Goal: Task Accomplishment & Management: Use online tool/utility

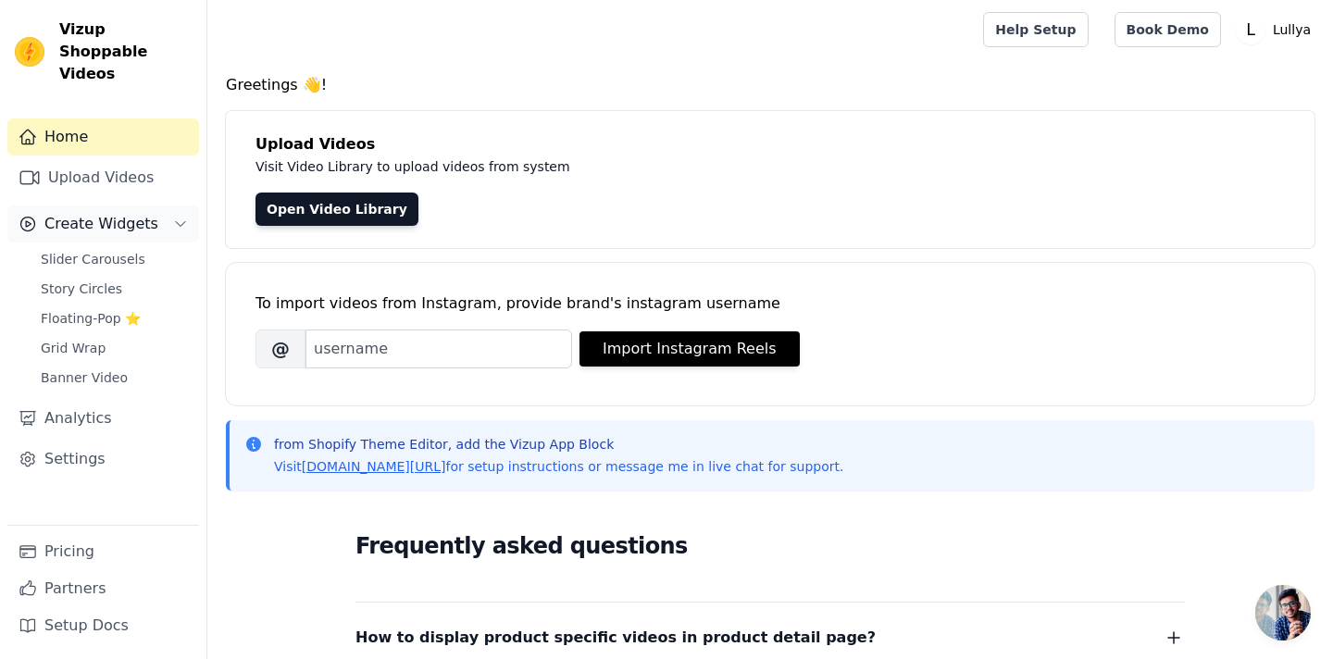
click at [110, 213] on span "Create Widgets" at bounding box center [101, 224] width 114 height 22
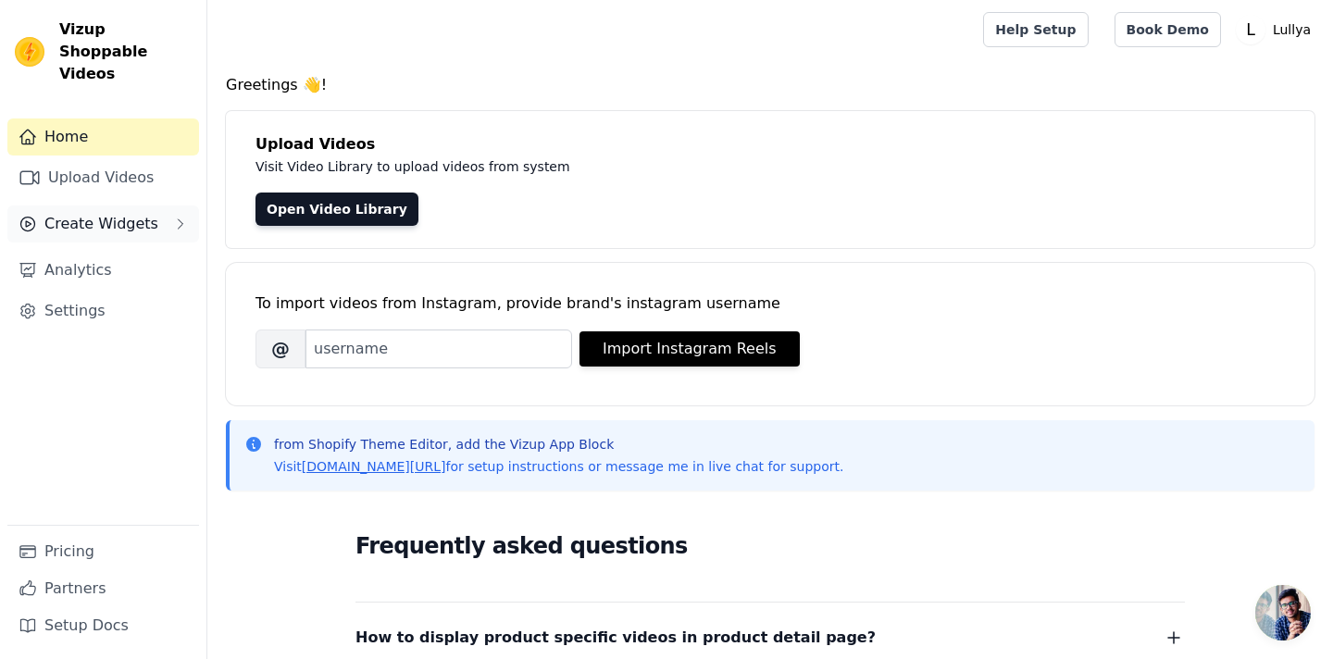
click at [110, 213] on span "Create Widgets" at bounding box center [101, 224] width 114 height 22
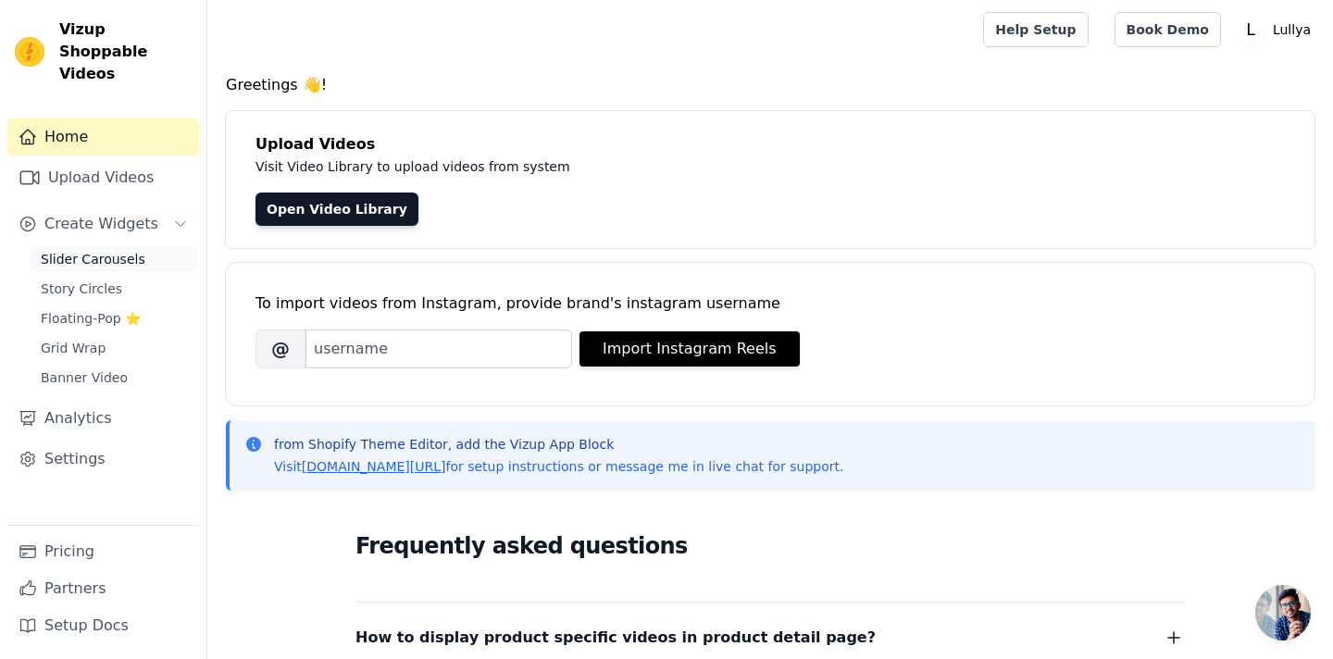
click at [105, 250] on span "Slider Carousels" at bounding box center [93, 259] width 105 height 19
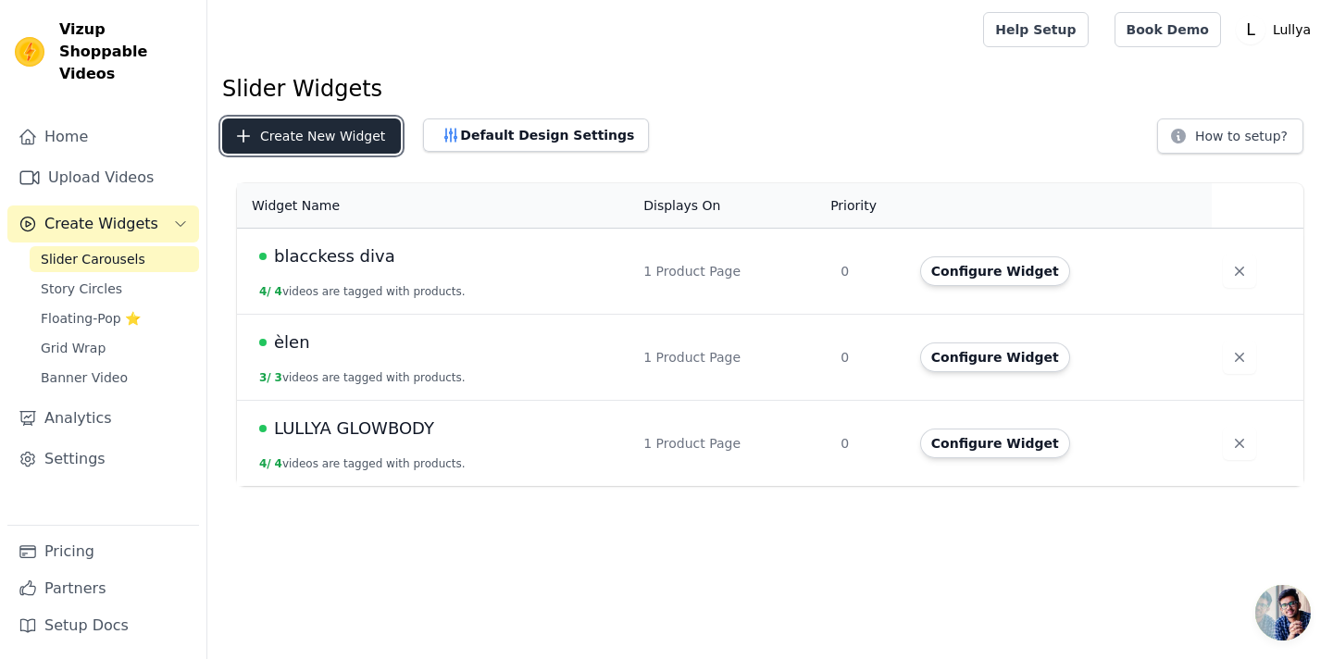
click at [308, 131] on button "Create New Widget" at bounding box center [311, 135] width 179 height 35
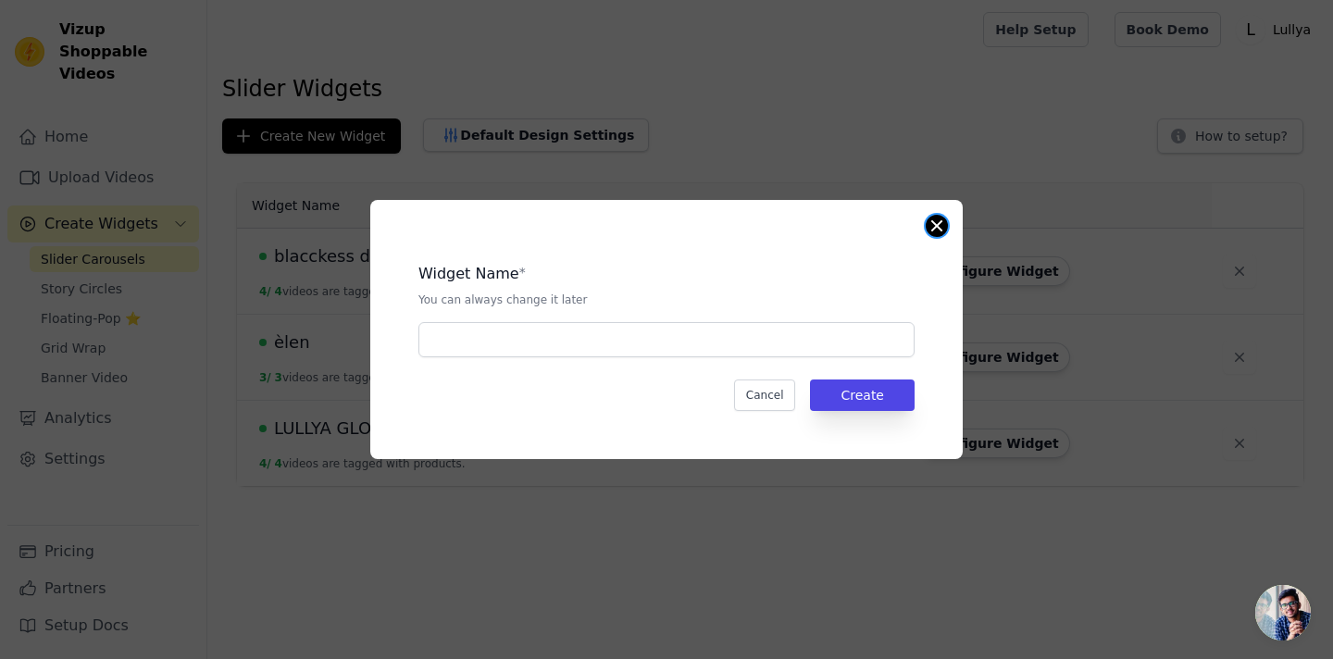
click at [929, 226] on button "Close modal" at bounding box center [937, 226] width 22 height 22
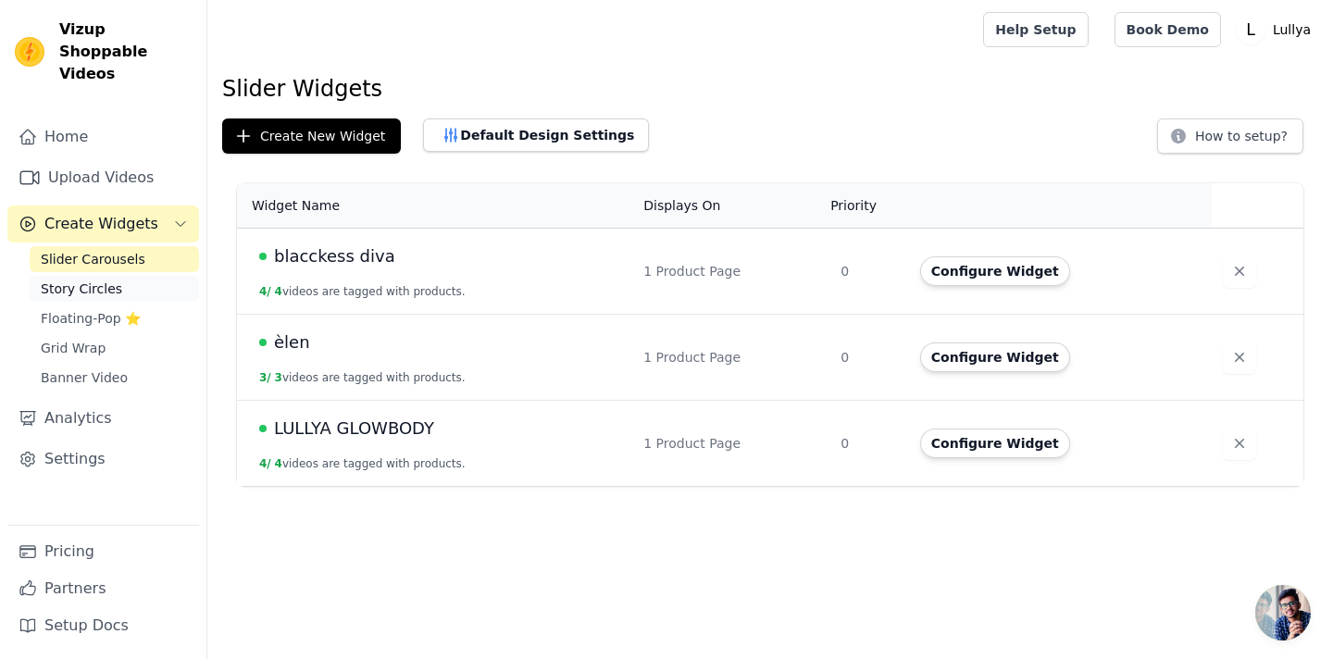
click at [52, 280] on span "Story Circles" at bounding box center [81, 289] width 81 height 19
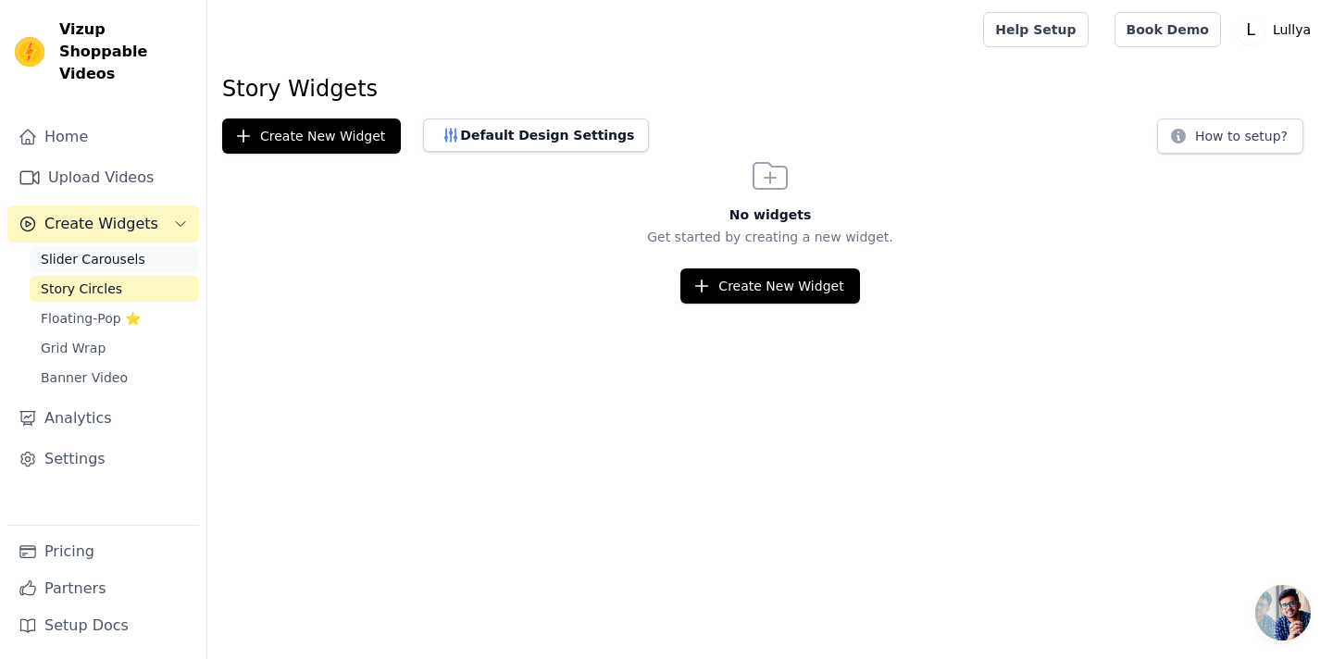
click at [74, 250] on span "Slider Carousels" at bounding box center [93, 259] width 105 height 19
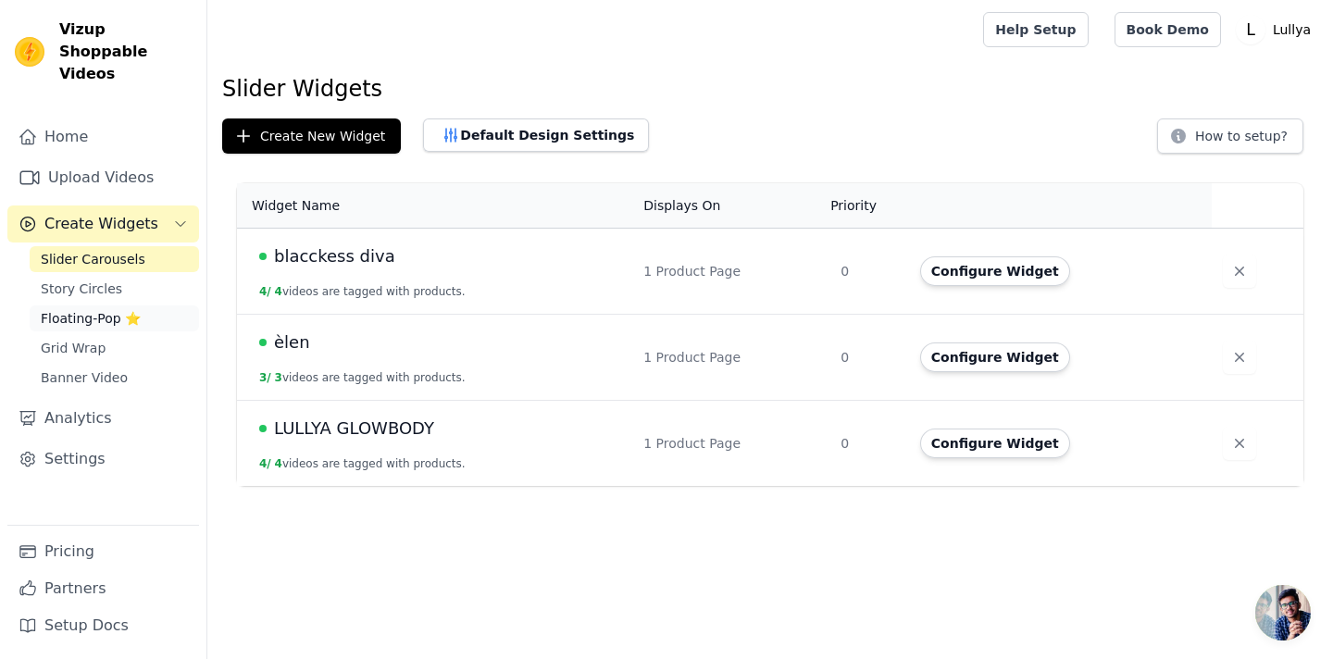
click at [83, 309] on span "Floating-Pop ⭐" at bounding box center [91, 318] width 100 height 19
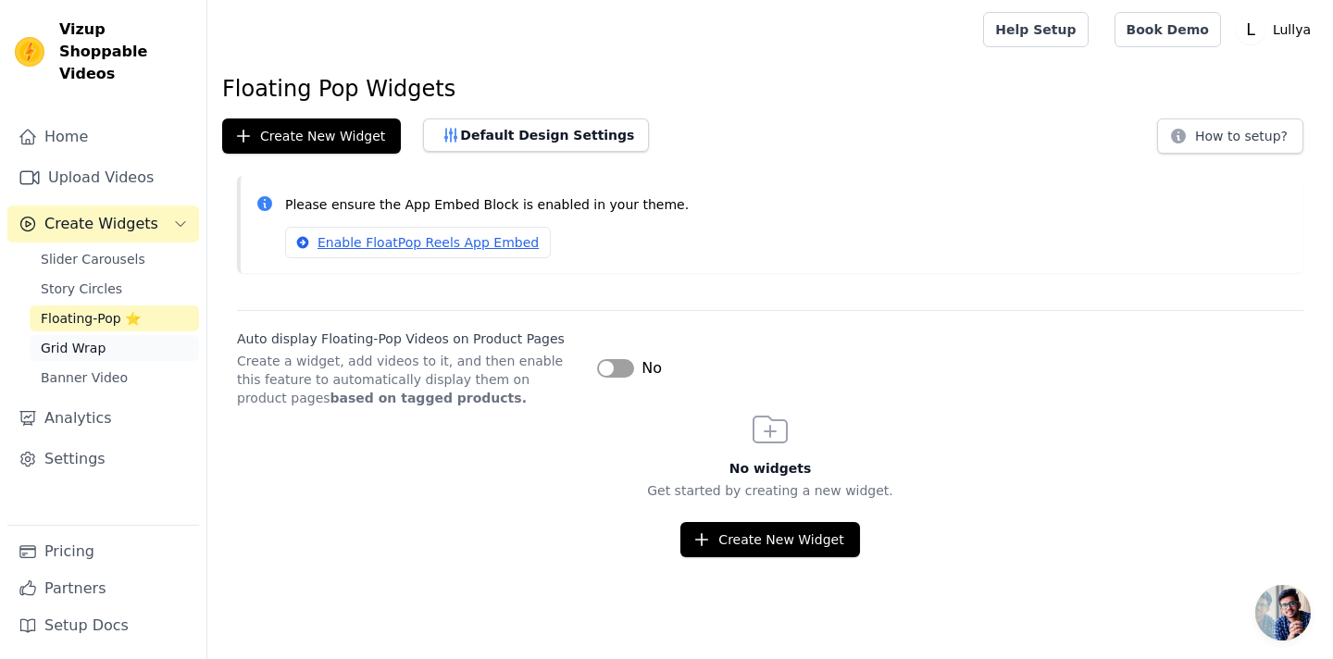
click at [81, 339] on span "Grid Wrap" at bounding box center [73, 348] width 65 height 19
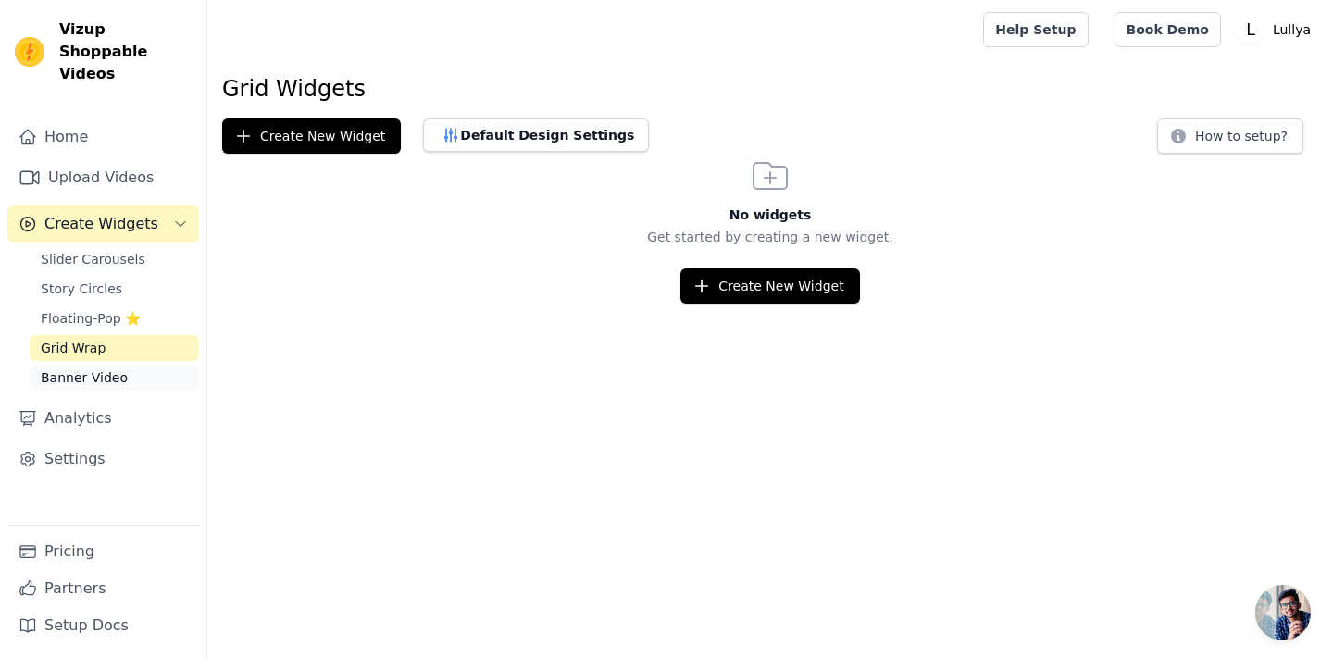
click at [75, 368] on span "Banner Video" at bounding box center [84, 377] width 87 height 19
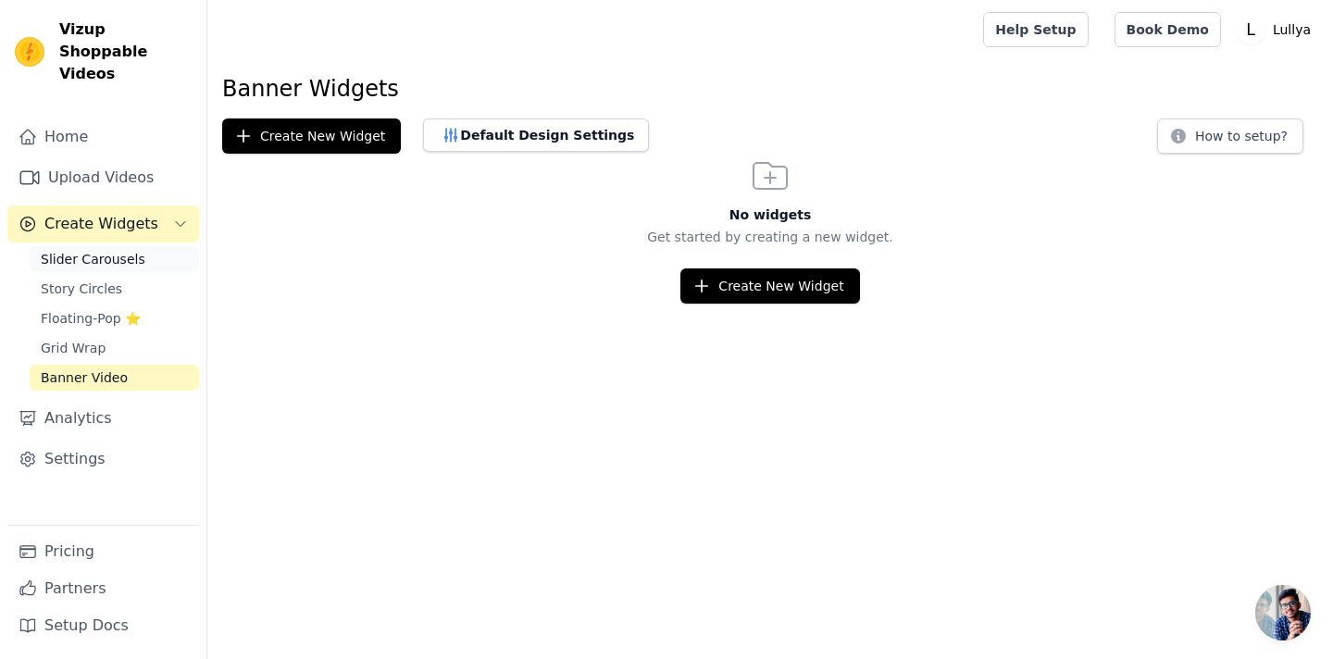
click at [86, 250] on span "Slider Carousels" at bounding box center [93, 259] width 105 height 19
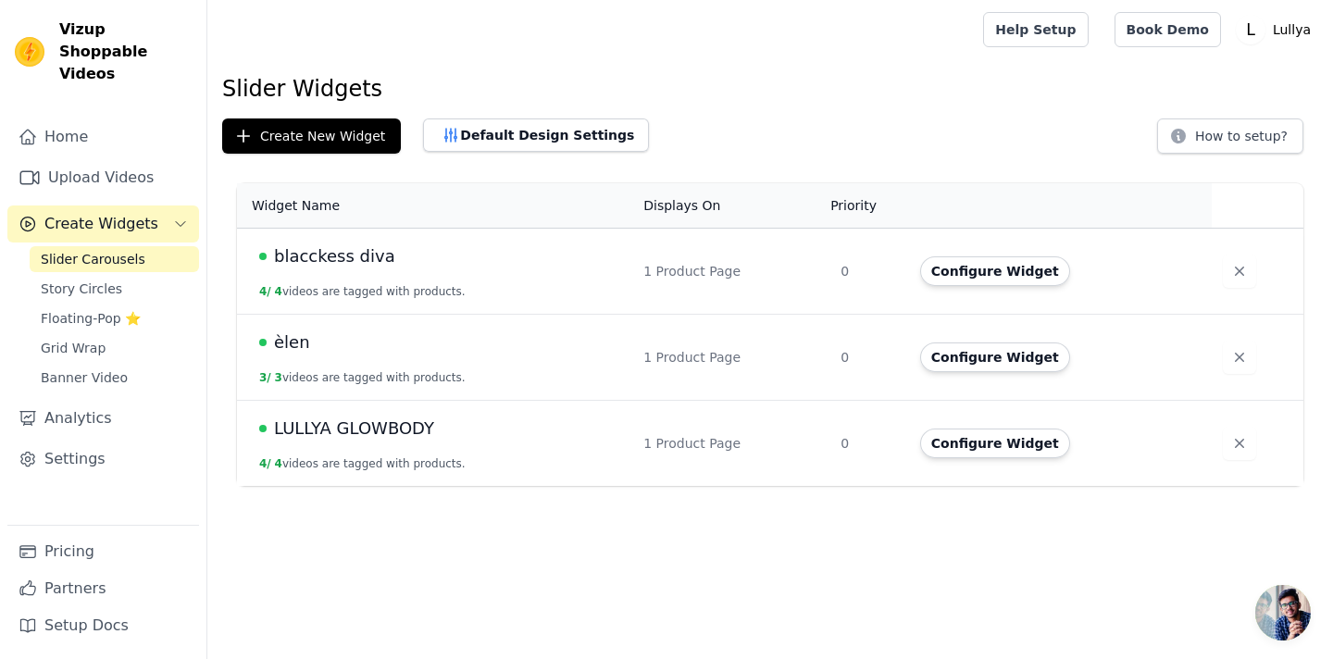
click at [310, 363] on td "èlen 3 / 3 videos are tagged with products." at bounding box center [434, 358] width 395 height 86
click at [498, 131] on button "Default Design Settings" at bounding box center [536, 134] width 226 height 33
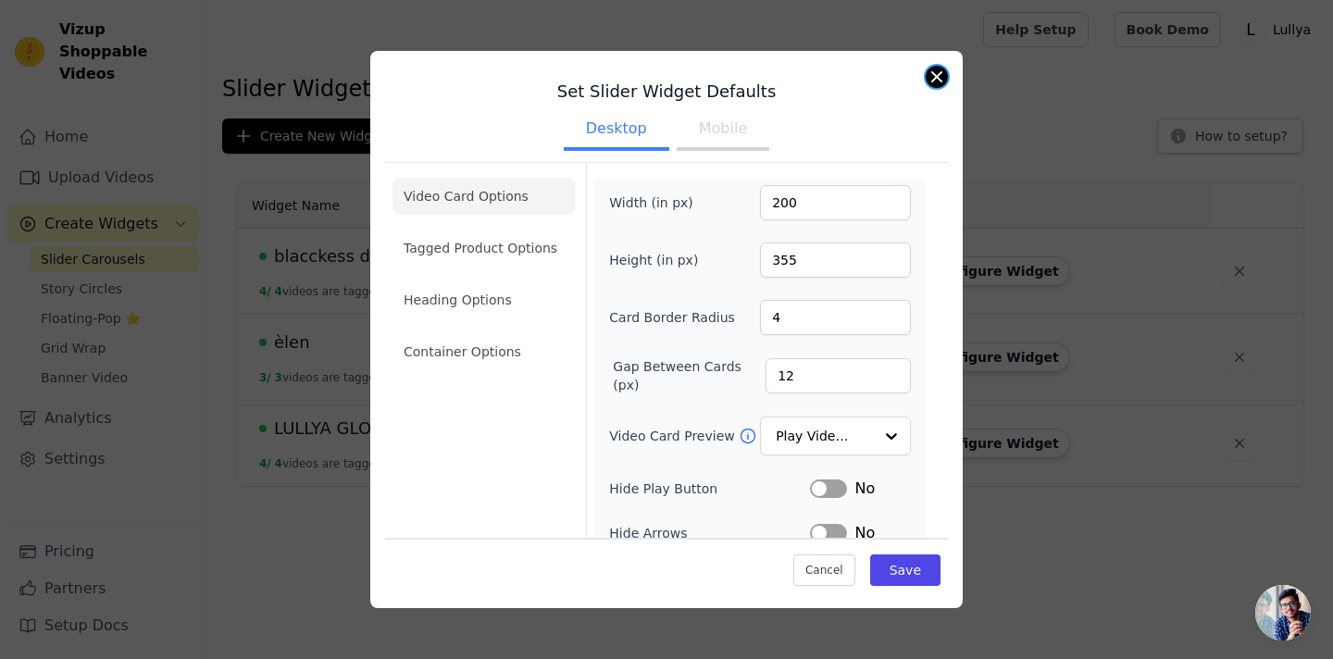
click at [935, 81] on button "Close modal" at bounding box center [937, 77] width 22 height 22
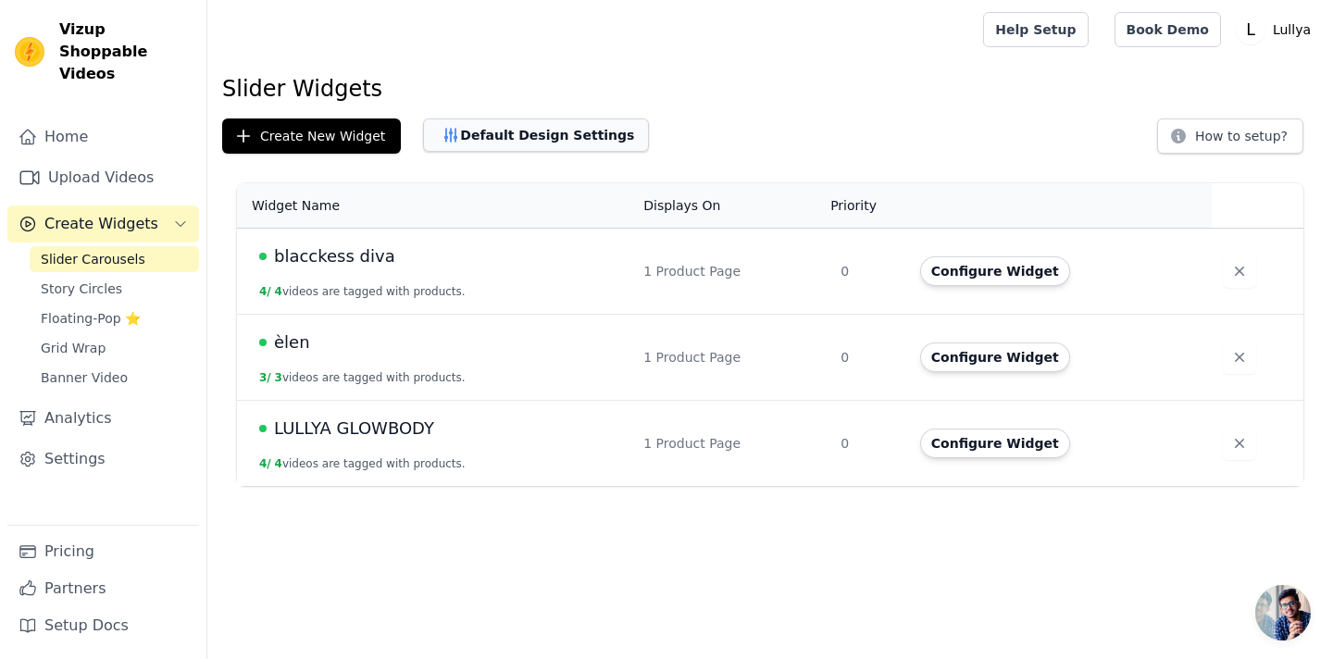
click at [457, 123] on button "Default Design Settings" at bounding box center [536, 134] width 226 height 33
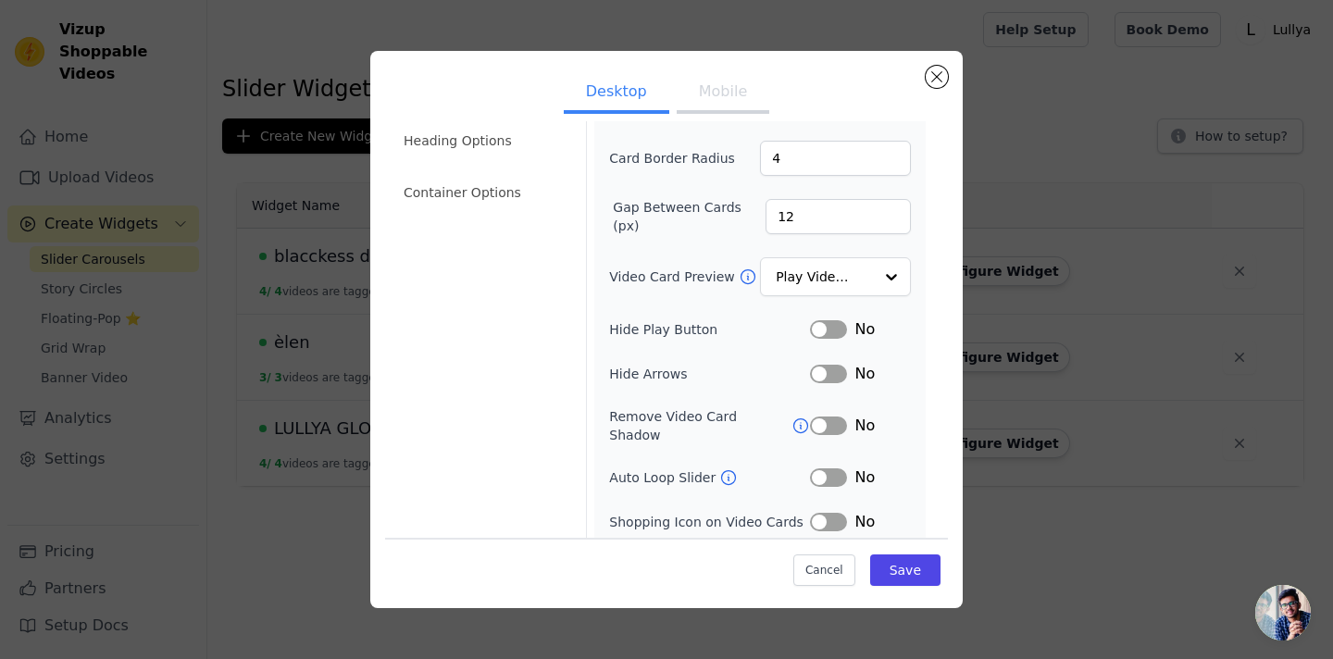
scroll to position [167, 0]
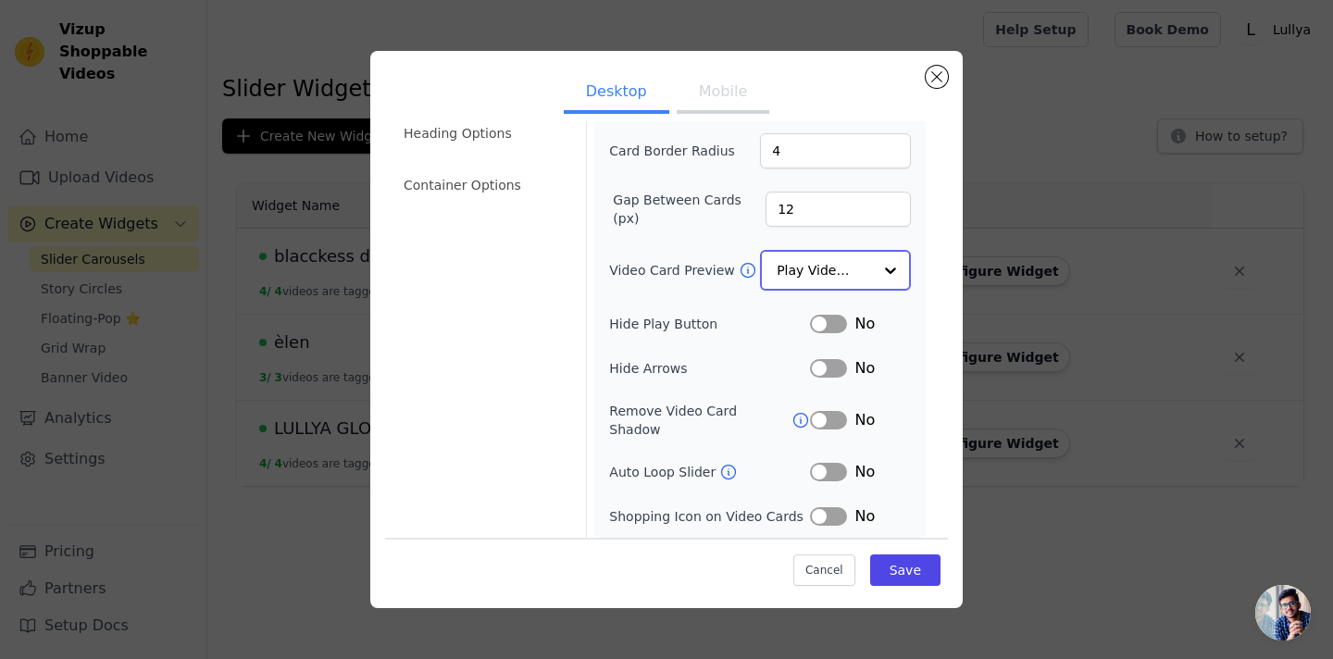
click at [805, 283] on input "Video Card Preview" at bounding box center [824, 270] width 95 height 37
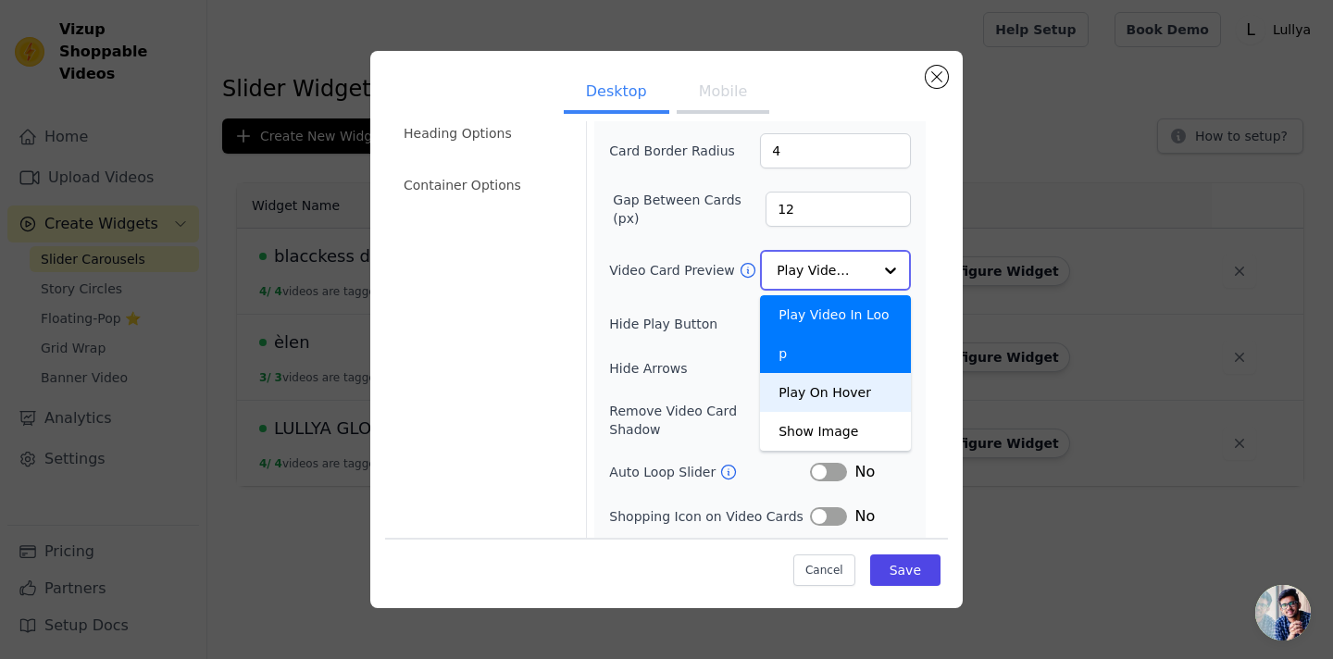
click at [813, 373] on div "Play On Hover" at bounding box center [835, 392] width 151 height 39
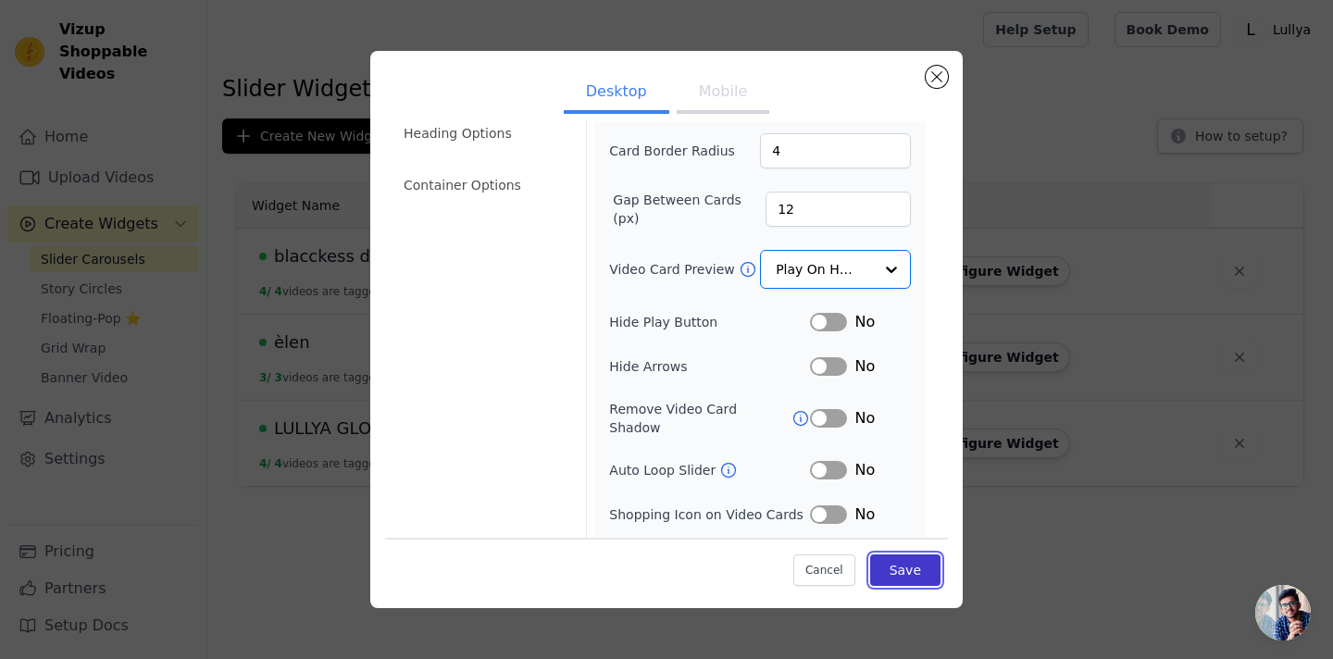
click at [922, 579] on button "Save" at bounding box center [905, 570] width 70 height 31
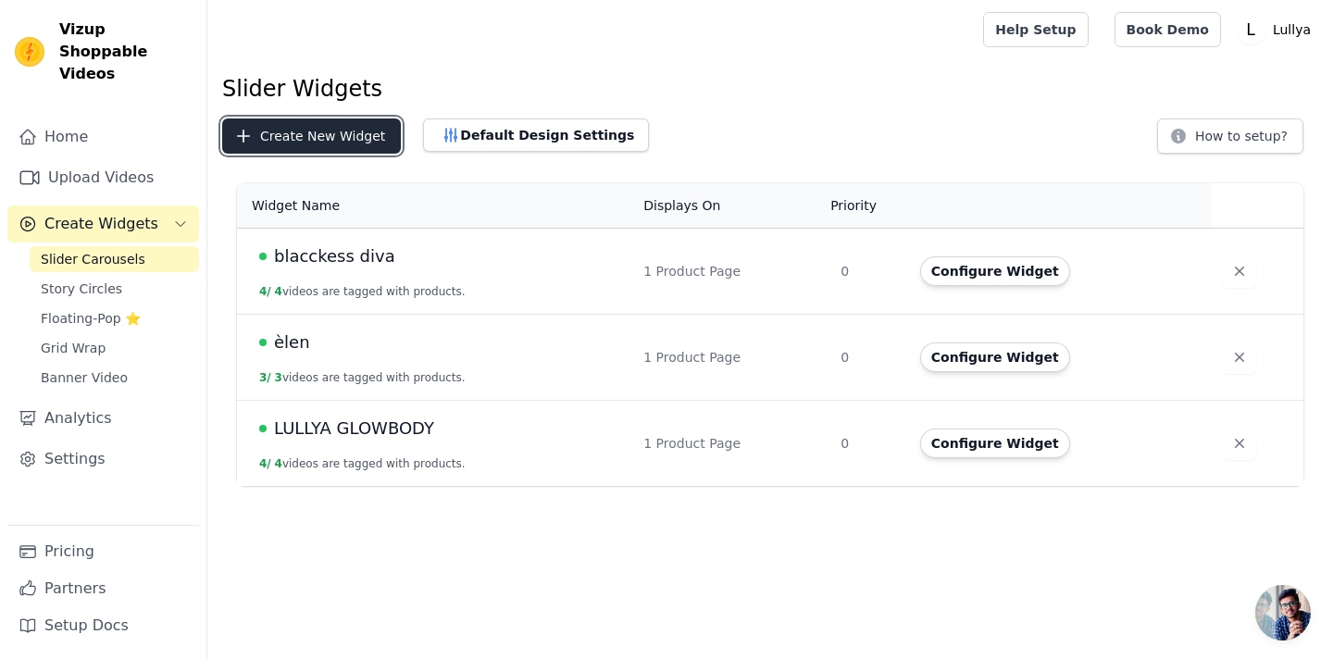
click at [343, 138] on button "Create New Widget" at bounding box center [311, 135] width 179 height 35
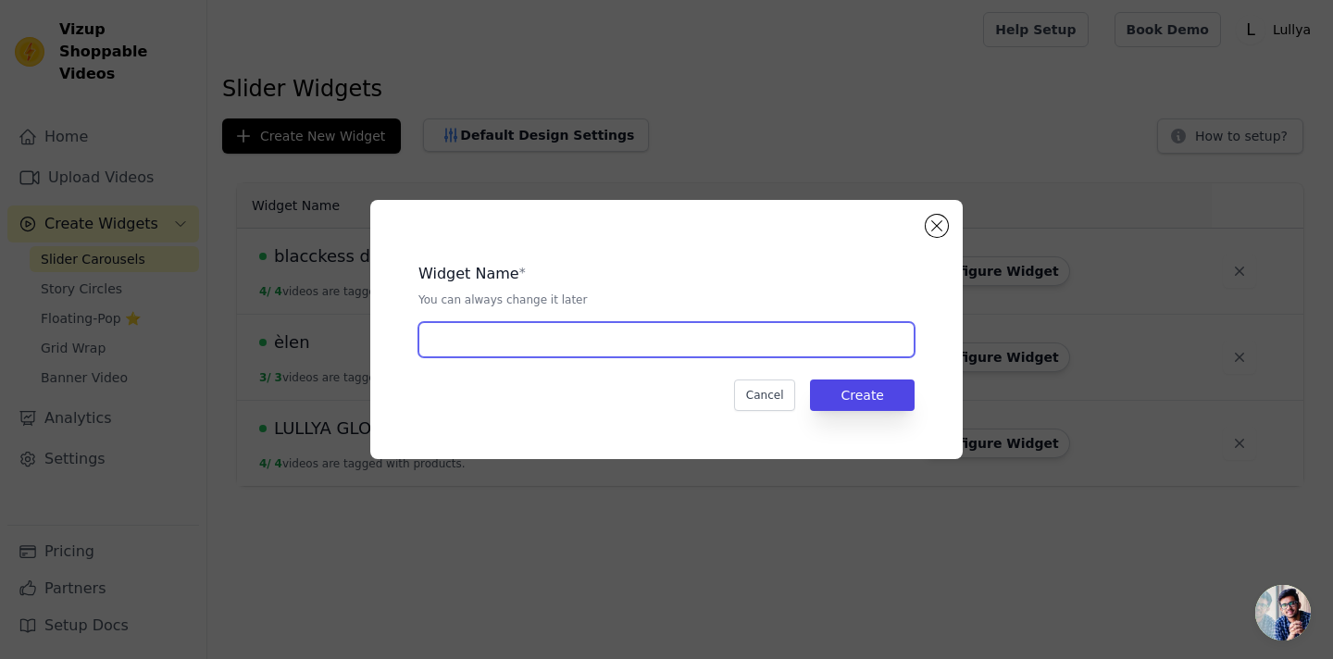
click at [735, 338] on input "text" at bounding box center [666, 339] width 496 height 35
click at [669, 335] on input "text" at bounding box center [666, 339] width 496 height 35
type input "l"
type input "comfort revolution"
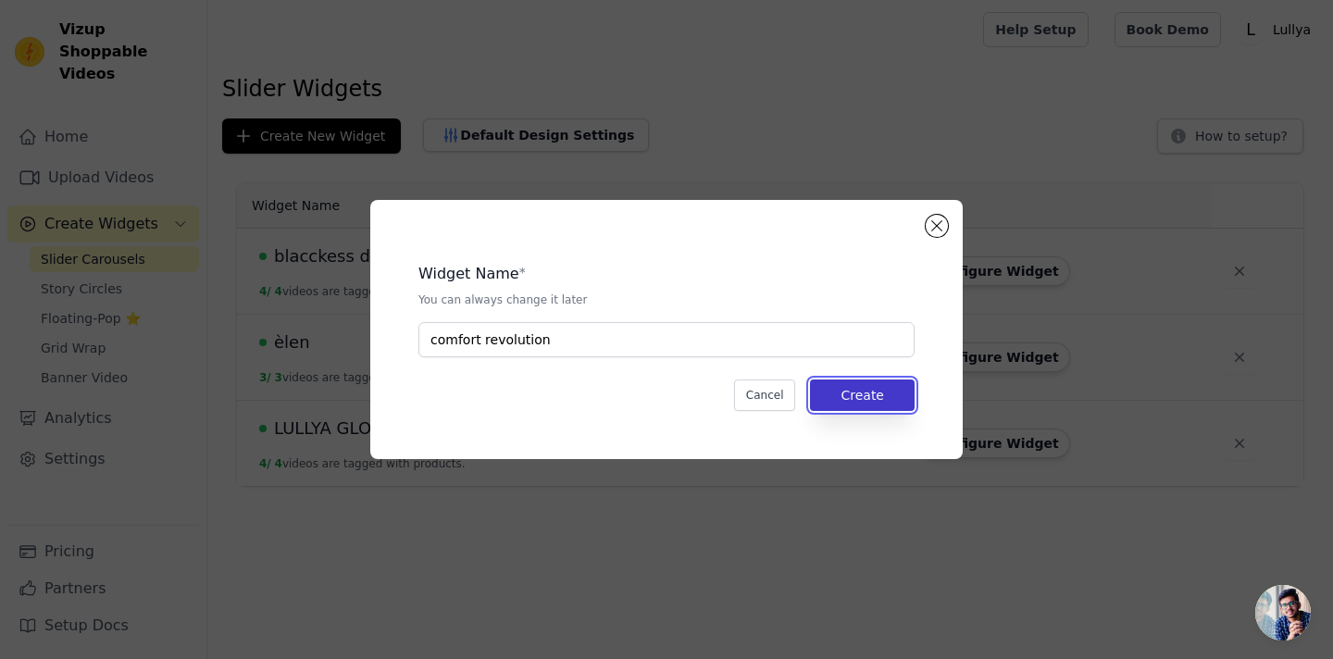
click at [871, 395] on button "Create" at bounding box center [862, 395] width 105 height 31
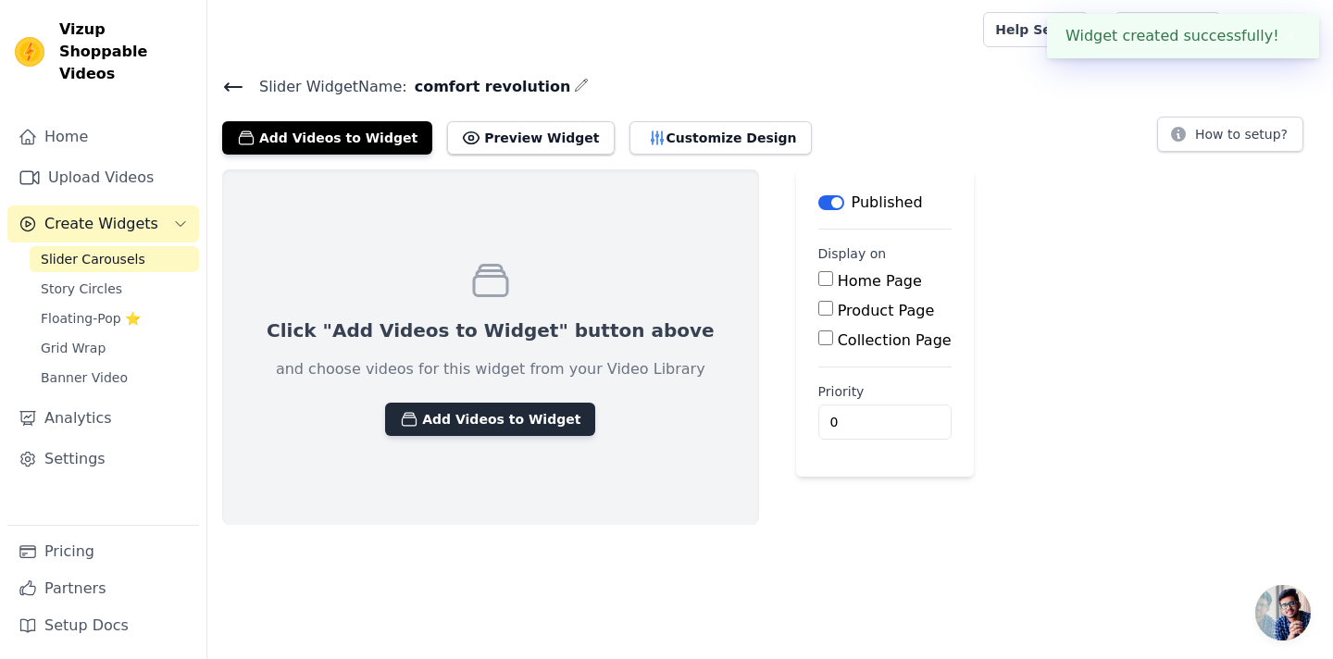
click at [467, 415] on button "Add Videos to Widget" at bounding box center [490, 419] width 210 height 33
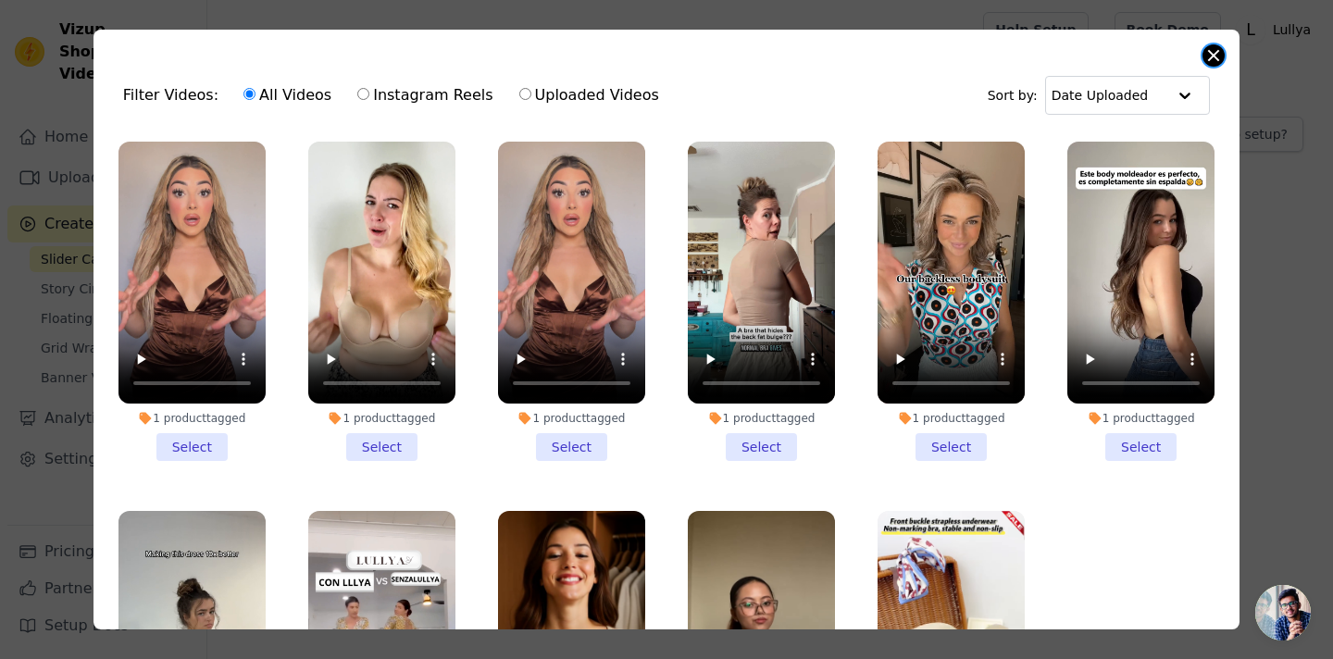
click at [1216, 57] on button "Close modal" at bounding box center [1214, 55] width 22 height 22
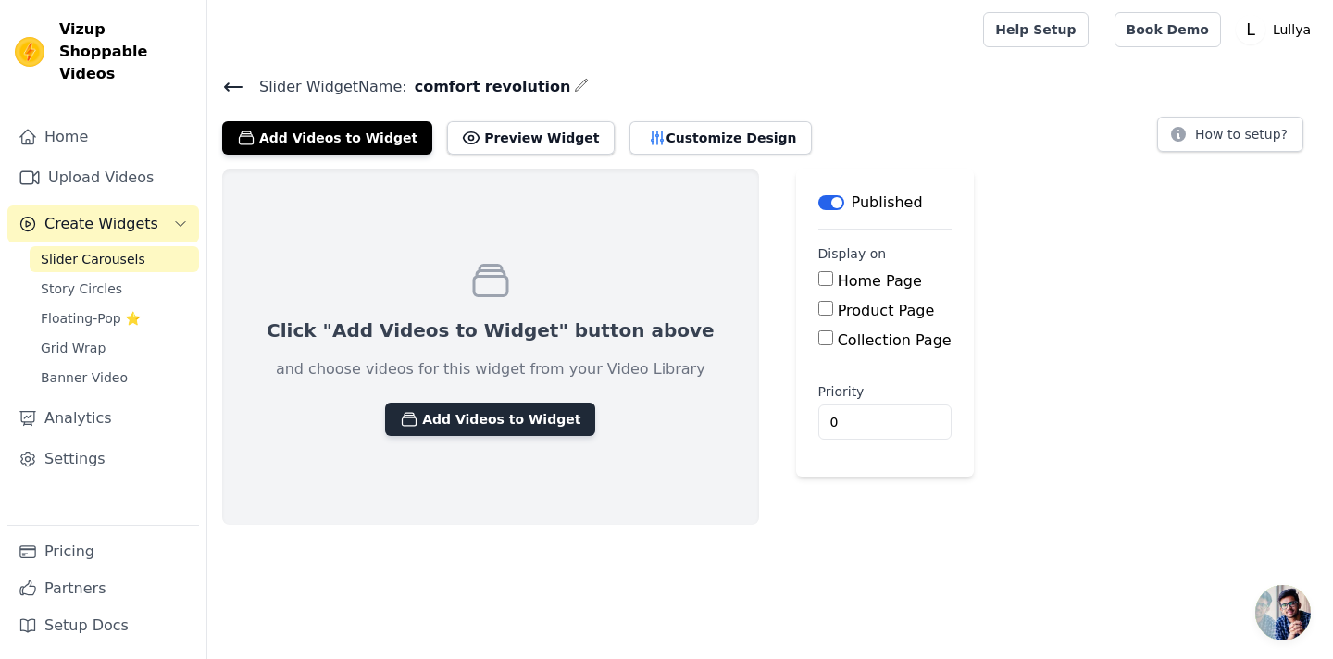
click at [456, 422] on button "Add Videos to Widget" at bounding box center [490, 419] width 210 height 33
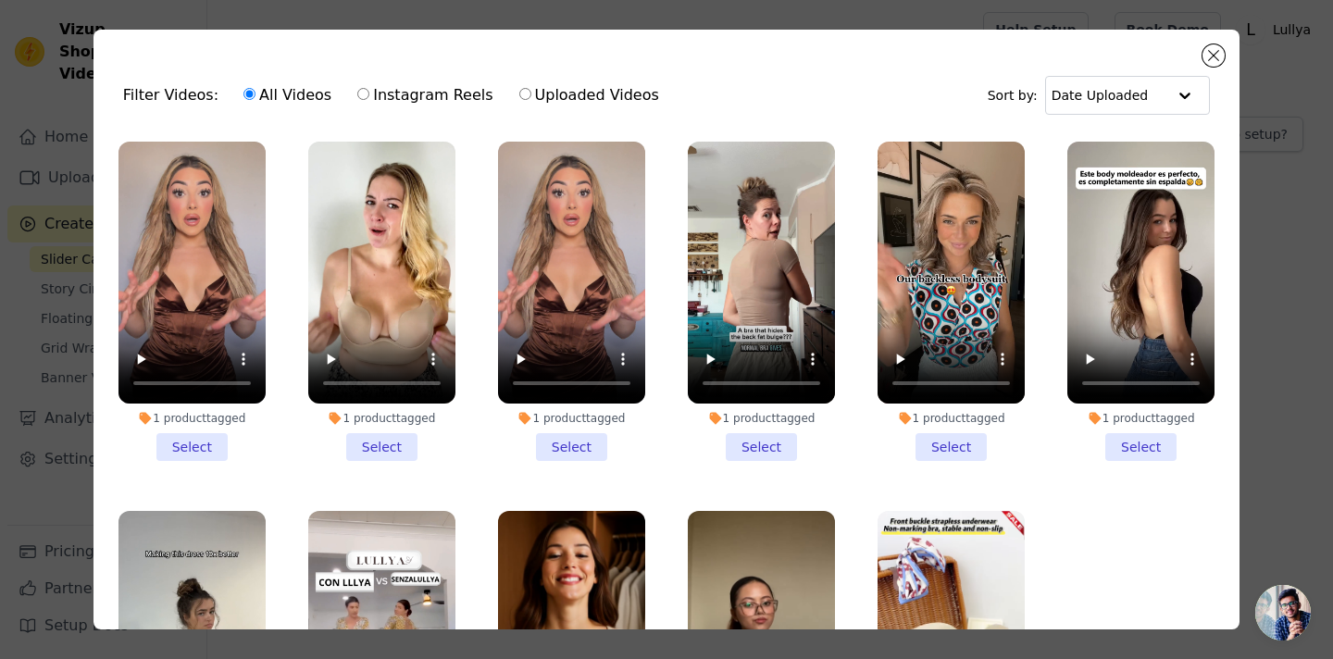
click at [535, 93] on label "Uploaded Videos" at bounding box center [589, 95] width 142 height 24
click at [531, 93] on input "Uploaded Videos" at bounding box center [525, 94] width 12 height 12
radio input "true"
click at [1098, 97] on input "text" at bounding box center [1109, 95] width 115 height 37
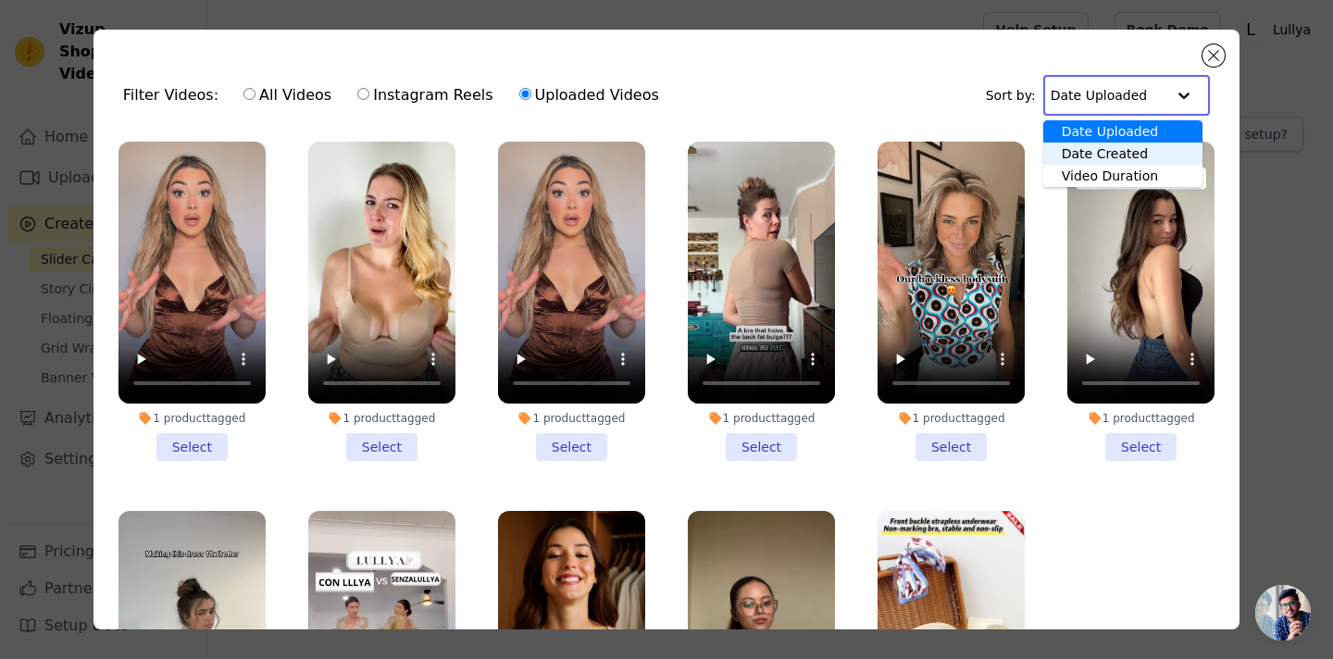
click at [865, 102] on div "Filter Videos: All Videos Instagram Reels Uploaded Videos Sort by: Date Uploade…" at bounding box center [666, 95] width 1116 height 72
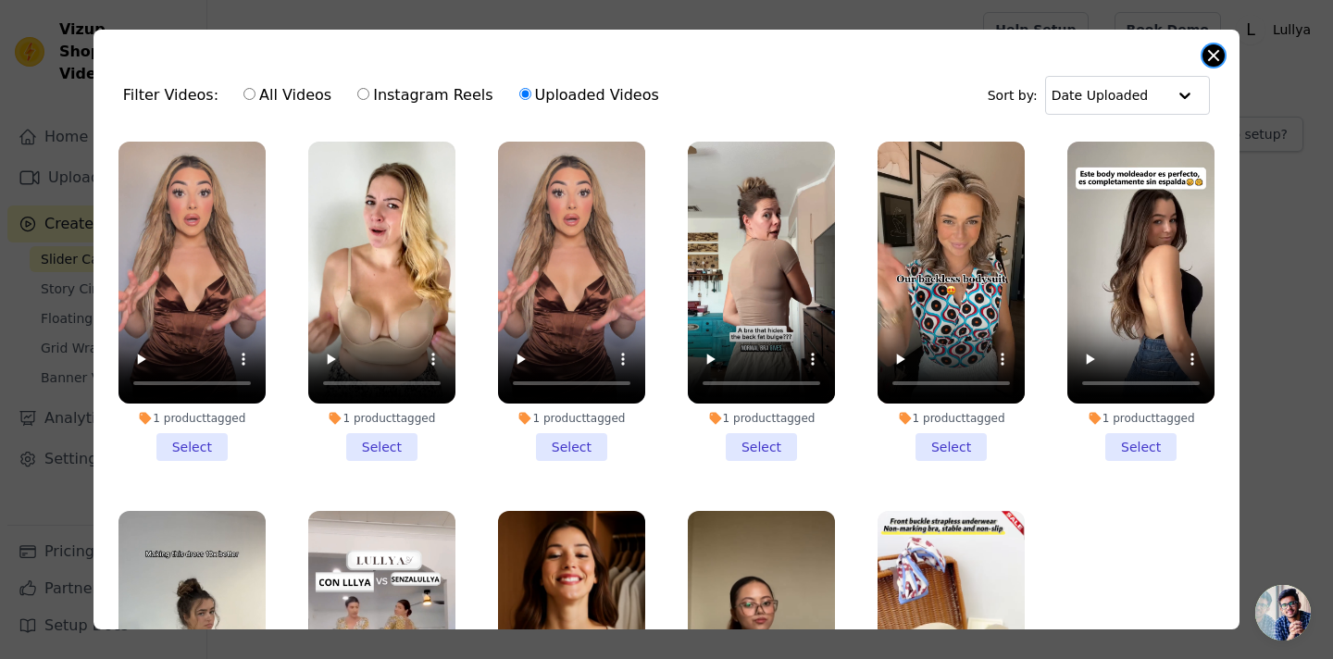
click at [1208, 49] on button "Close modal" at bounding box center [1214, 55] width 22 height 22
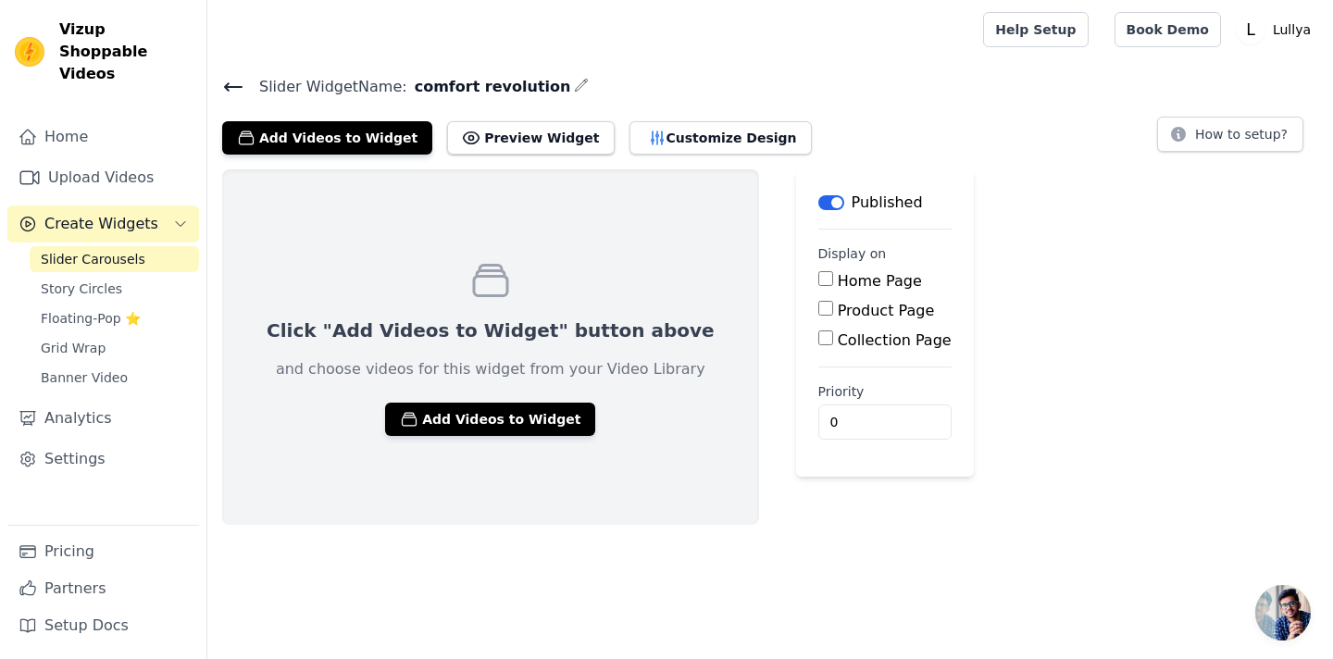
click at [818, 311] on input "Product Page" at bounding box center [825, 308] width 15 height 15
checkbox input "true"
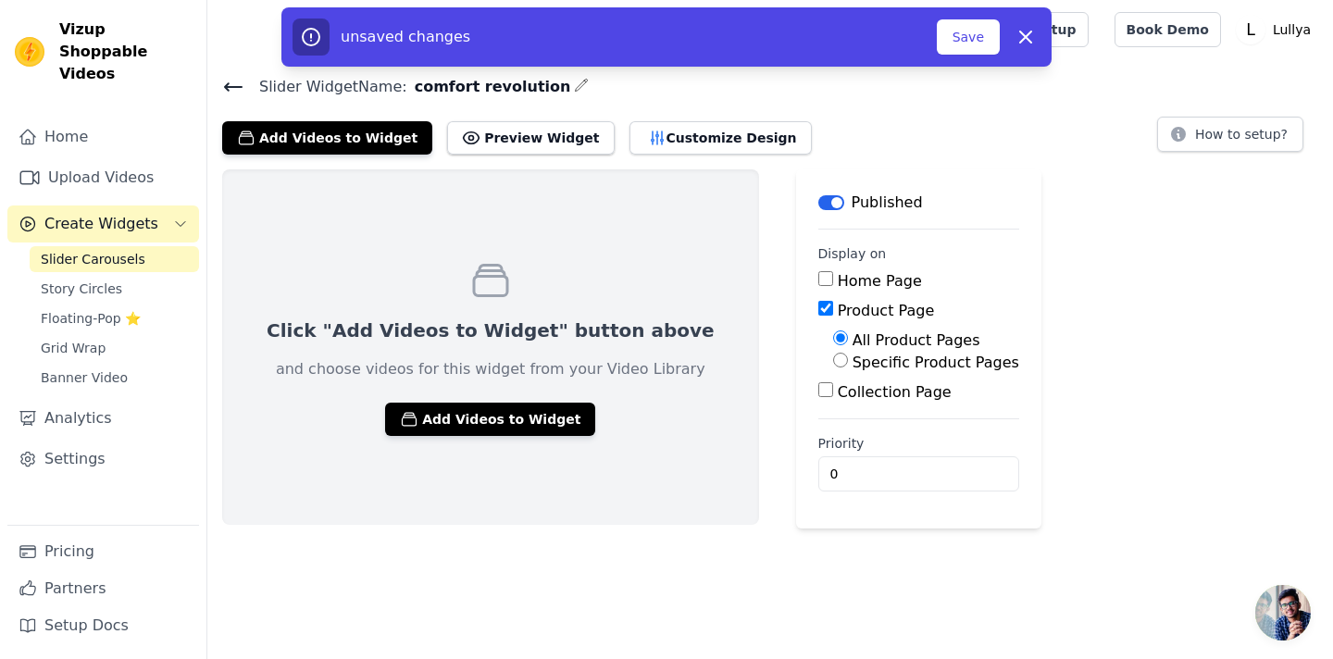
click at [853, 365] on label "Specific Product Pages" at bounding box center [936, 363] width 167 height 18
click at [833, 365] on input "Specific Product Pages" at bounding box center [840, 360] width 15 height 15
radio input "true"
click at [833, 401] on button "Select Products" at bounding box center [895, 404] width 124 height 31
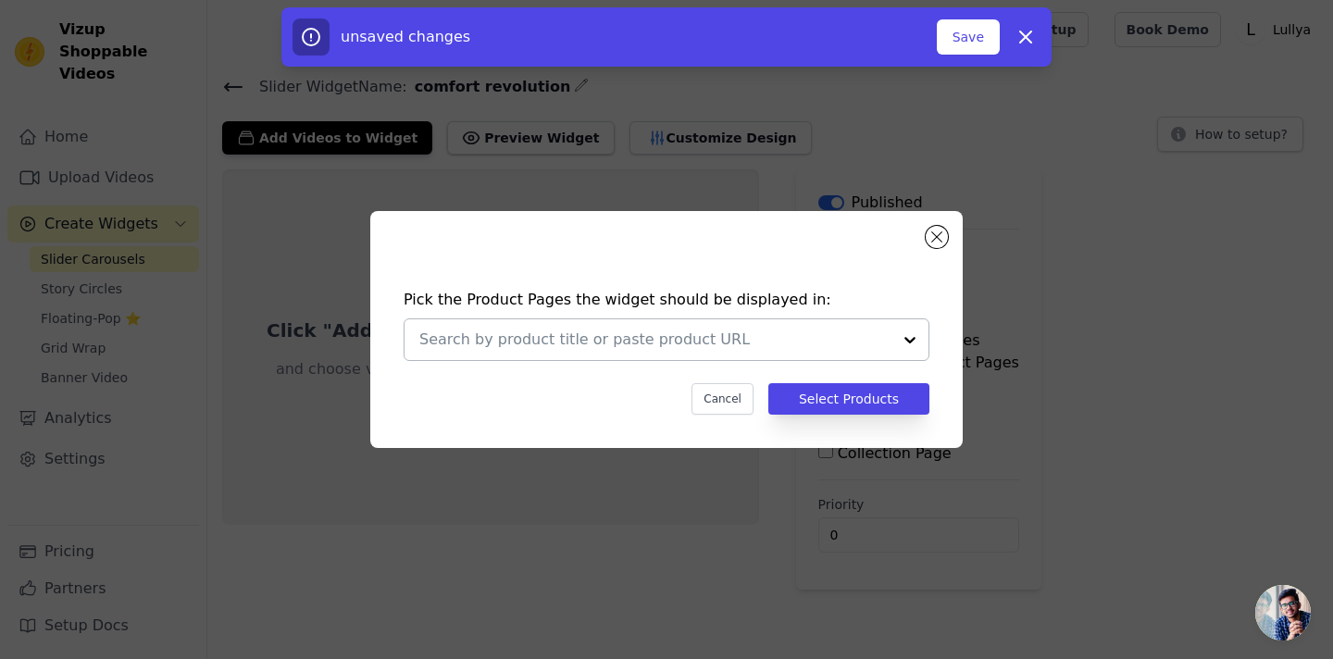
click at [822, 352] on div at bounding box center [655, 339] width 472 height 41
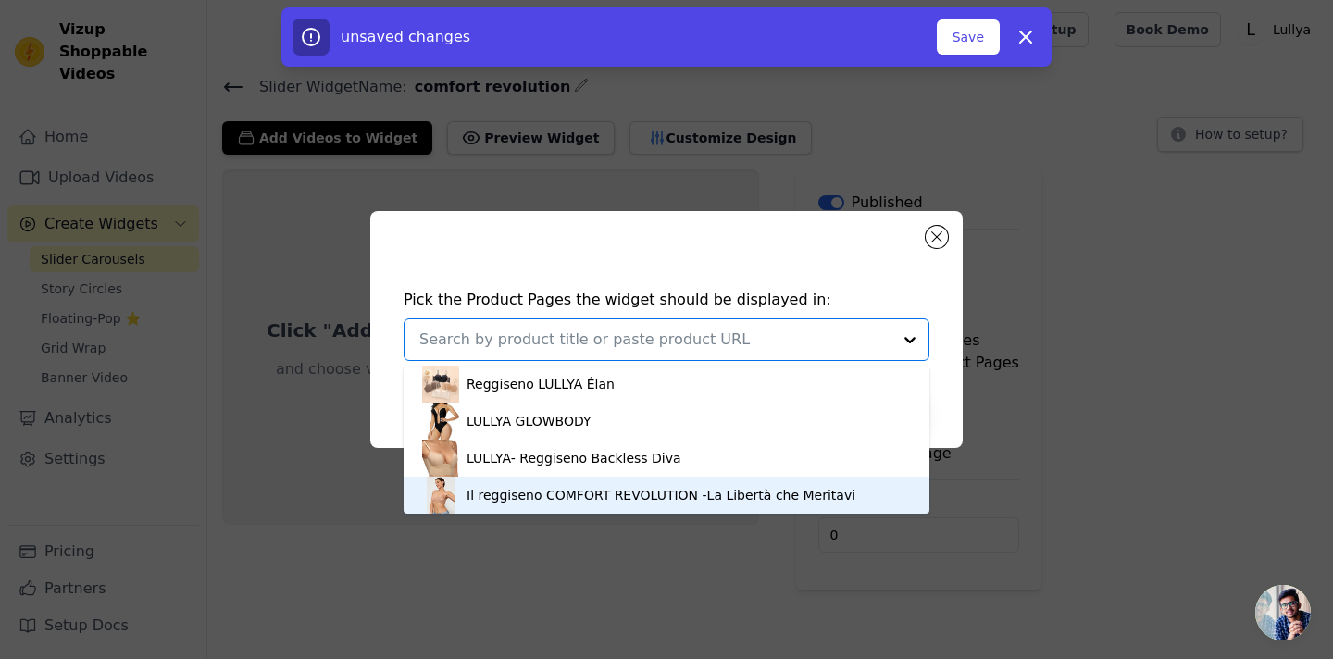
click at [732, 500] on div "Il reggiseno COMFORT REVOLUTION -La Libertà che Meritavi" at bounding box center [661, 495] width 389 height 19
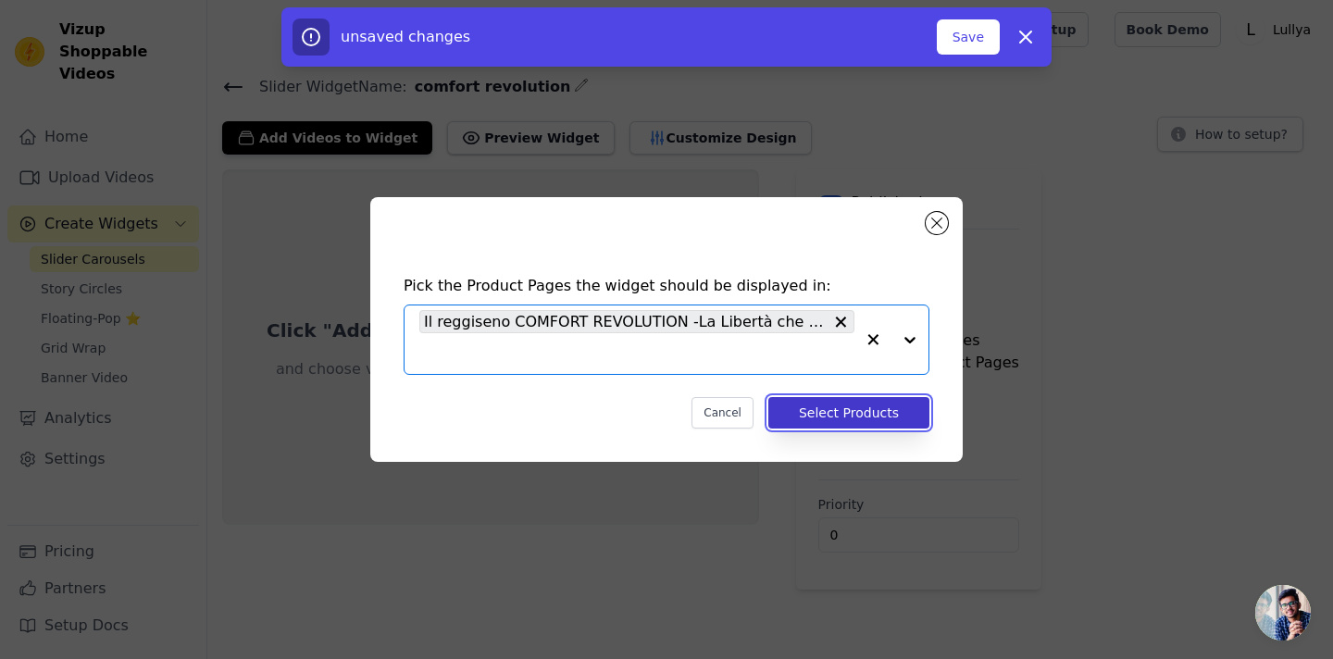
click at [848, 413] on button "Select Products" at bounding box center [848, 412] width 161 height 31
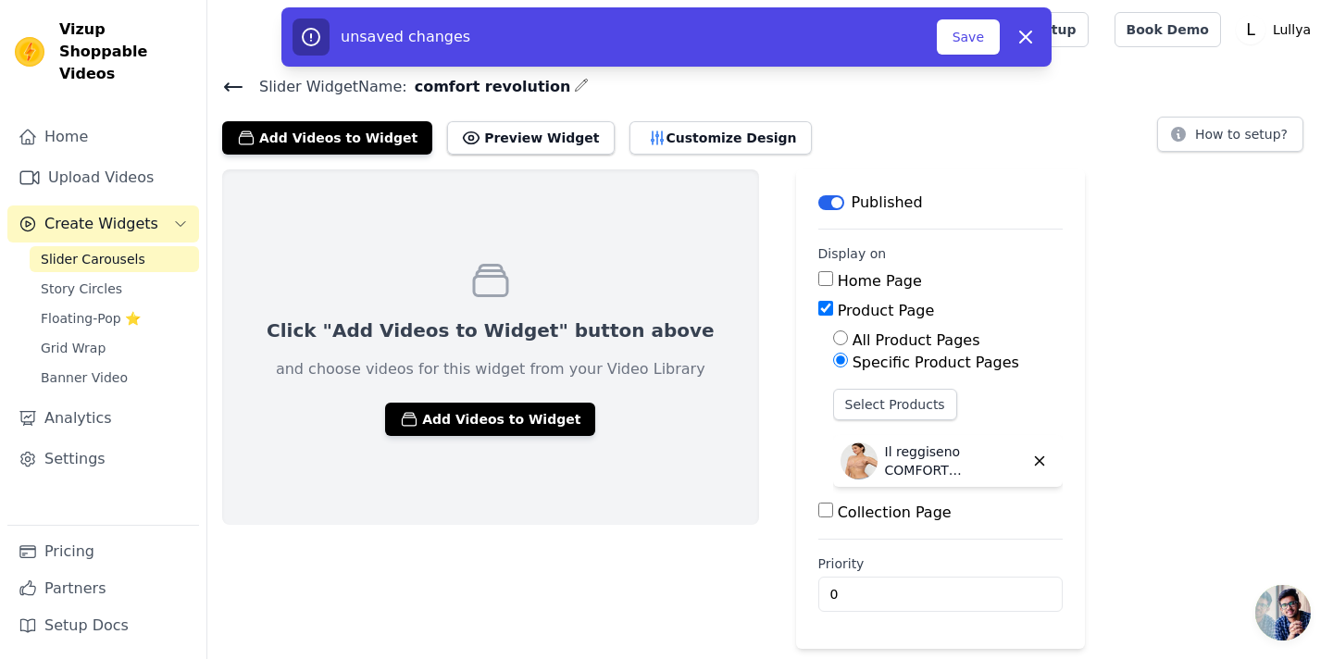
click at [479, 327] on p "Click "Add Videos to Widget" button above" at bounding box center [491, 331] width 448 height 26
click at [439, 415] on button "Add Videos to Widget" at bounding box center [490, 419] width 210 height 33
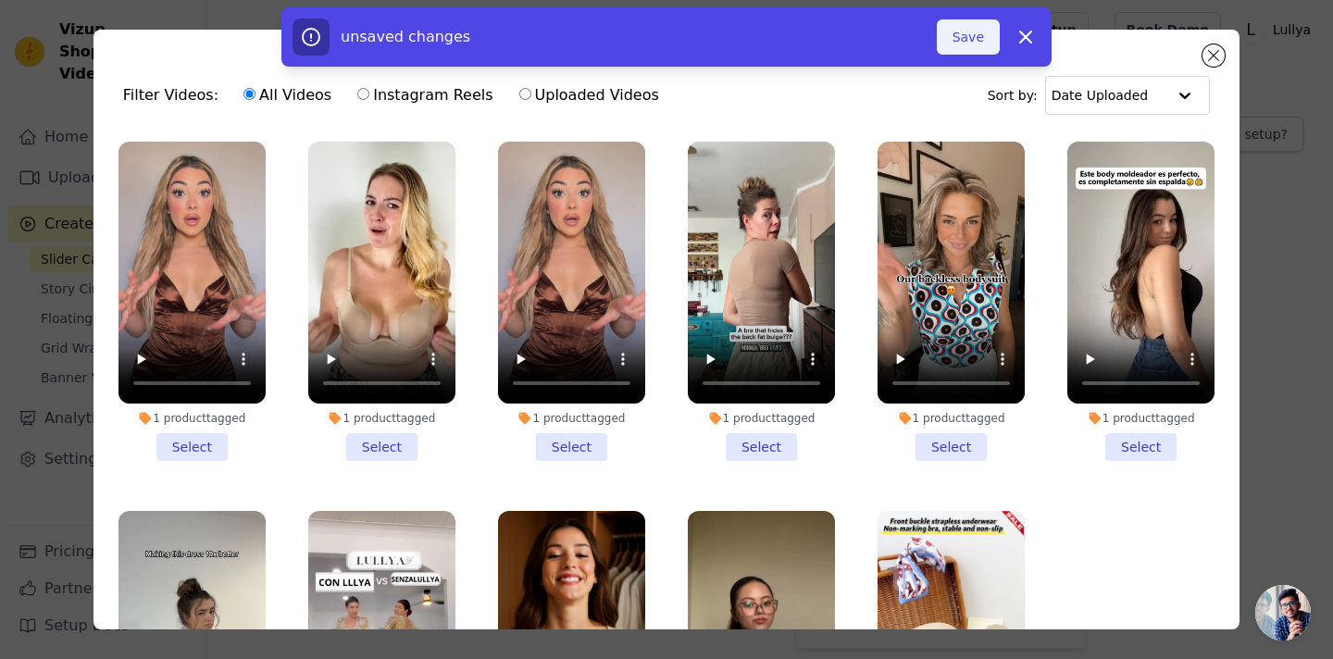
click at [975, 44] on button "Save" at bounding box center [968, 36] width 63 height 35
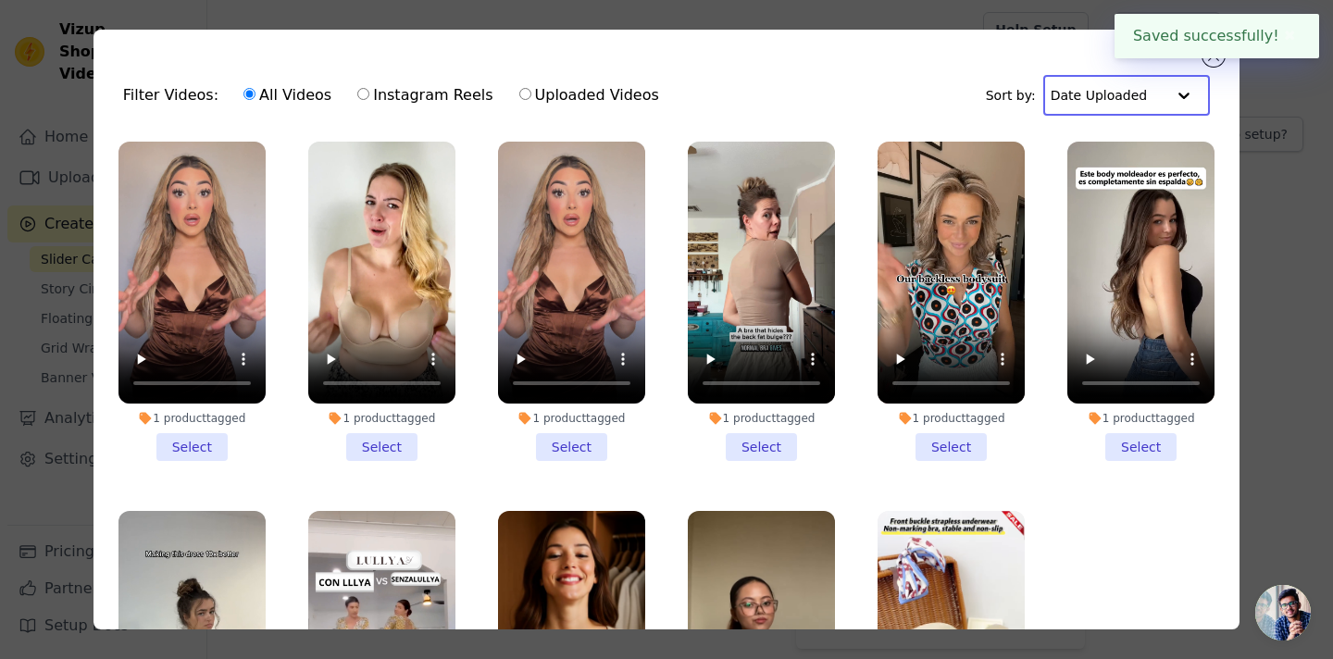
click at [1148, 91] on input "text" at bounding box center [1108, 95] width 115 height 37
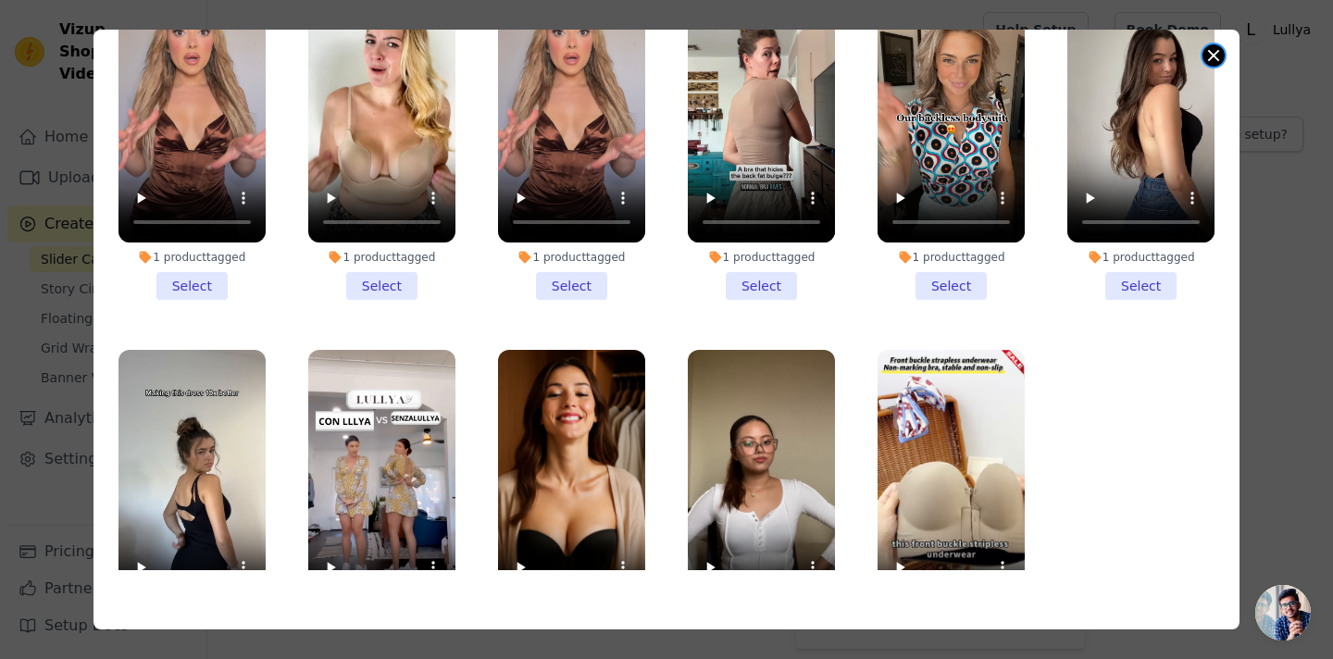
click at [1215, 56] on button "Close modal" at bounding box center [1214, 55] width 22 height 22
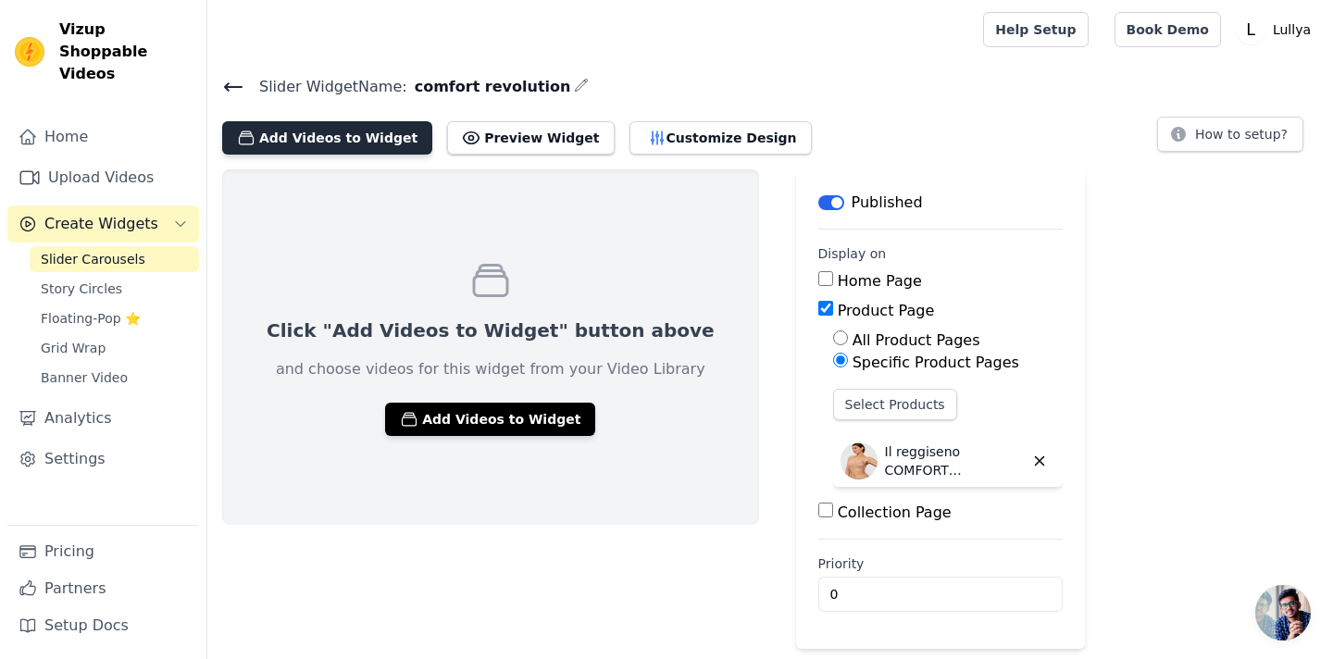
click at [353, 135] on button "Add Videos to Widget" at bounding box center [327, 137] width 210 height 33
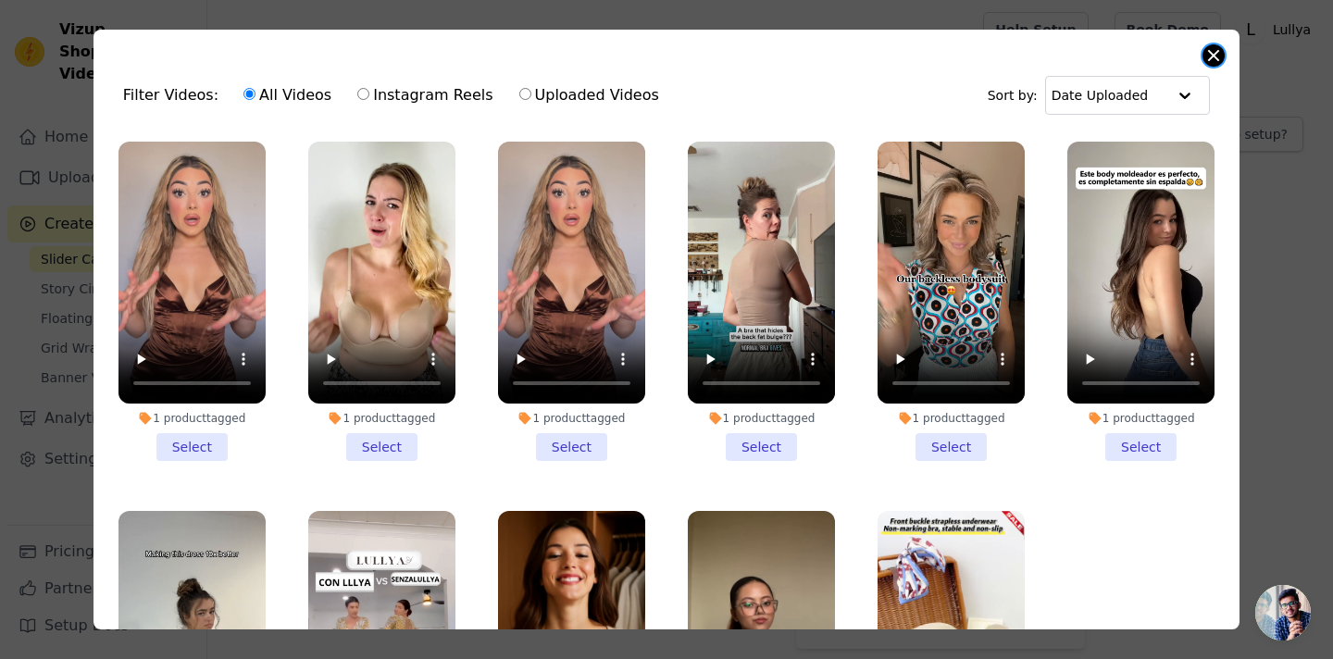
click at [1215, 51] on button "Close modal" at bounding box center [1214, 55] width 22 height 22
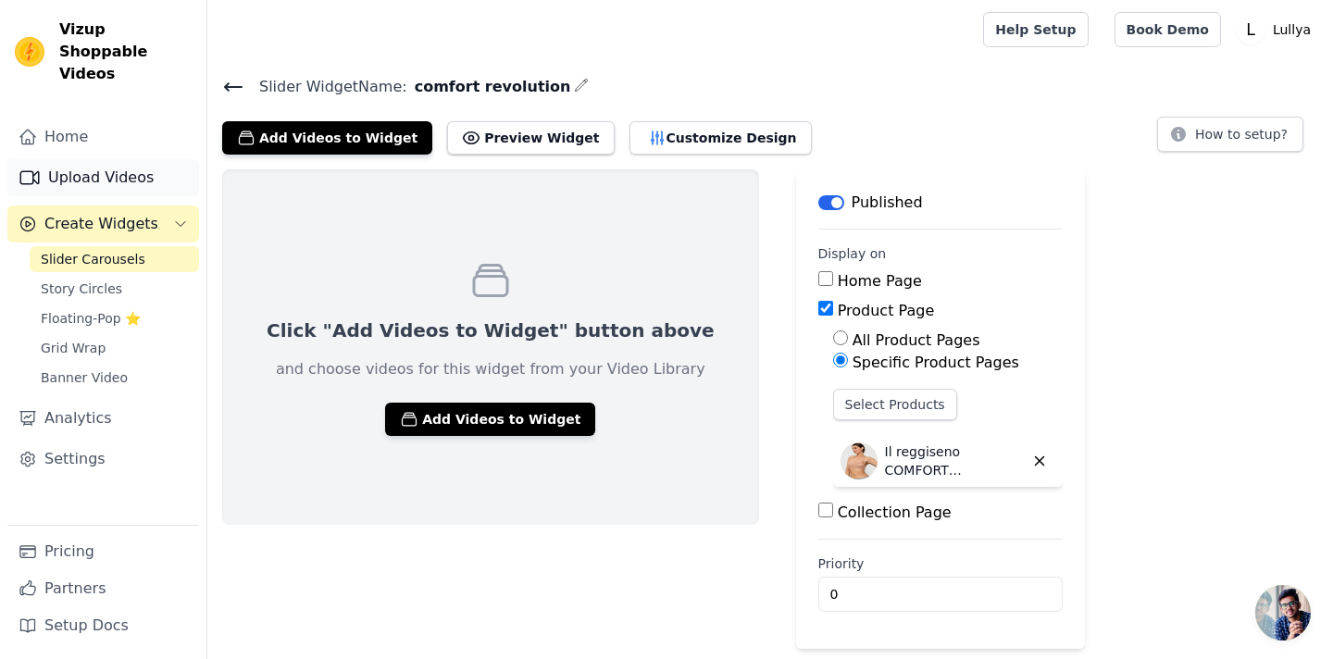
click at [113, 159] on link "Upload Videos" at bounding box center [103, 177] width 192 height 37
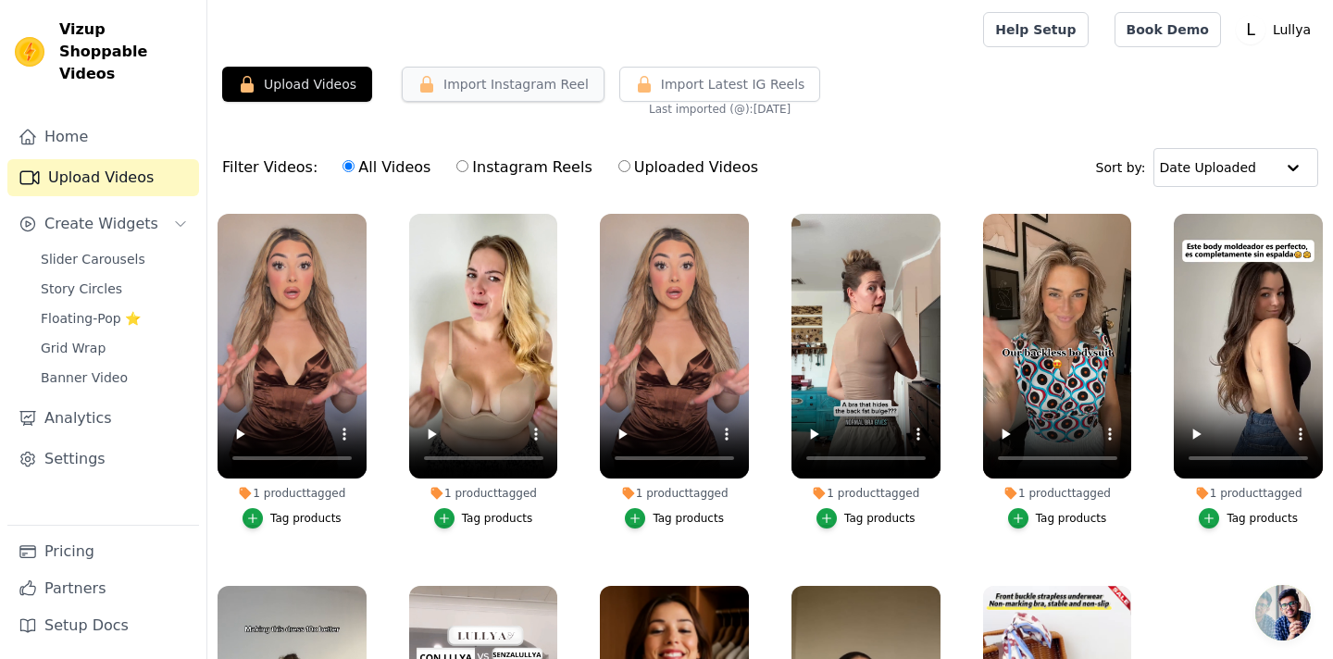
click at [452, 82] on button "Import Instagram Reel" at bounding box center [503, 84] width 203 height 35
click at [332, 91] on button "Upload Videos" at bounding box center [297, 84] width 150 height 35
click at [318, 83] on button "Upload Videos" at bounding box center [297, 84] width 150 height 35
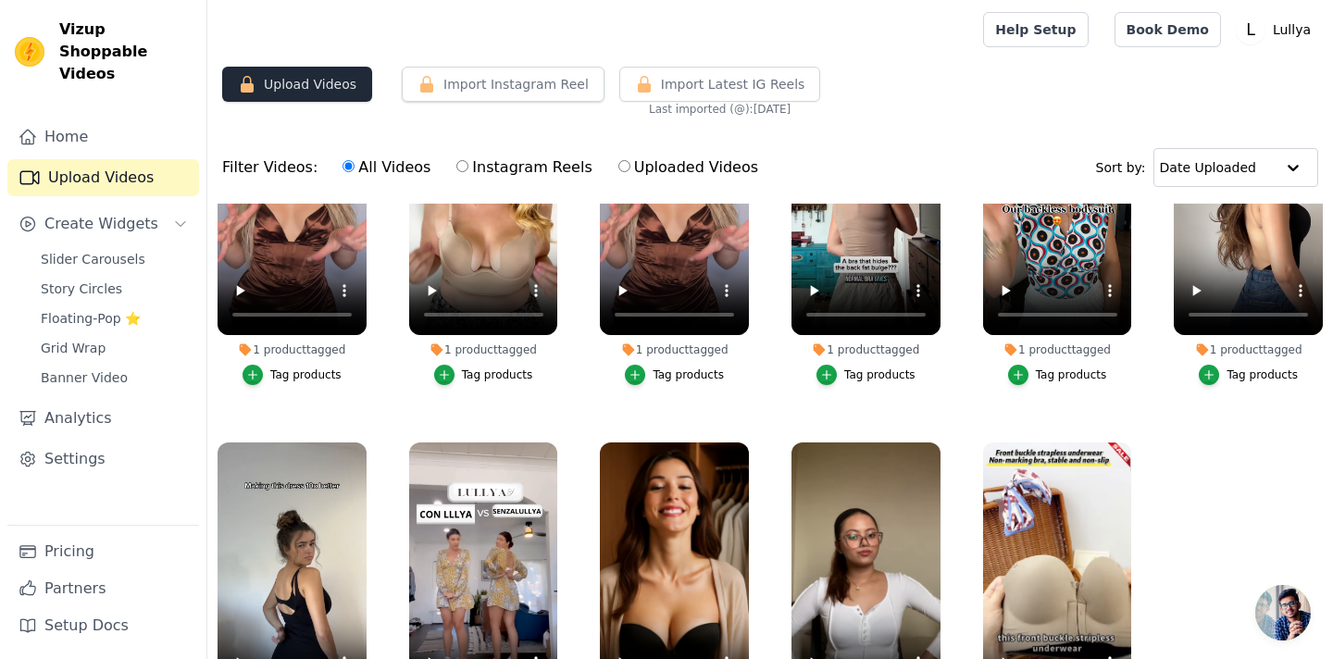
click at [331, 73] on button "Upload Videos" at bounding box center [297, 84] width 150 height 35
click at [34, 128] on icon "Sidebar" at bounding box center [28, 137] width 19 height 19
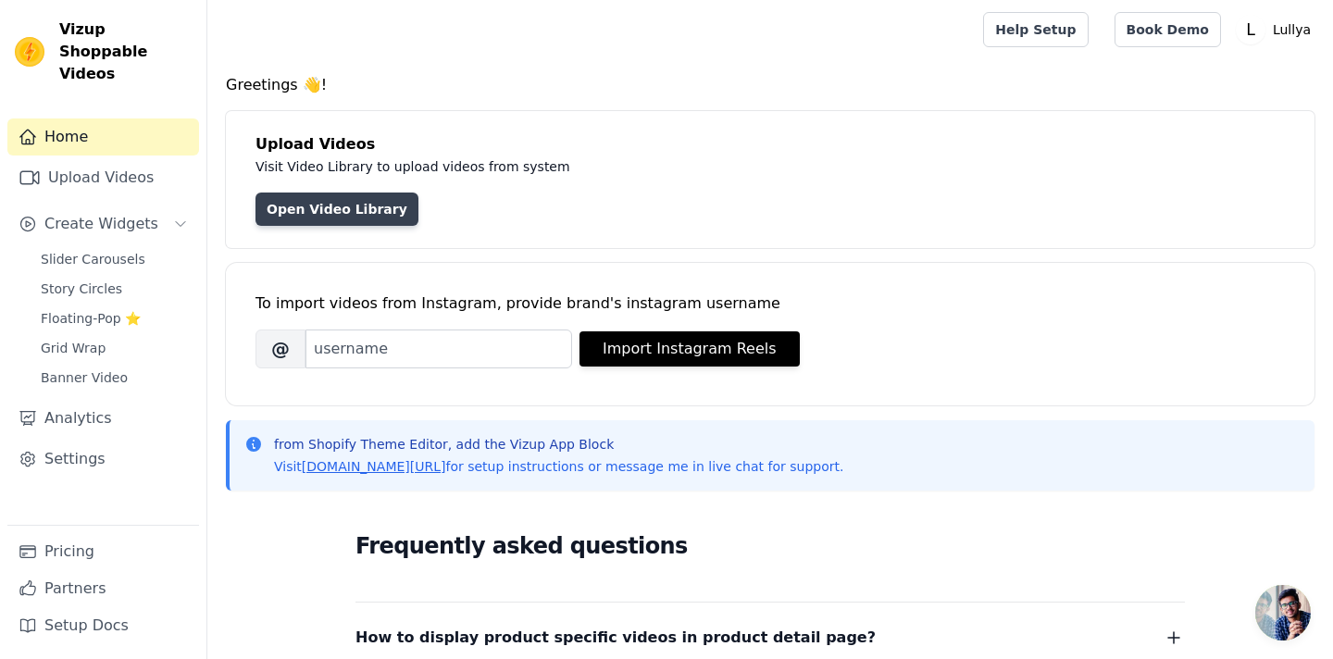
click at [363, 213] on link "Open Video Library" at bounding box center [337, 209] width 163 height 33
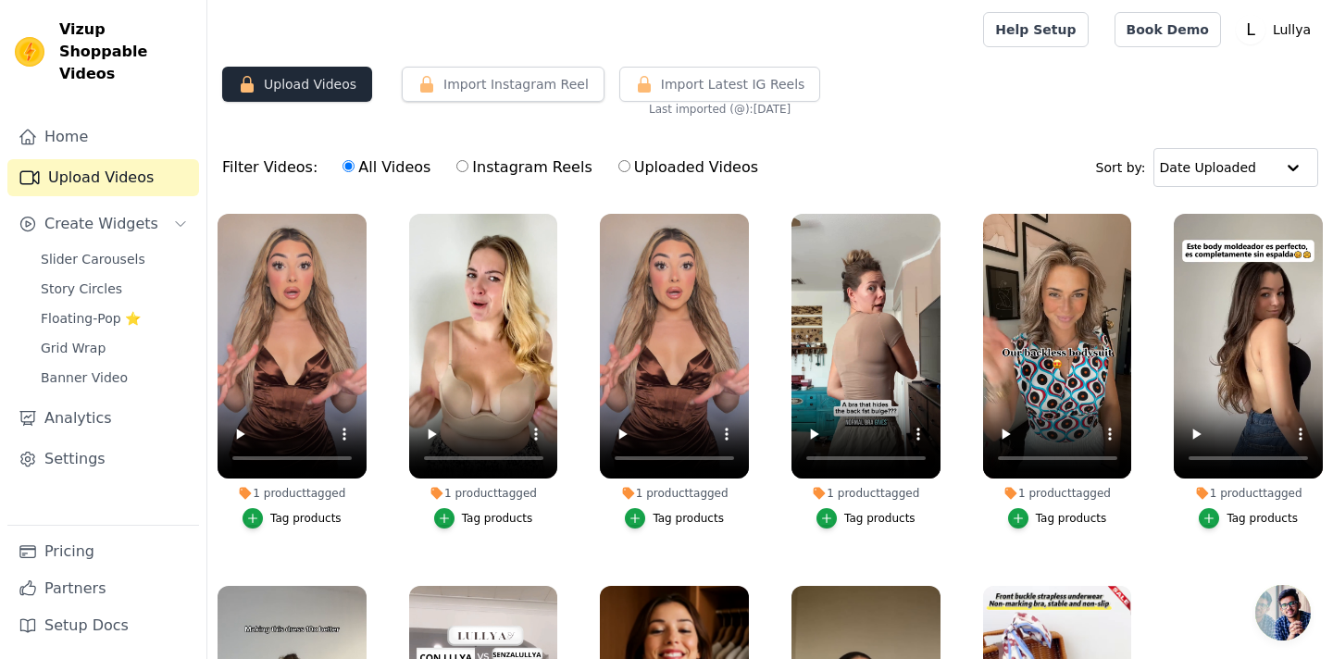
click at [284, 86] on button "Upload Videos" at bounding box center [297, 84] width 150 height 35
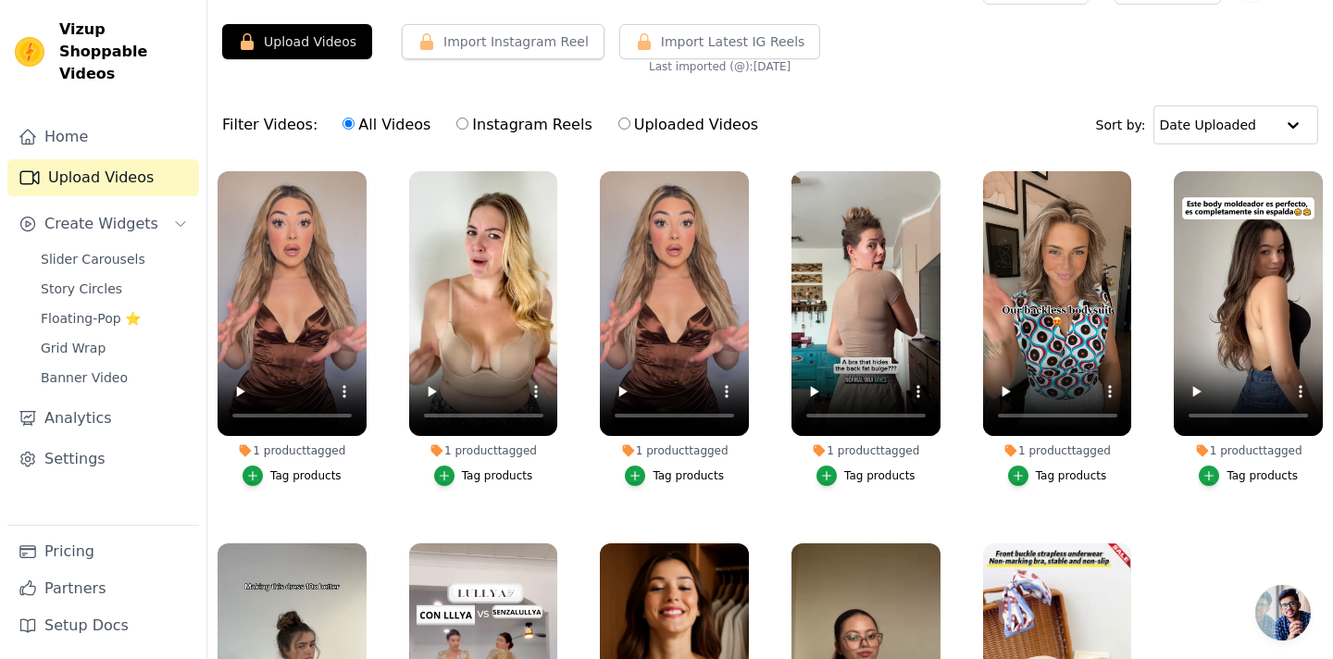
scroll to position [36, 0]
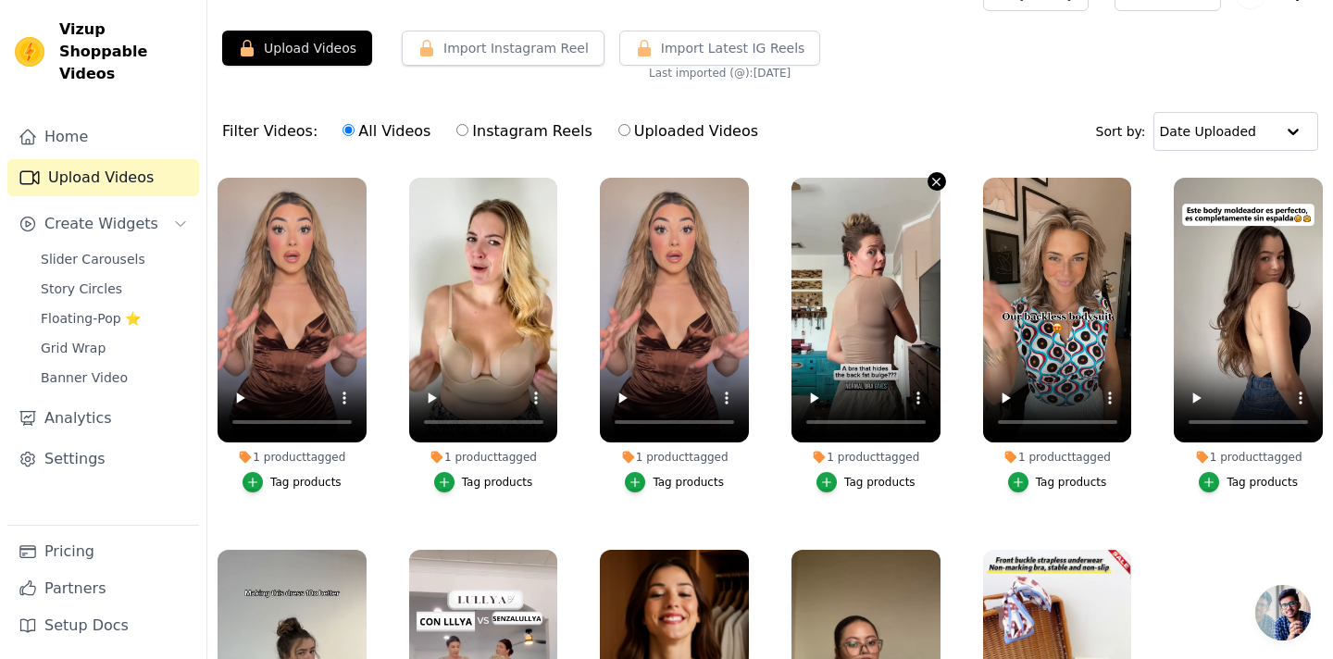
click at [934, 178] on icon "button" at bounding box center [936, 182] width 14 height 14
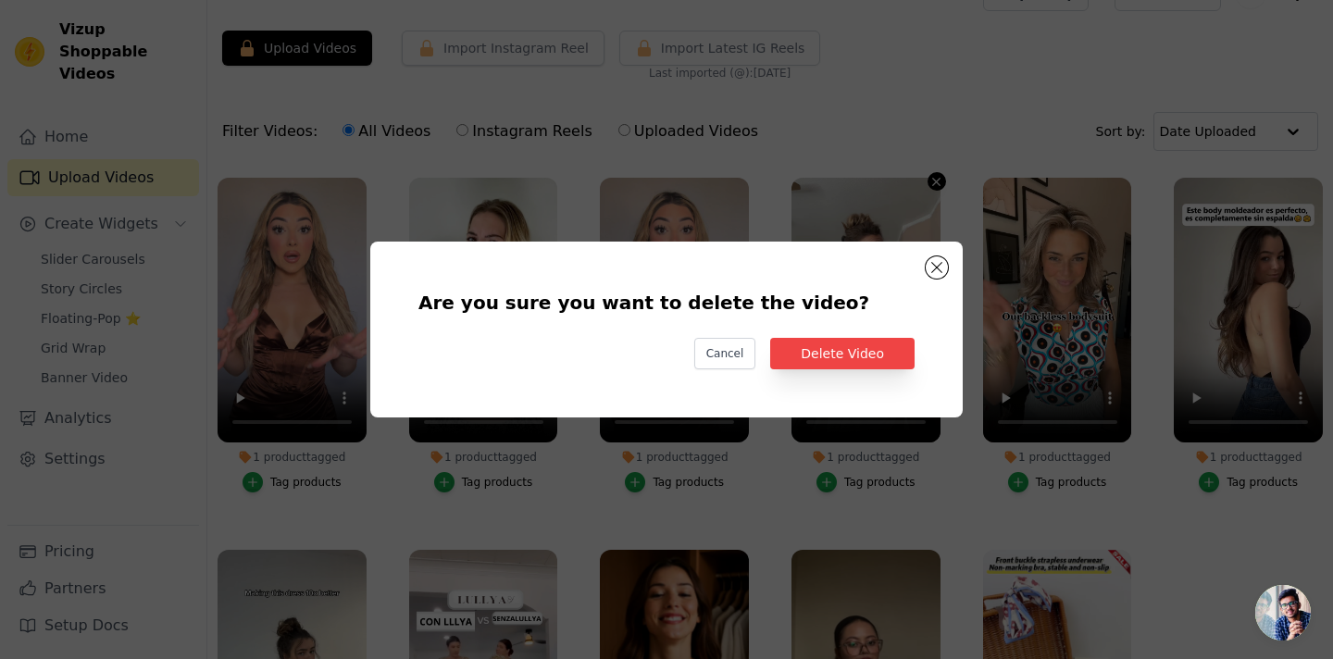
scroll to position [0, 0]
click at [828, 357] on button "Delete Video" at bounding box center [842, 353] width 144 height 31
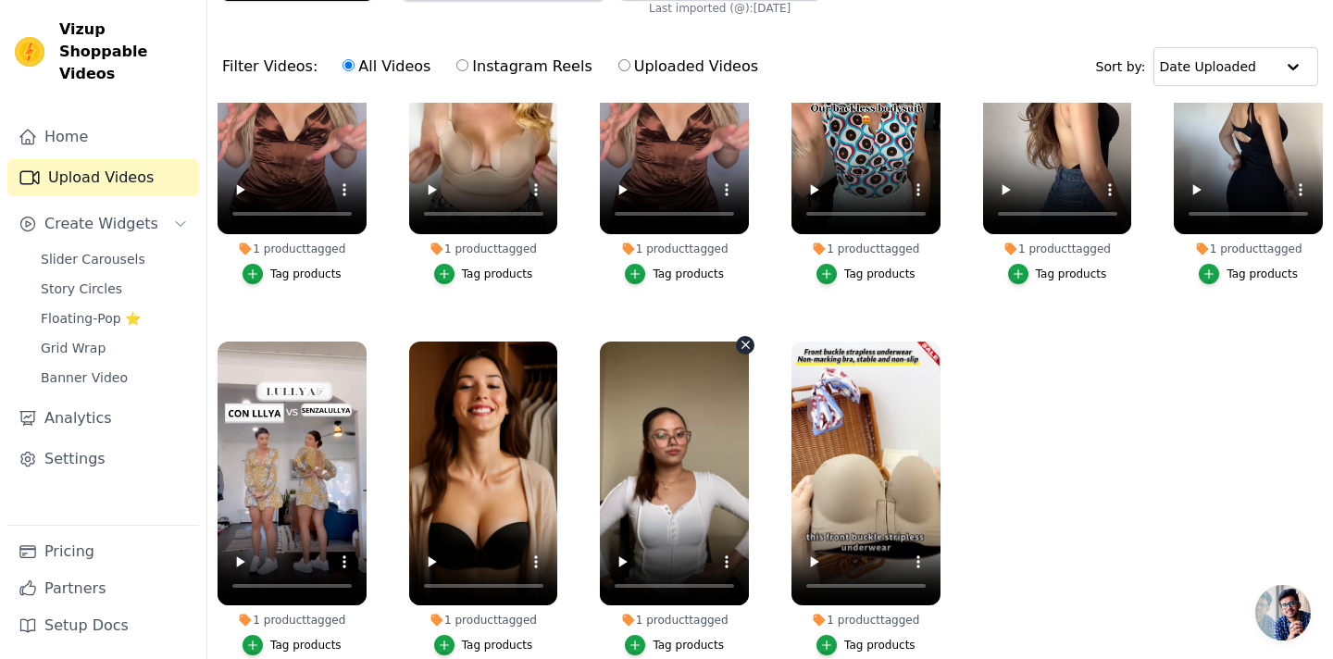
scroll to position [99, 0]
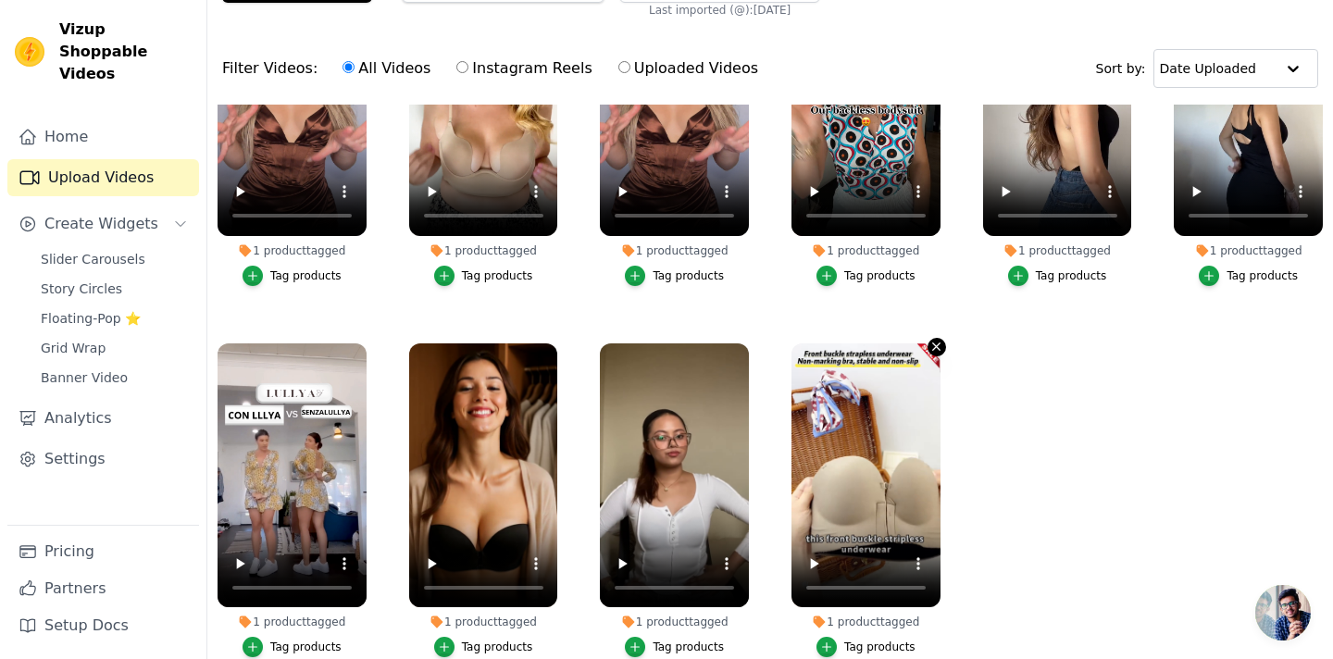
click at [938, 351] on icon "button" at bounding box center [936, 347] width 14 height 14
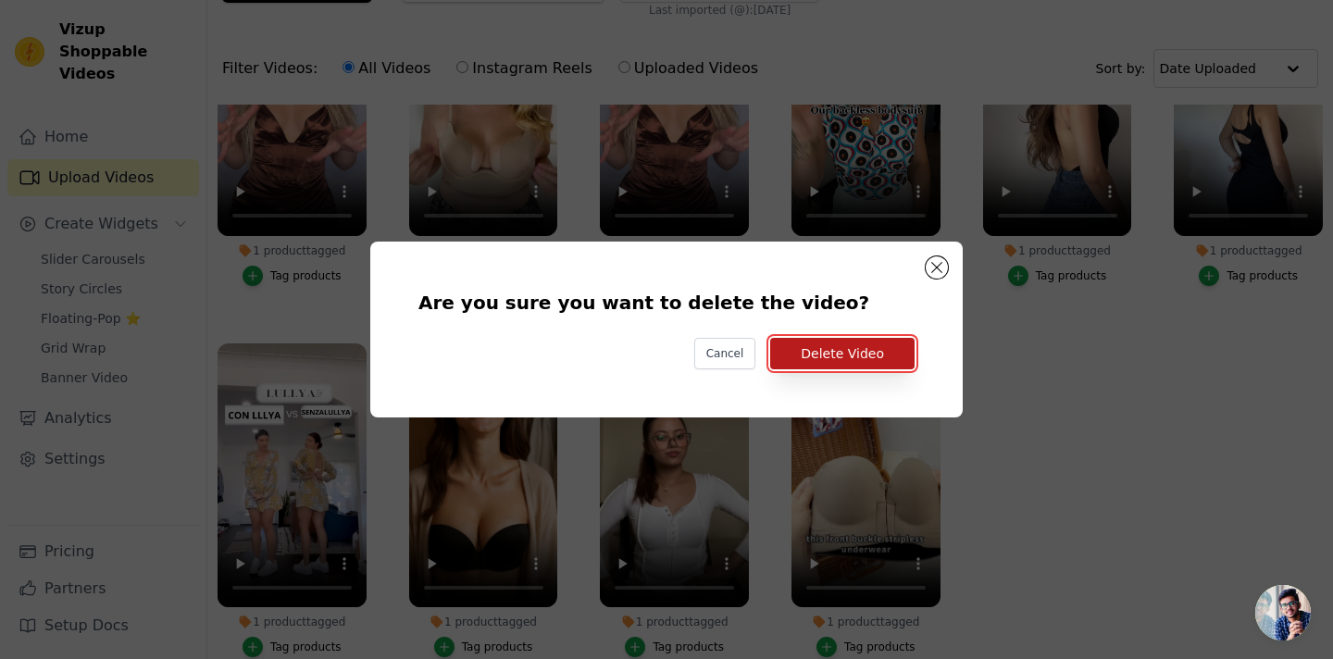
click at [860, 355] on button "Delete Video" at bounding box center [842, 353] width 144 height 31
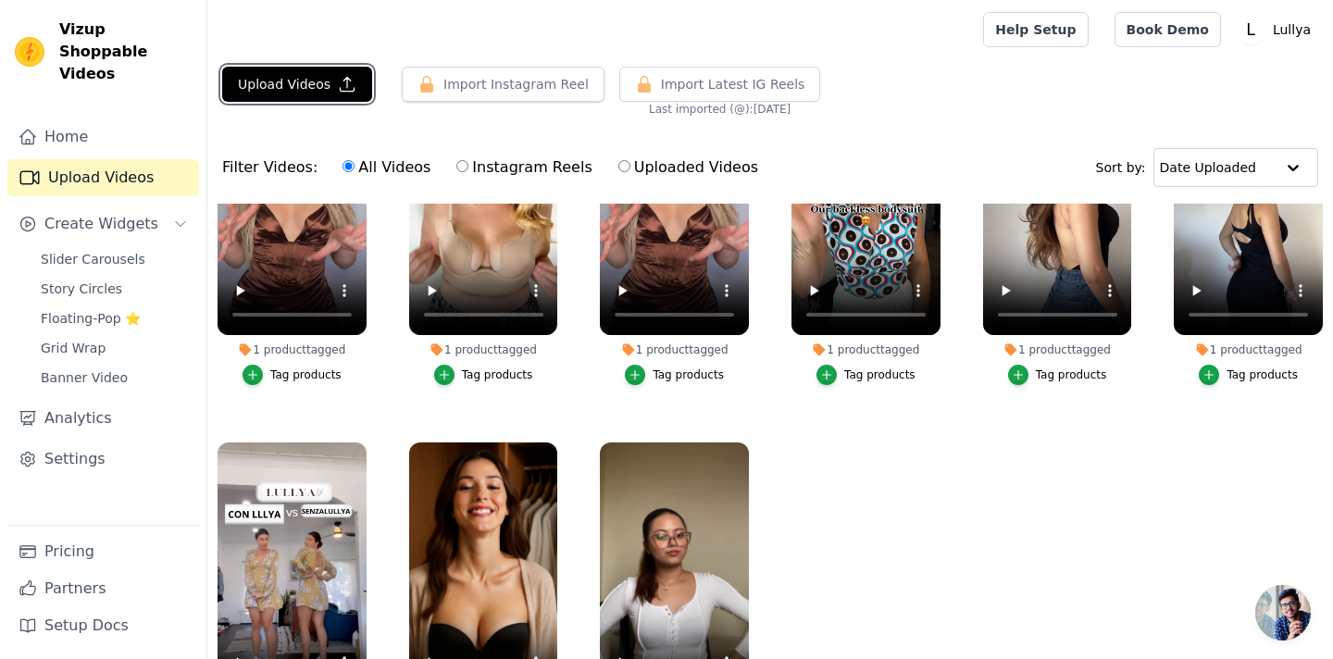
click at [281, 93] on button "Upload Videos" at bounding box center [297, 84] width 150 height 35
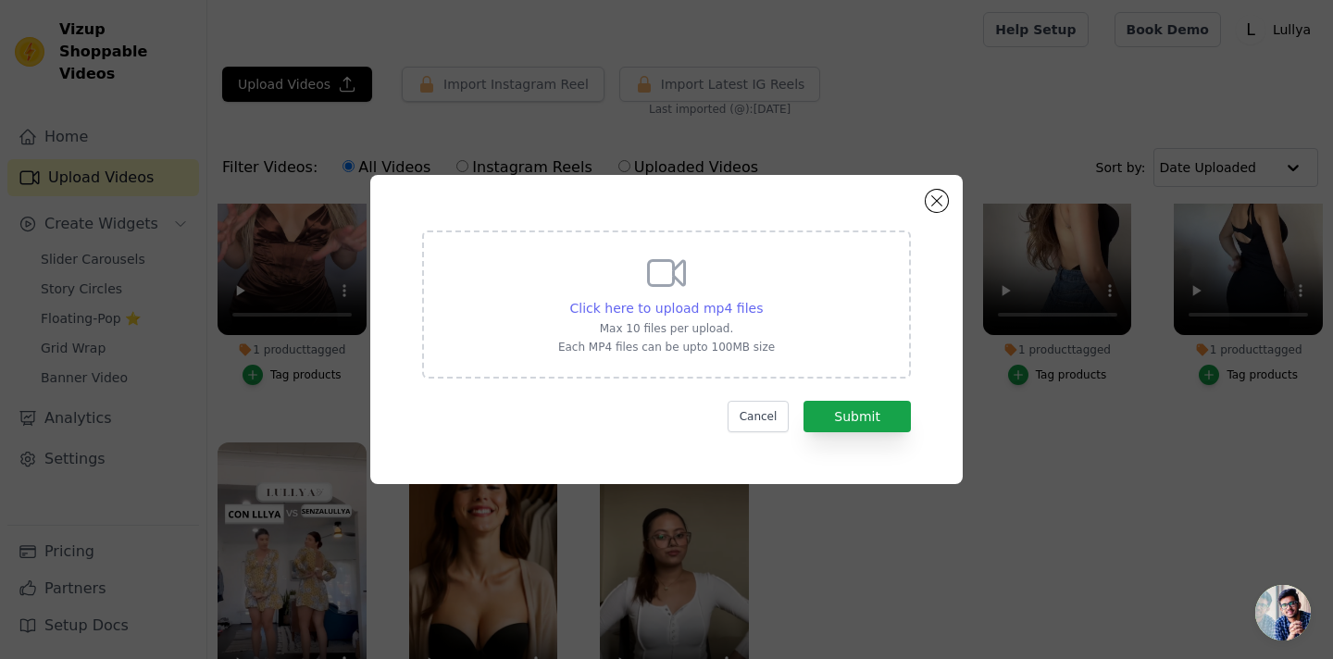
click at [690, 301] on span "Click here to upload mp4 files" at bounding box center [666, 308] width 193 height 15
click at [762, 299] on input "Click here to upload mp4 files Max 10 files per upload. Each MP4 files can be u…" at bounding box center [762, 298] width 1 height 1
type input "C:\fakepath\Libreria inserzioni-2.mp4"
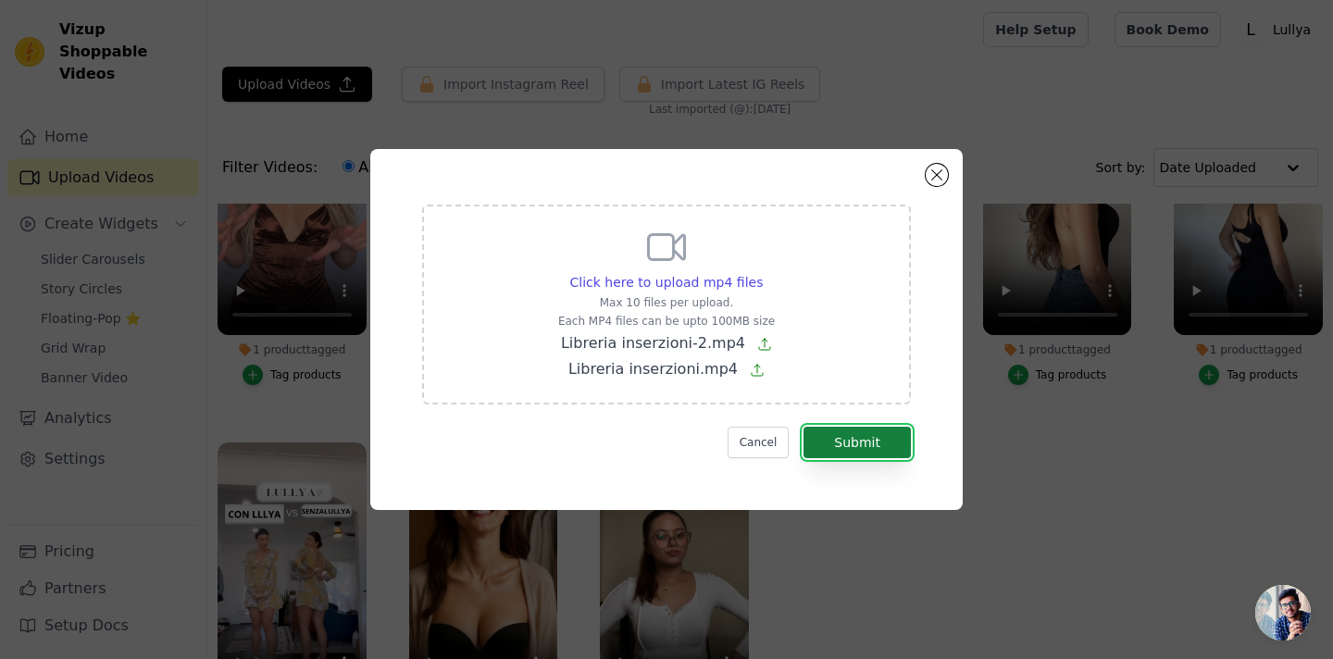
click at [879, 440] on button "Submit" at bounding box center [857, 442] width 107 height 31
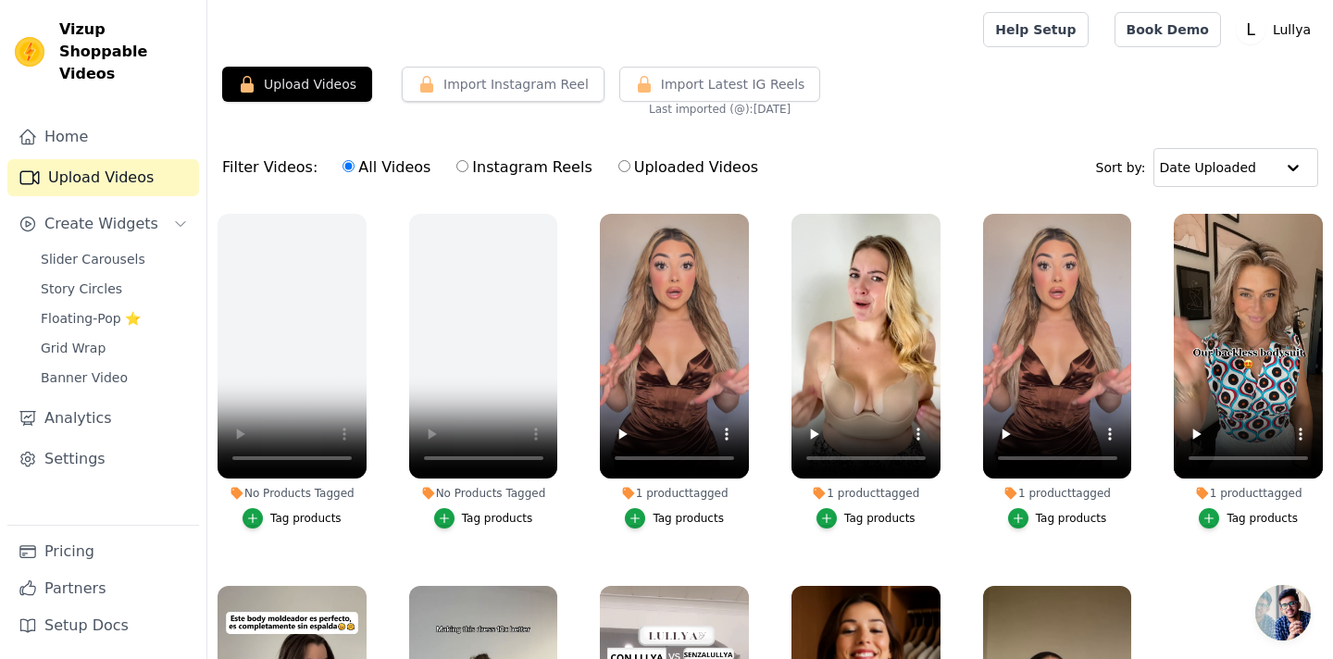
click at [559, 217] on div "No Products Tagged Tag products" at bounding box center [483, 375] width 169 height 343
click at [553, 215] on icon "button" at bounding box center [554, 218] width 14 height 14
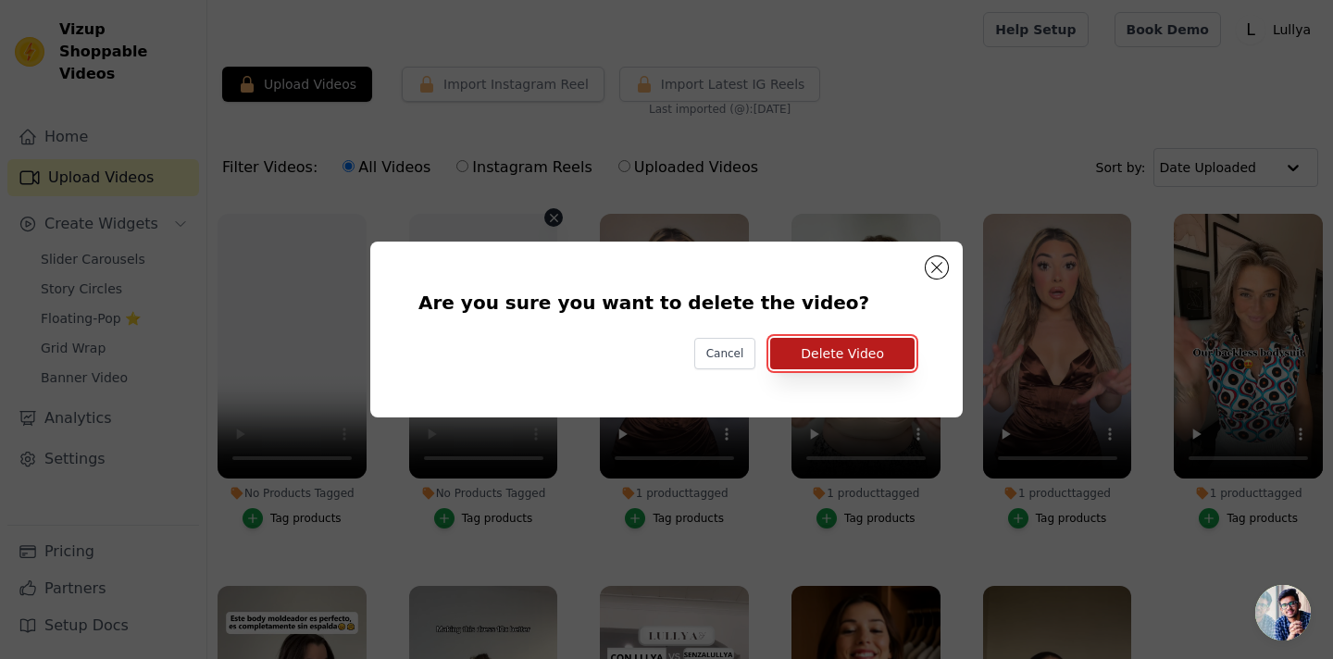
click at [795, 361] on button "Delete Video" at bounding box center [842, 353] width 144 height 31
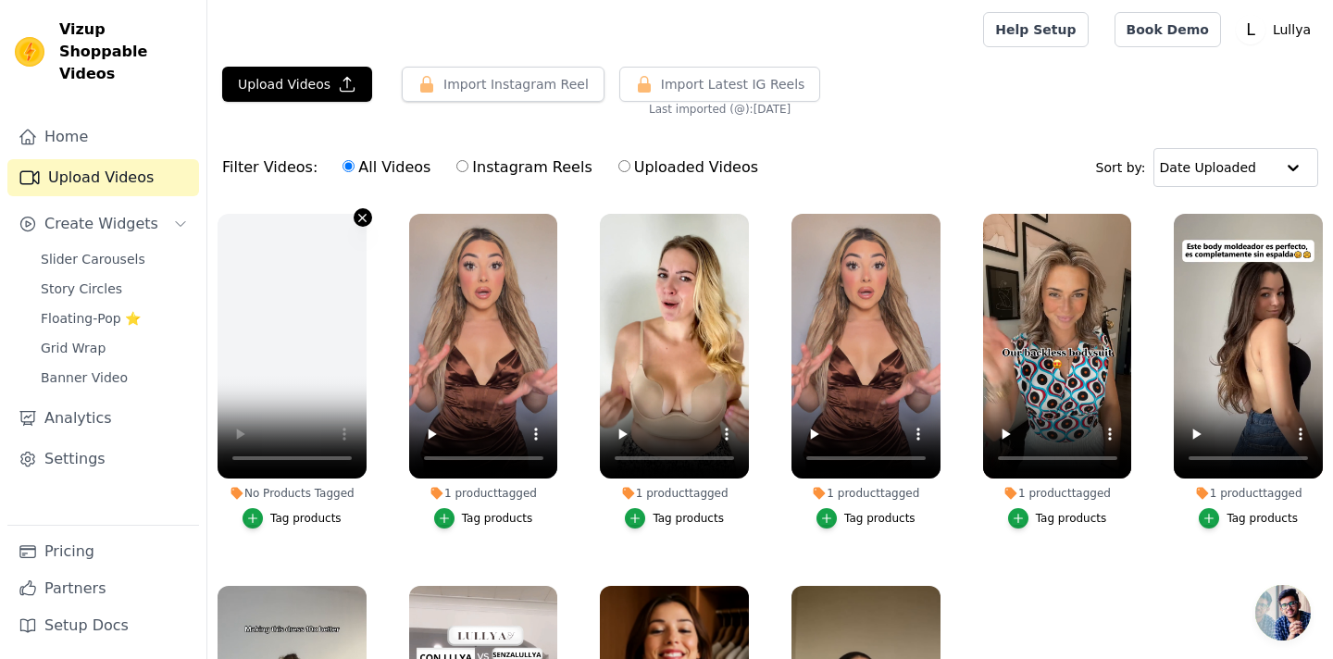
click at [363, 221] on icon "button" at bounding box center [362, 218] width 14 height 14
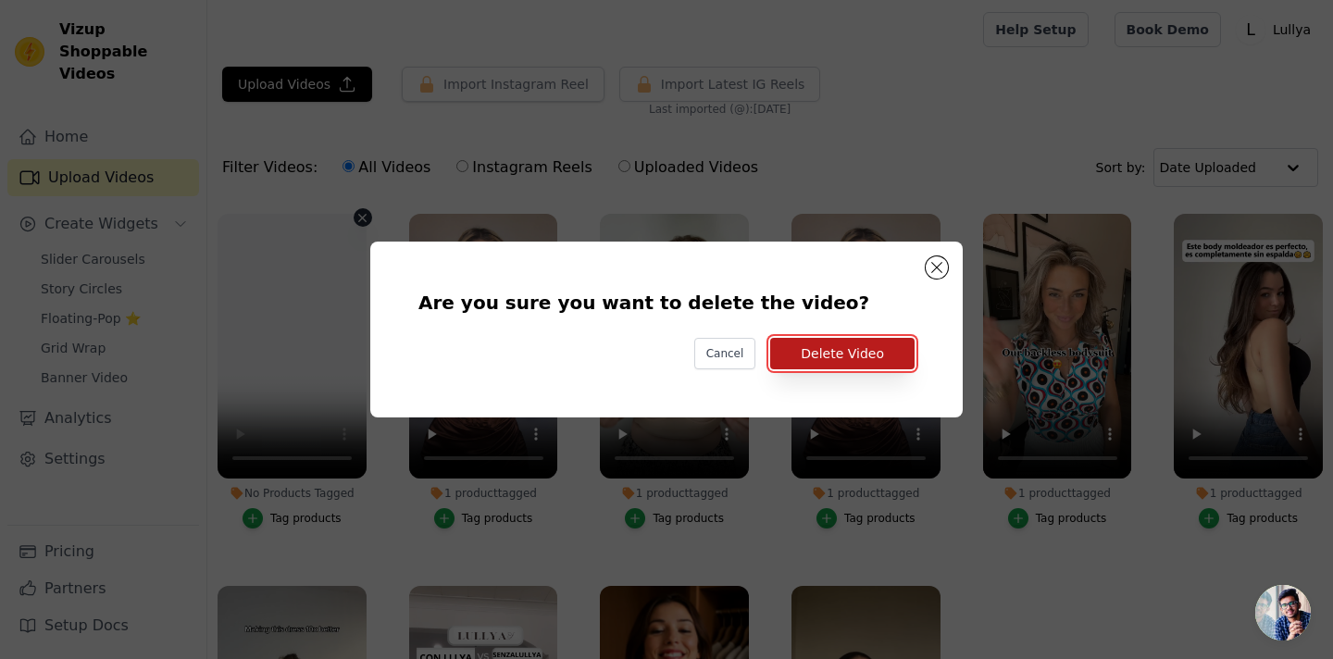
click at [827, 353] on button "Delete Video" at bounding box center [842, 353] width 144 height 31
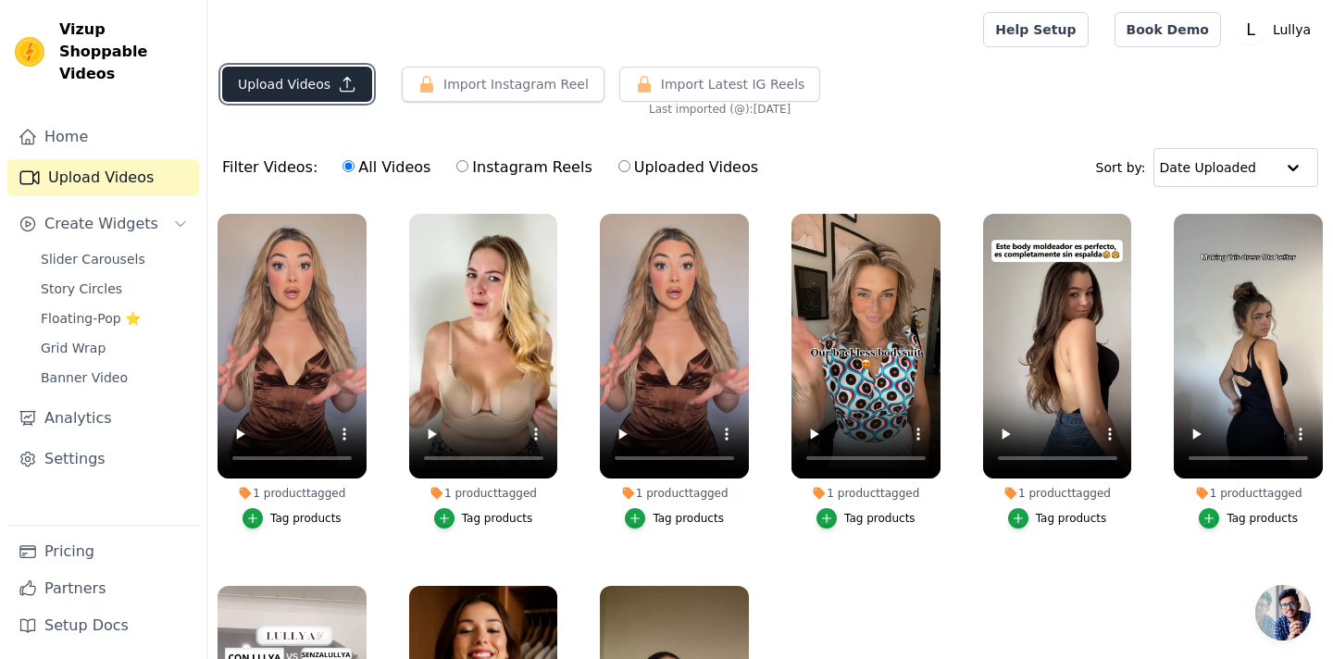
click at [273, 81] on button "Upload Videos" at bounding box center [297, 84] width 150 height 35
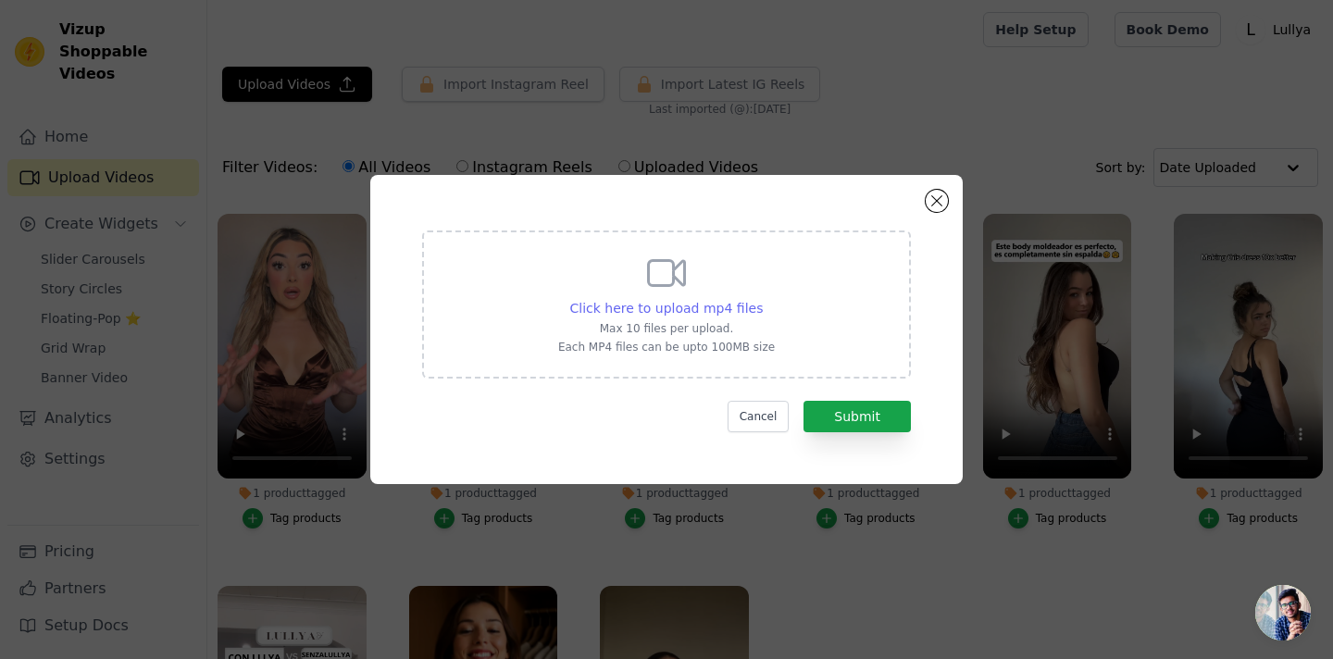
click at [686, 306] on span "Click here to upload mp4 files" at bounding box center [666, 308] width 193 height 15
click at [762, 299] on input "Click here to upload mp4 files Max 10 files per upload. Each MP4 files can be u…" at bounding box center [762, 298] width 1 height 1
type input "C:\fakepath\abea2ce5aeb943b587a31d64cfb54aa4.HD-720p-1.6Mbps-50296148.mp4"
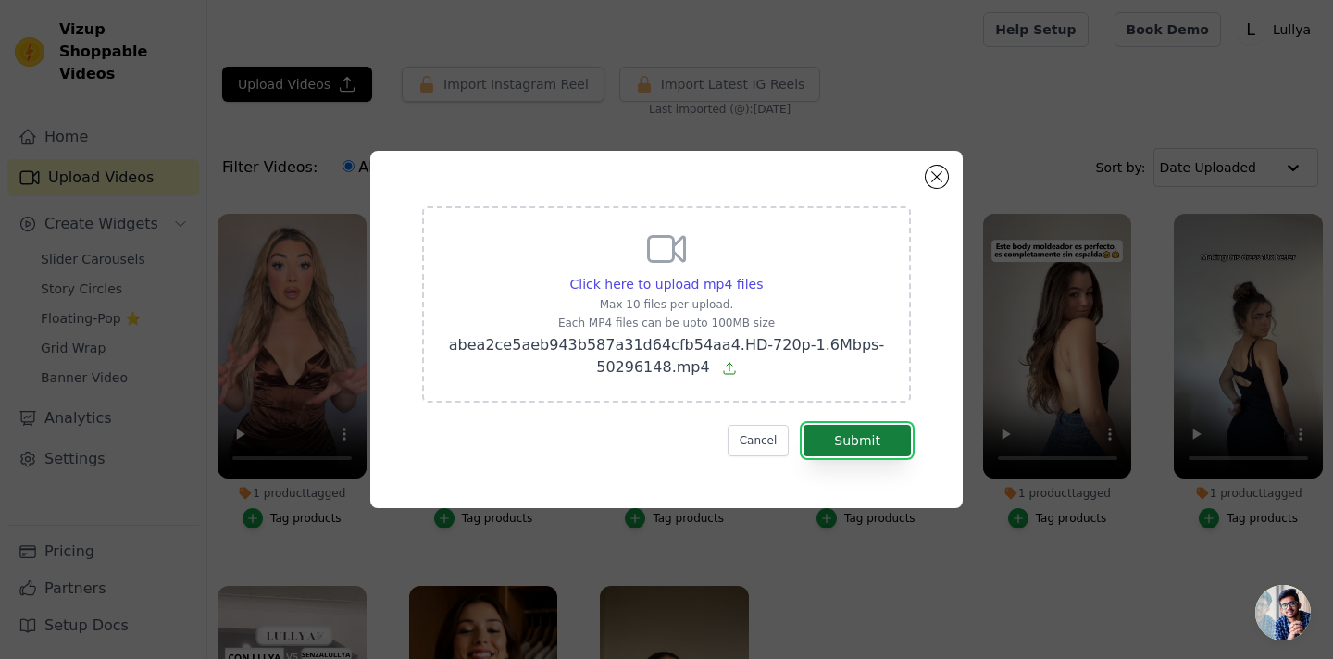
click at [864, 437] on button "Submit" at bounding box center [857, 440] width 107 height 31
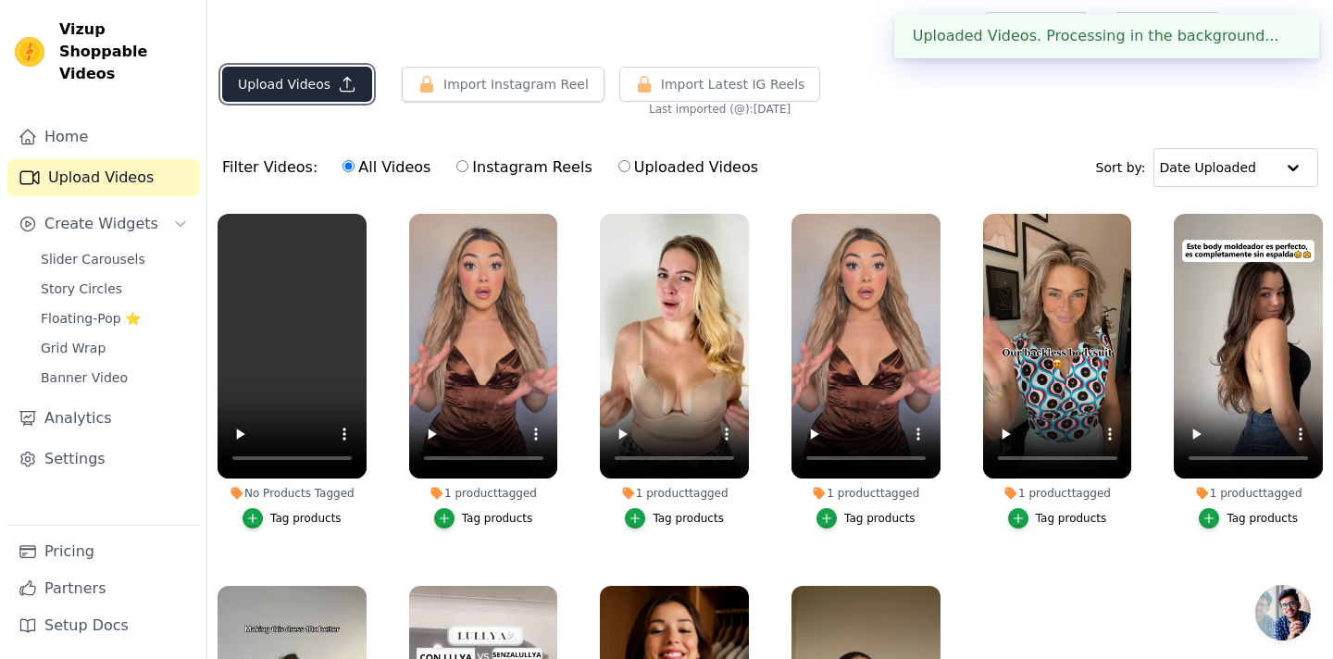
click at [313, 79] on button "Upload Videos" at bounding box center [297, 84] width 150 height 35
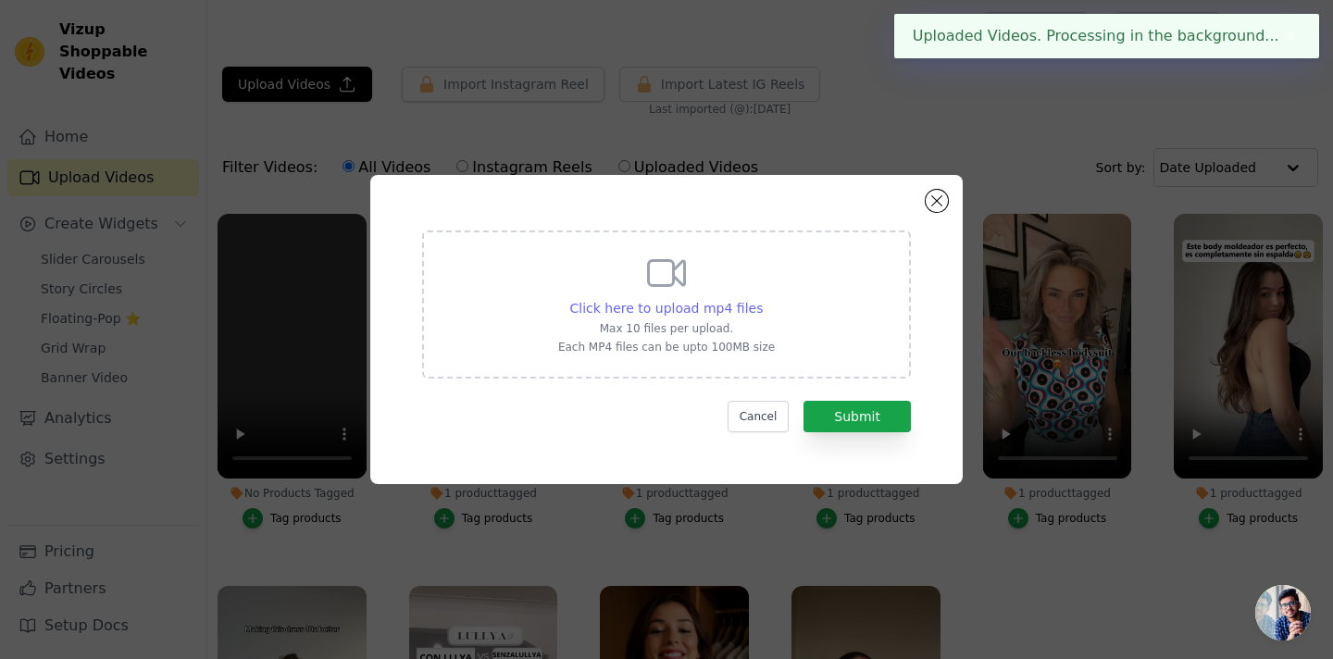
click at [725, 311] on span "Click here to upload mp4 files" at bounding box center [666, 308] width 193 height 15
click at [762, 299] on input "Click here to upload mp4 files Max 10 files per upload. Each MP4 files can be u…" at bounding box center [762, 298] width 1 height 1
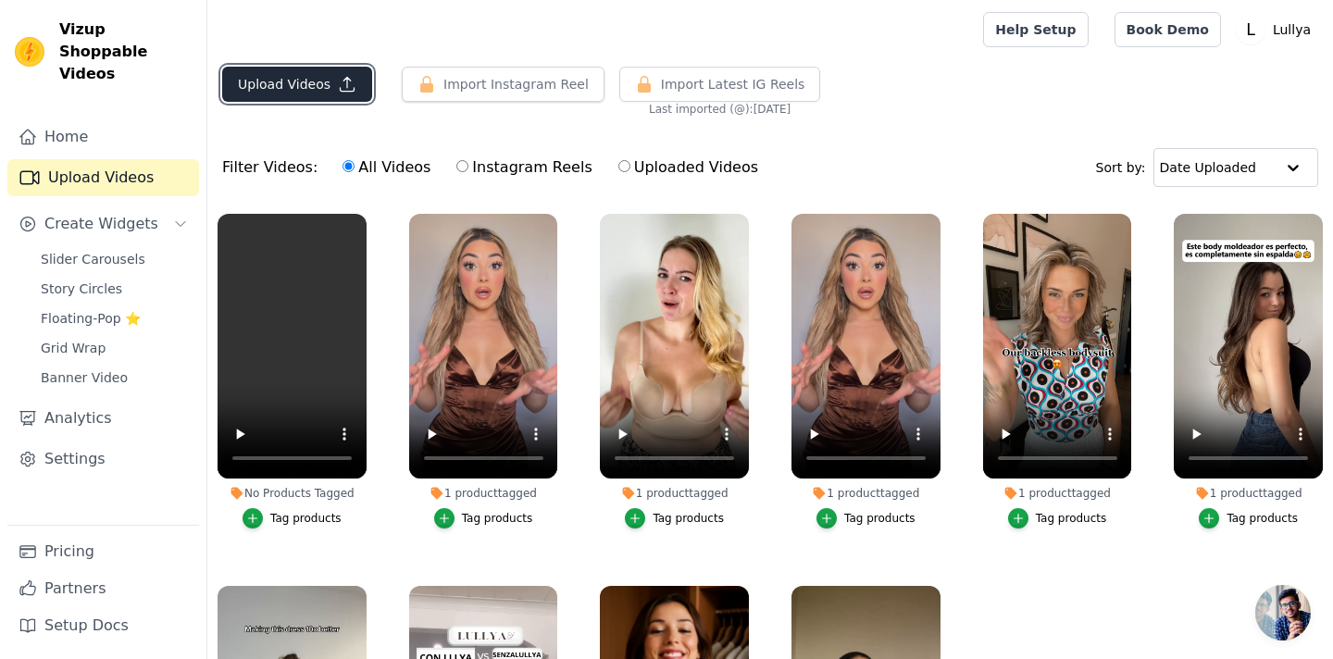
click at [328, 85] on button "Upload Videos" at bounding box center [297, 84] width 150 height 35
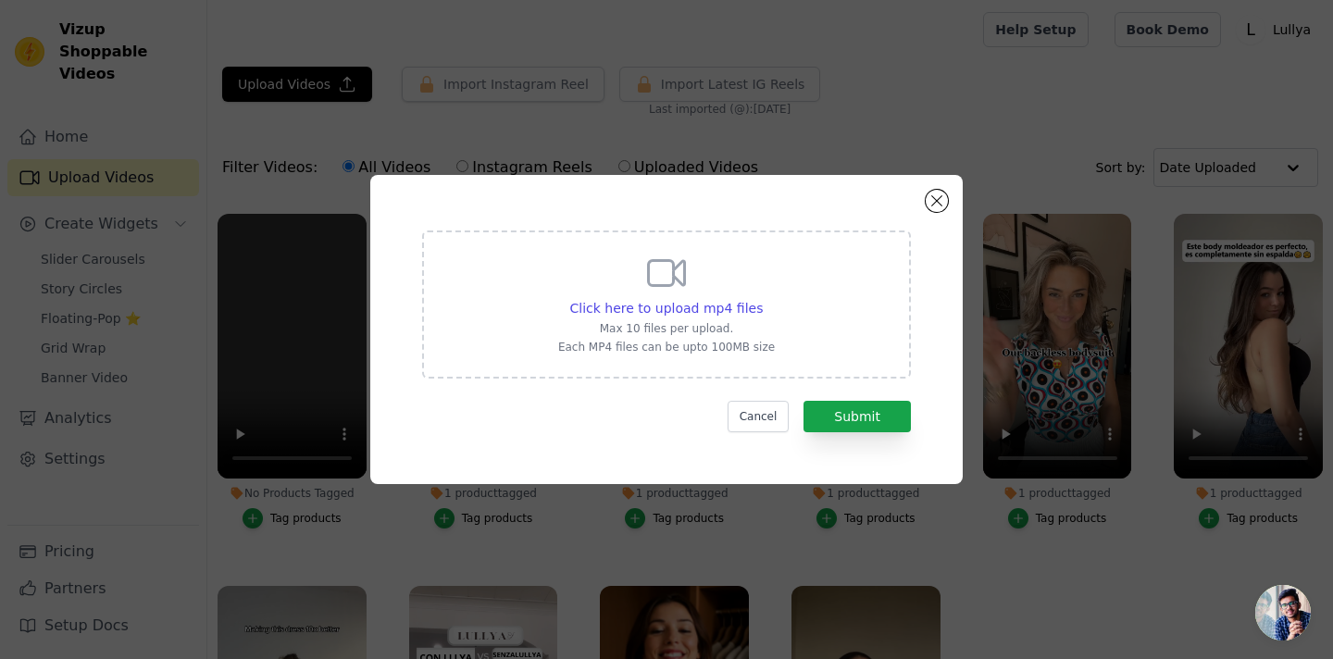
click at [652, 318] on div "Click here to upload mp4 files Max 10 files per upload. Each MP4 files can be u…" at bounding box center [666, 303] width 217 height 104
click at [762, 299] on input "Click here to upload mp4 files Max 10 files per upload. Each MP4 files can be u…" at bounding box center [762, 298] width 1 height 1
type input "C:\fakepath\Libreria inserzioni-1.mp4"
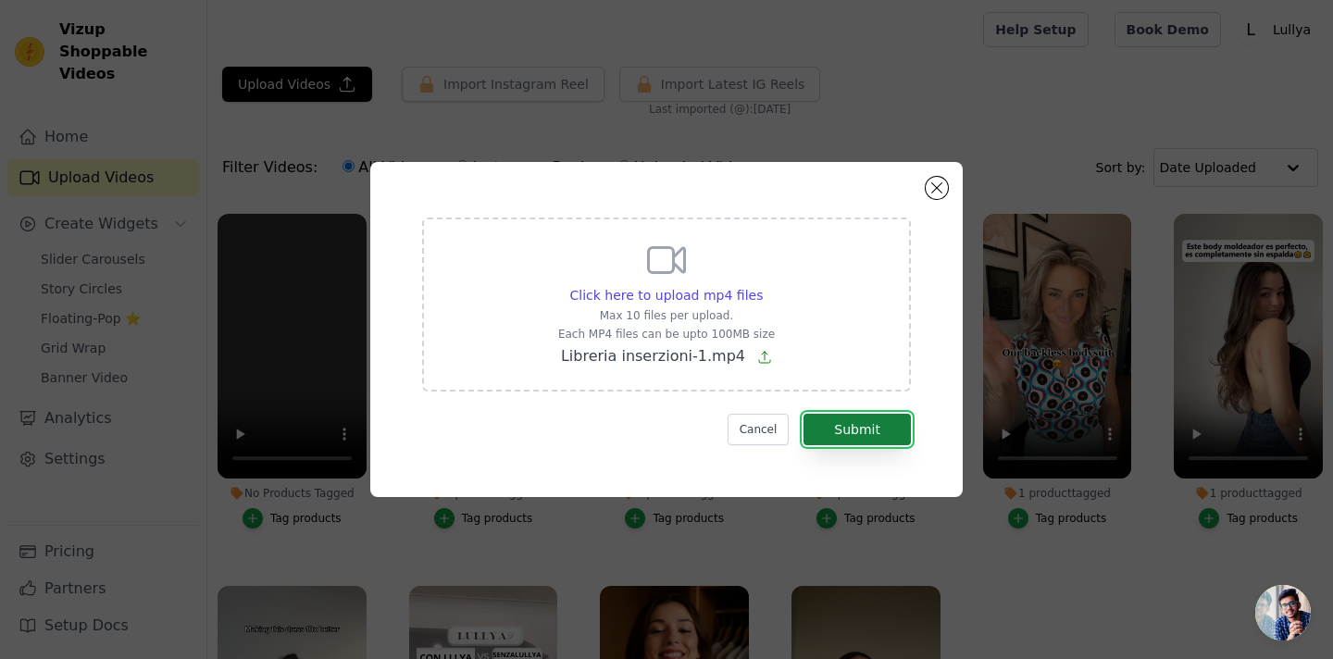
click at [879, 430] on button "Submit" at bounding box center [857, 429] width 107 height 31
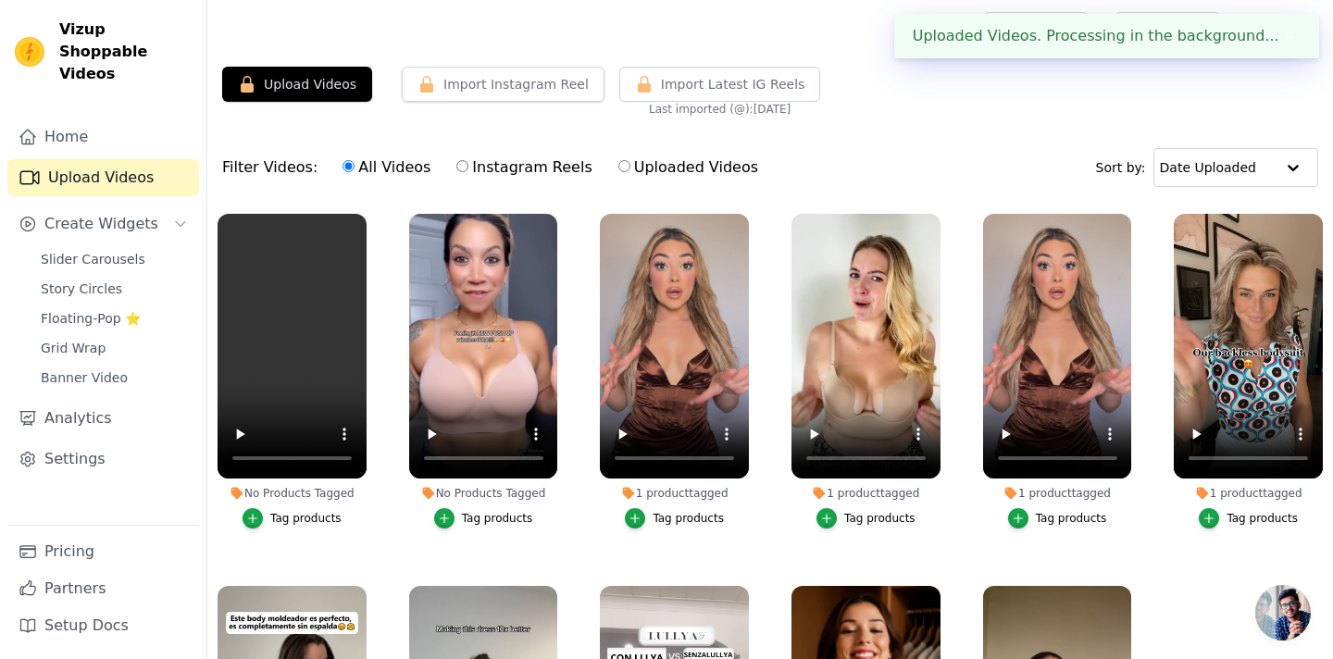
click at [505, 517] on div "Tag products" at bounding box center [497, 518] width 71 height 15
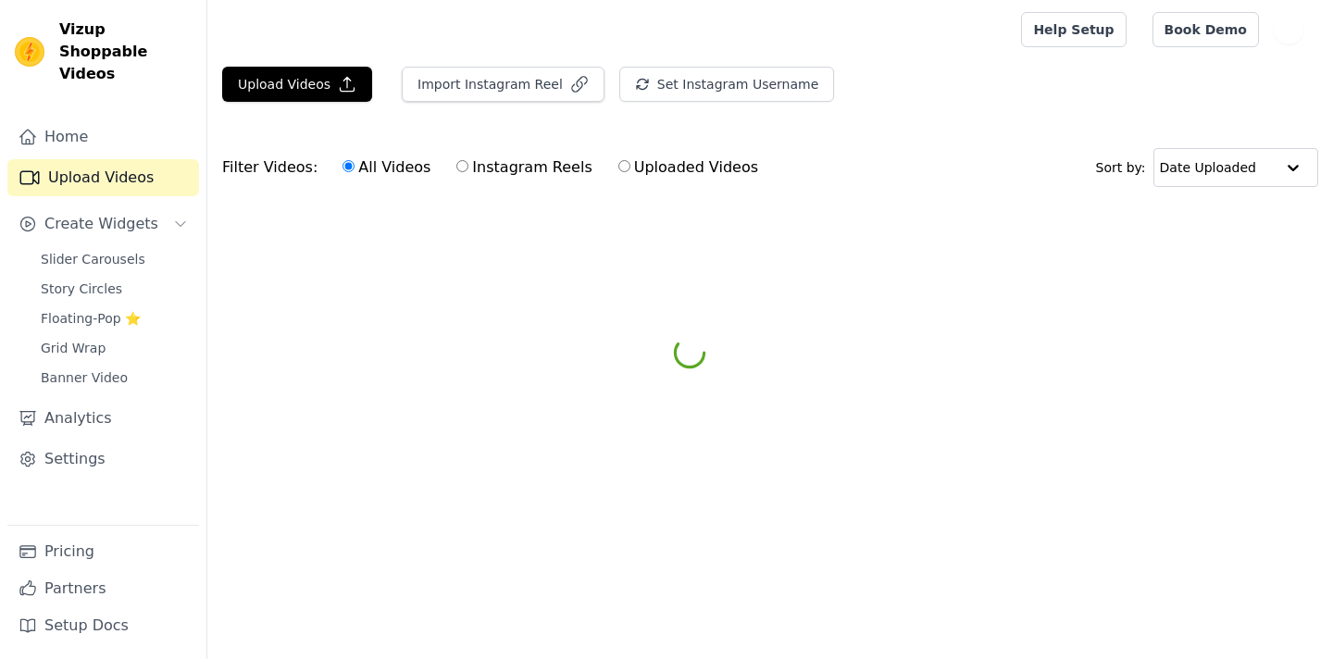
click at [608, 278] on html "Vizup Shoppable Videos Home Upload Videos Create Widgets Slider Carousels Story…" at bounding box center [666, 139] width 1333 height 278
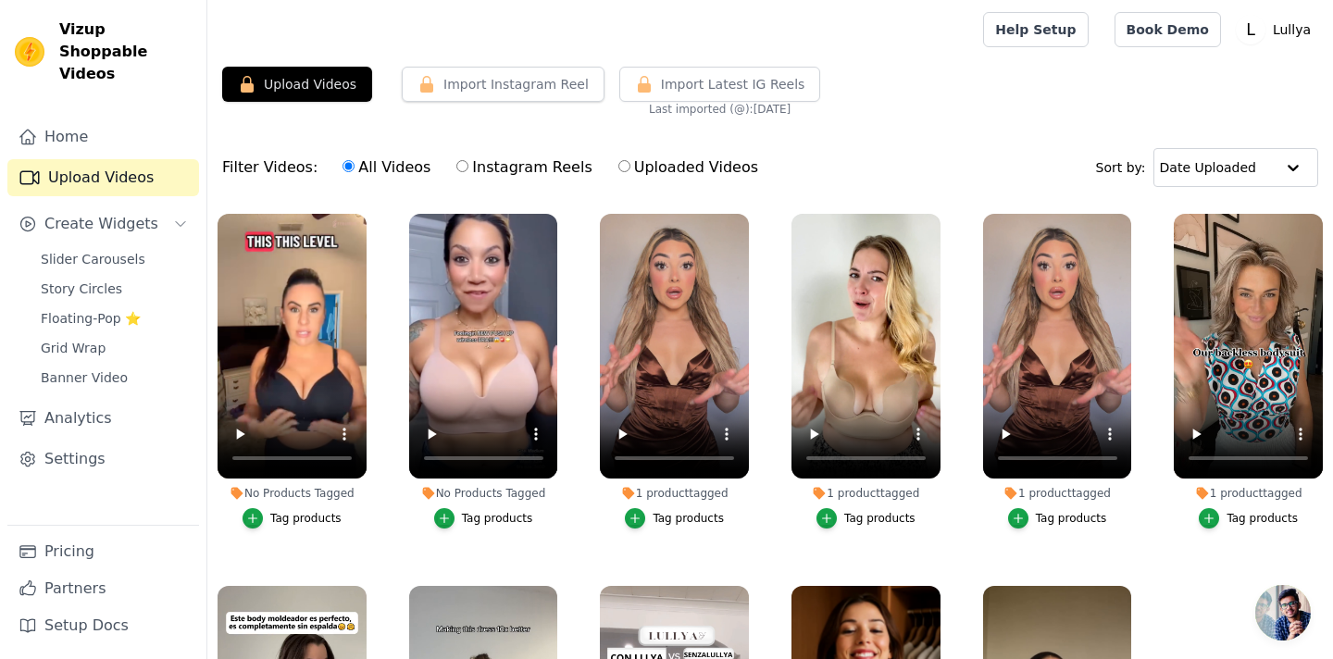
click at [508, 514] on div "Tag products" at bounding box center [497, 518] width 71 height 15
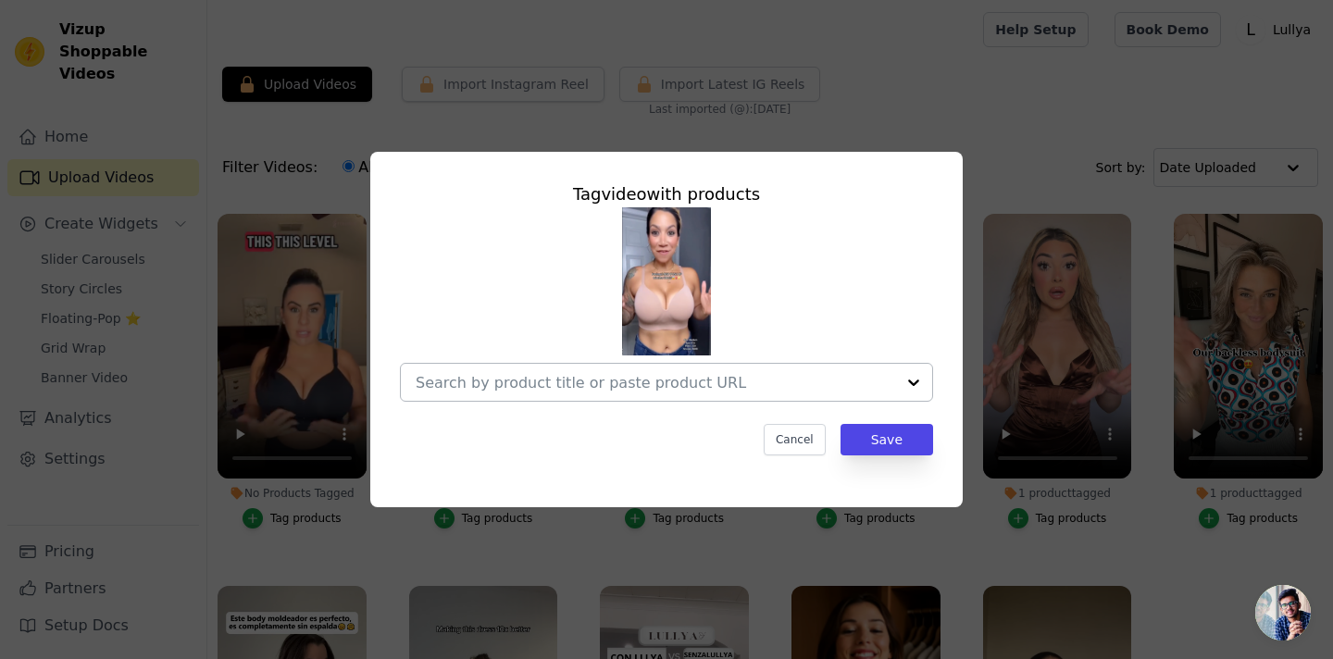
click at [592, 393] on div at bounding box center [656, 382] width 480 height 37
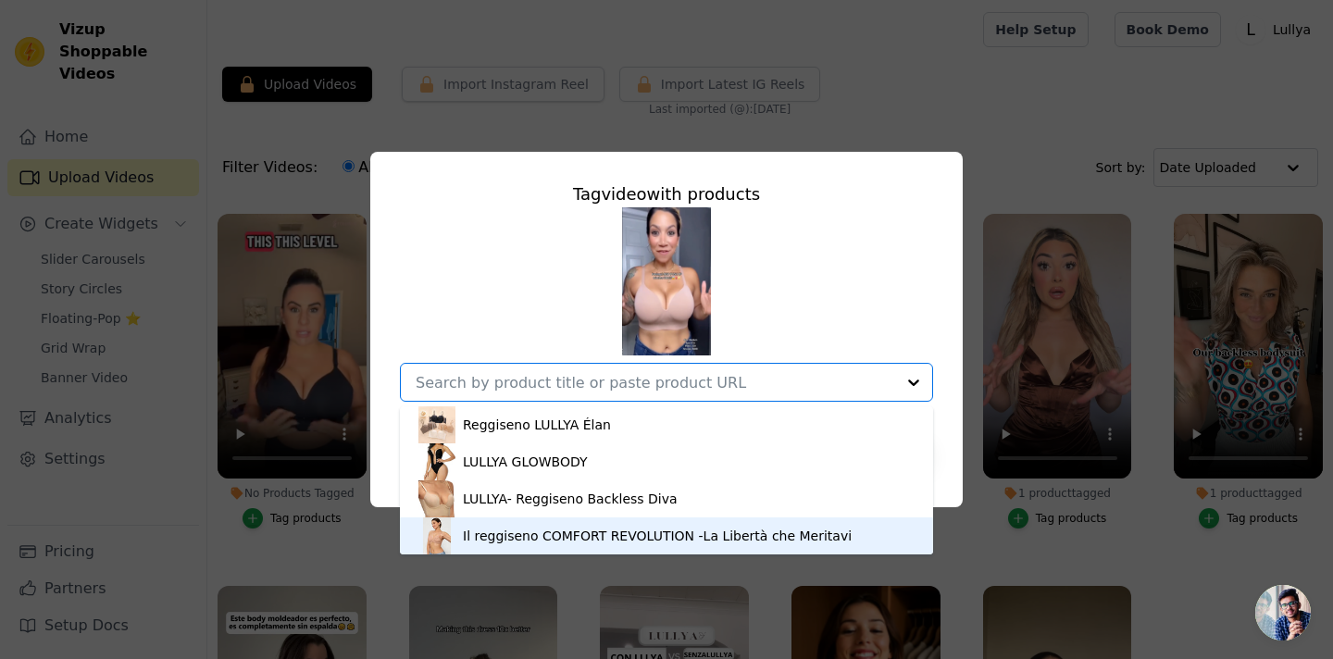
click at [561, 535] on div "Il reggiseno COMFORT REVOLUTION -La Libertà che Meritavi" at bounding box center [657, 536] width 389 height 19
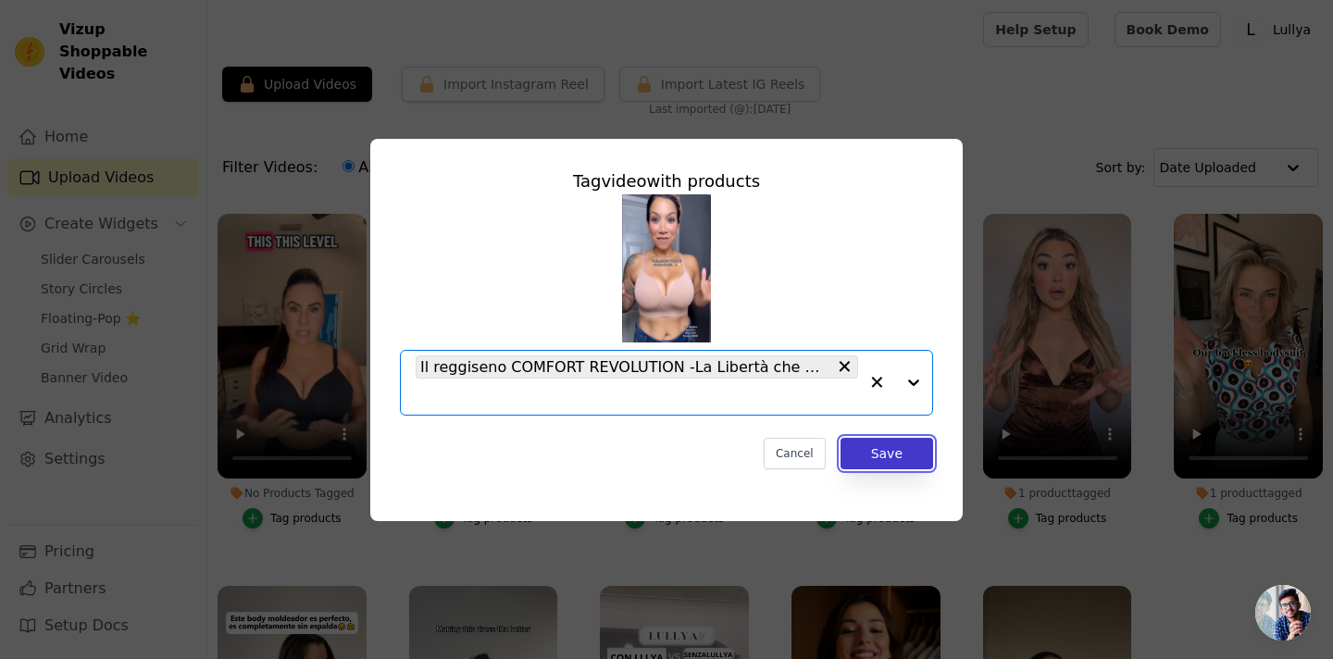
click at [865, 455] on button "Save" at bounding box center [887, 453] width 93 height 31
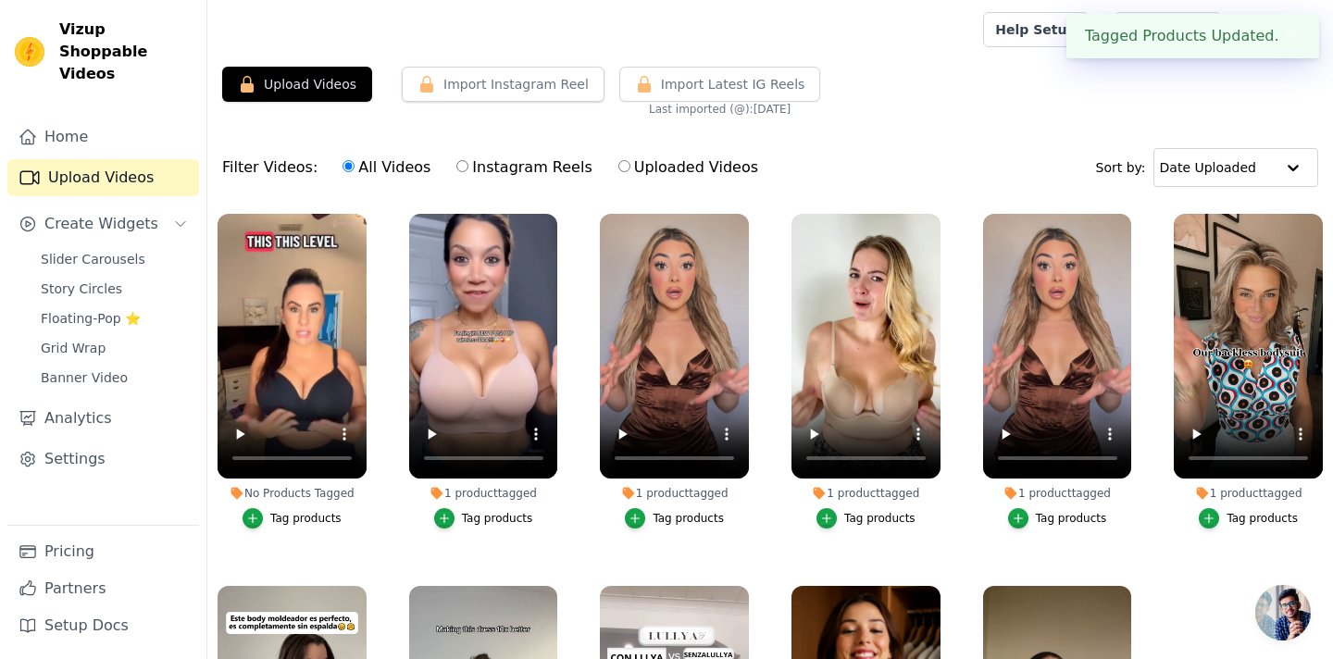
click at [309, 520] on div "Tag products" at bounding box center [305, 518] width 71 height 15
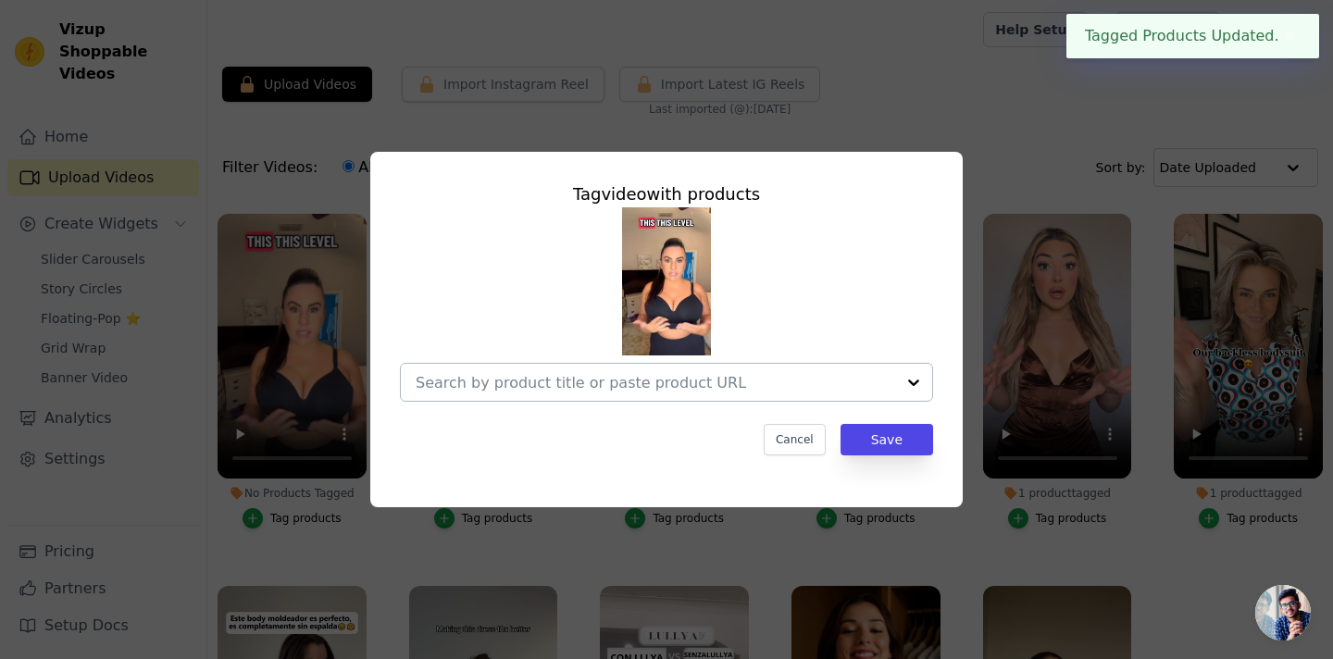
click at [733, 388] on input "No Products Tagged Tag video with products Cancel Save Tag products" at bounding box center [656, 383] width 480 height 18
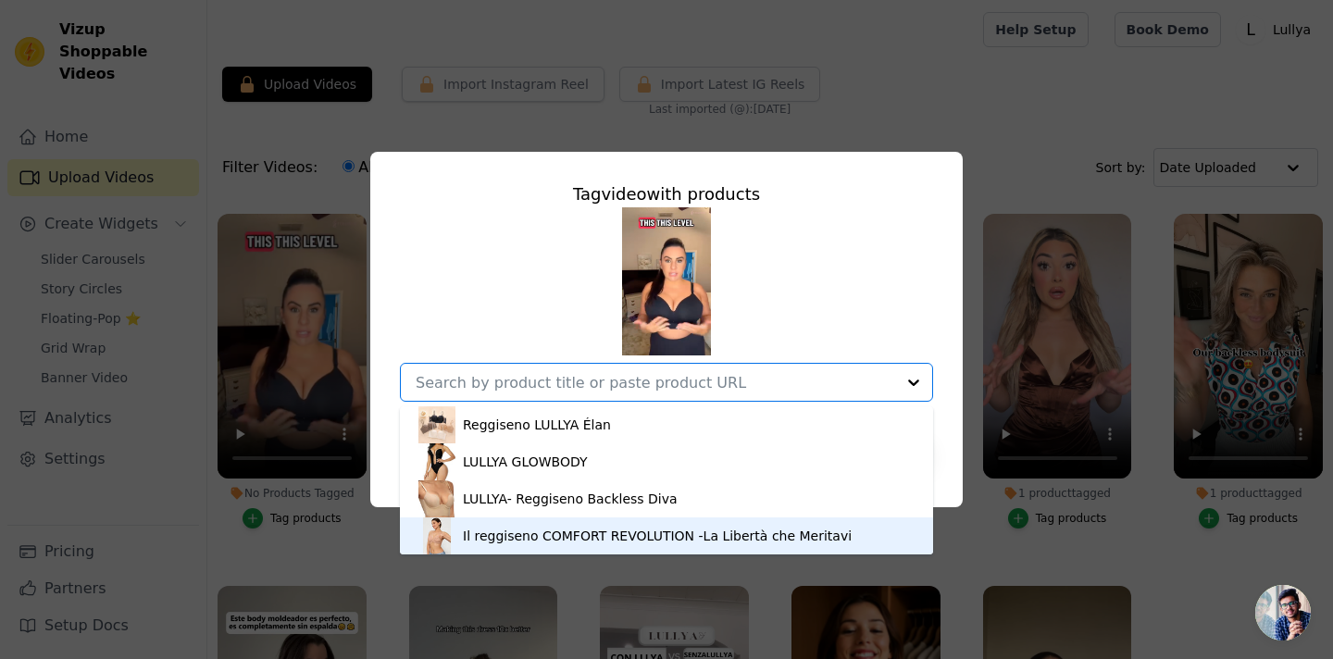
click at [609, 542] on div "Il reggiseno COMFORT REVOLUTION -La Libertà che Meritavi" at bounding box center [657, 536] width 389 height 19
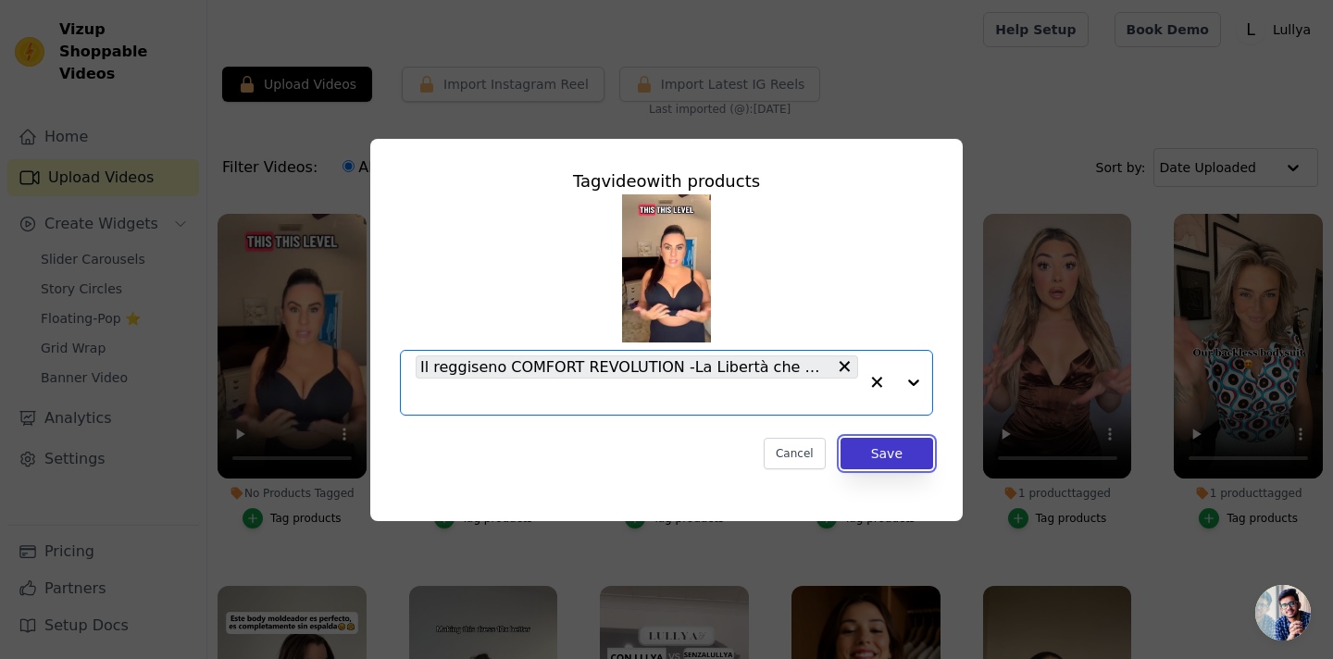
click at [911, 448] on button "Save" at bounding box center [887, 453] width 93 height 31
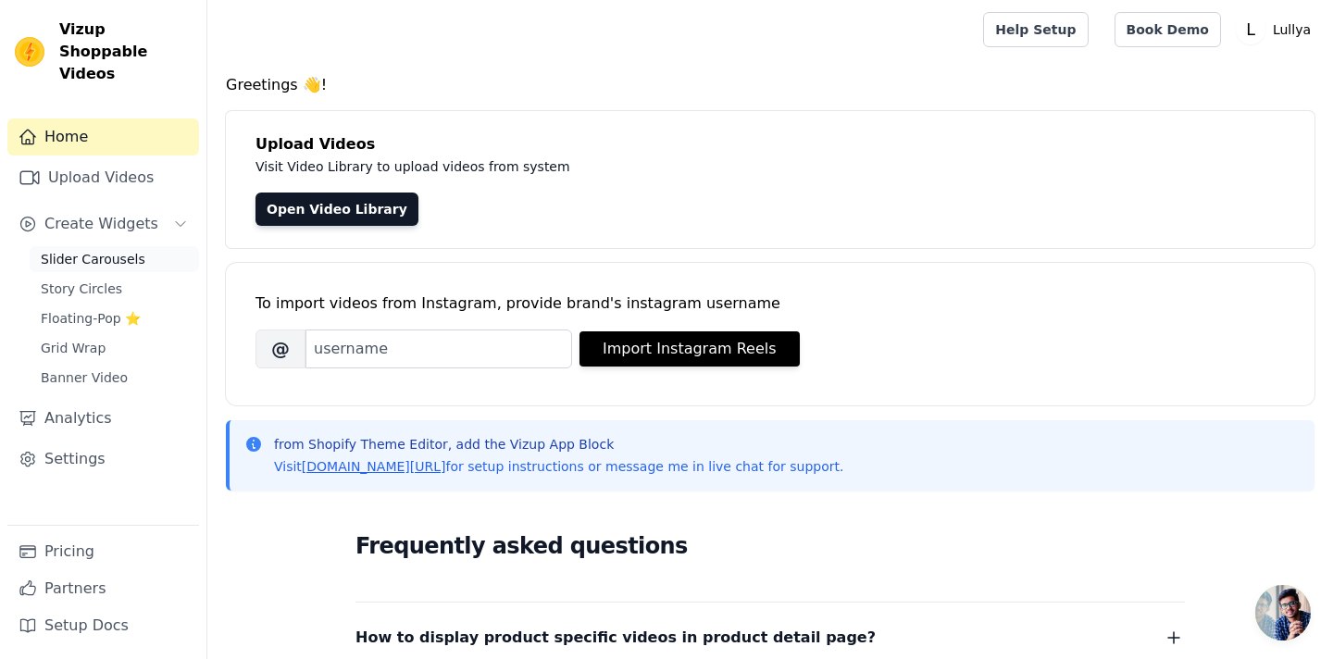
click at [118, 250] on span "Slider Carousels" at bounding box center [93, 259] width 105 height 19
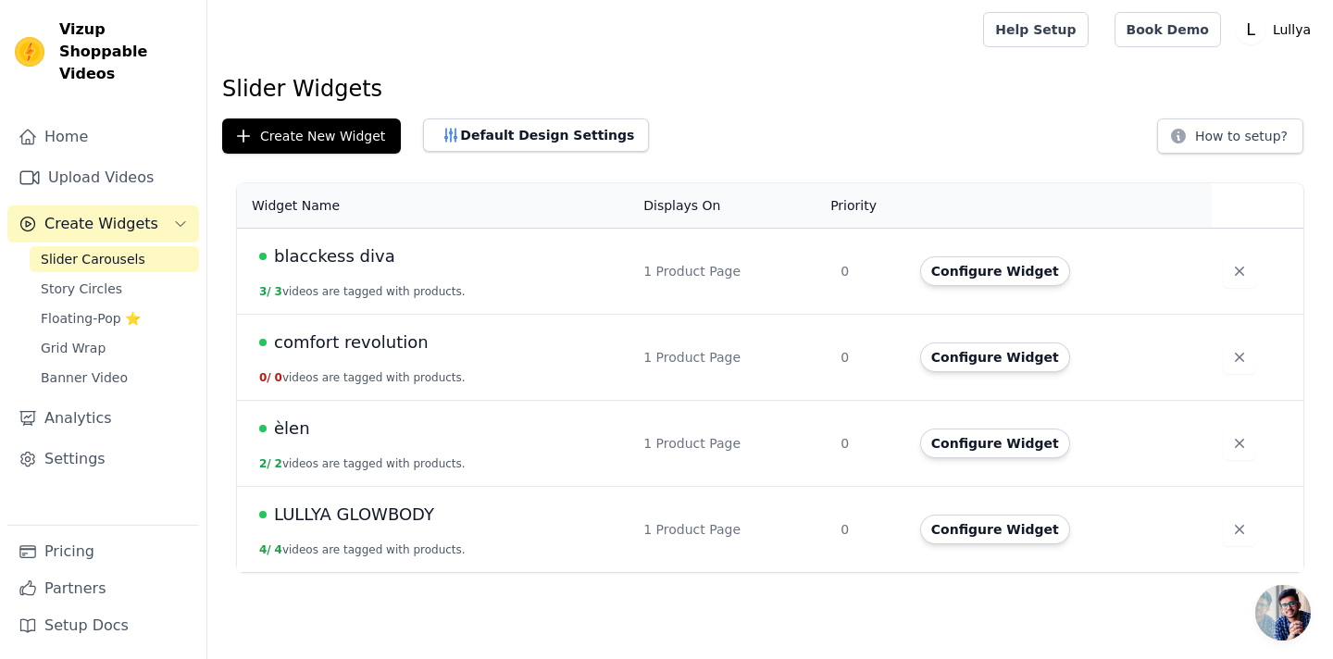
click at [348, 370] on button "0 / 0 videos are tagged with products." at bounding box center [362, 377] width 206 height 15
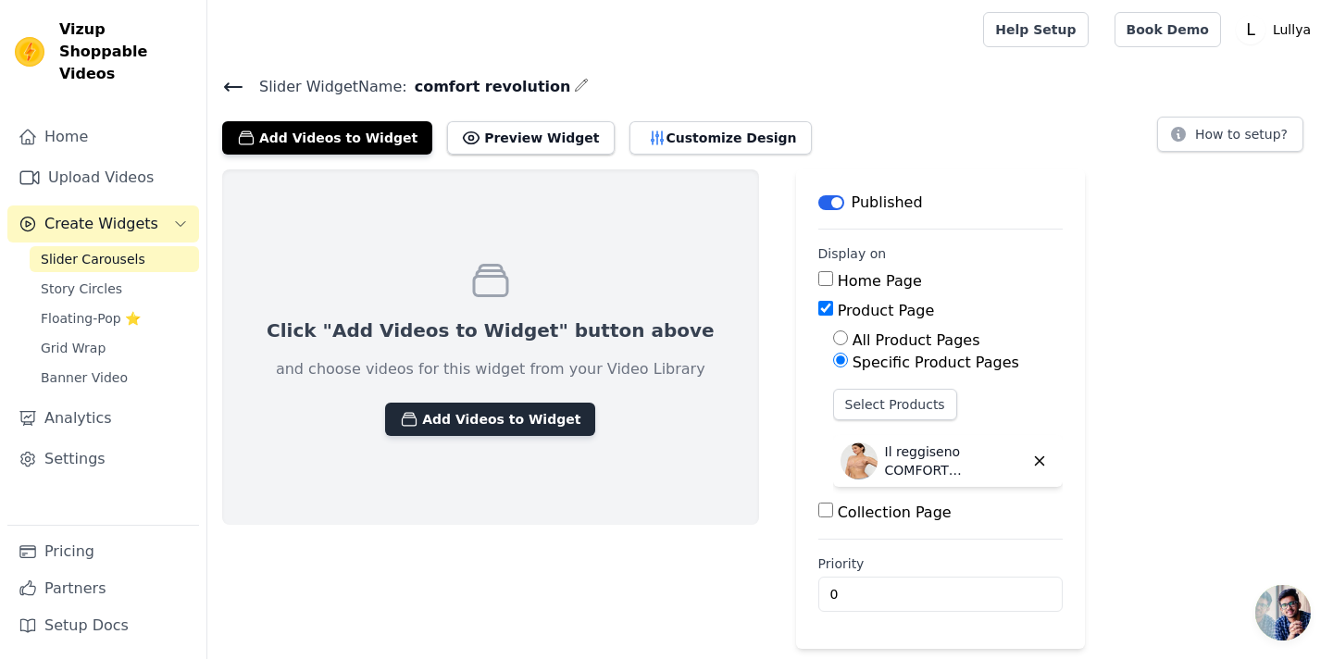
click at [492, 419] on button "Add Videos to Widget" at bounding box center [490, 419] width 210 height 33
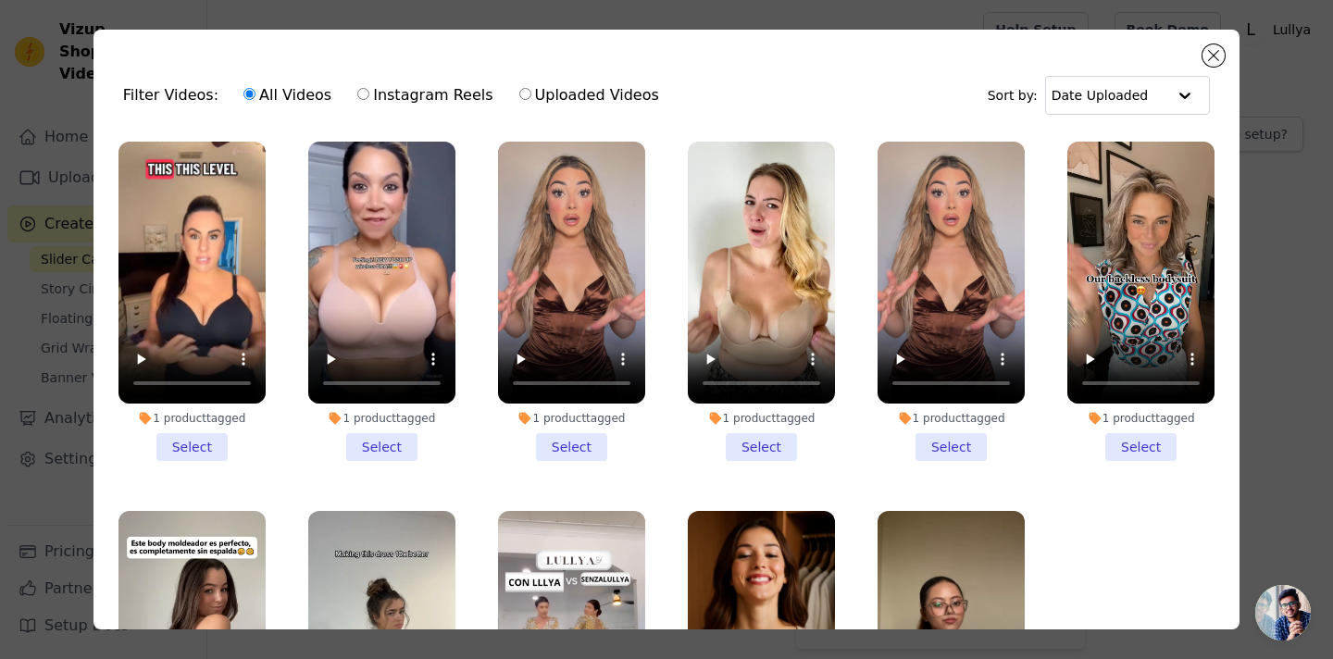
click at [200, 450] on li "1 product tagged Select" at bounding box center [191, 301] width 147 height 319
click at [0, 0] on input "1 product tagged Select" at bounding box center [0, 0] width 0 height 0
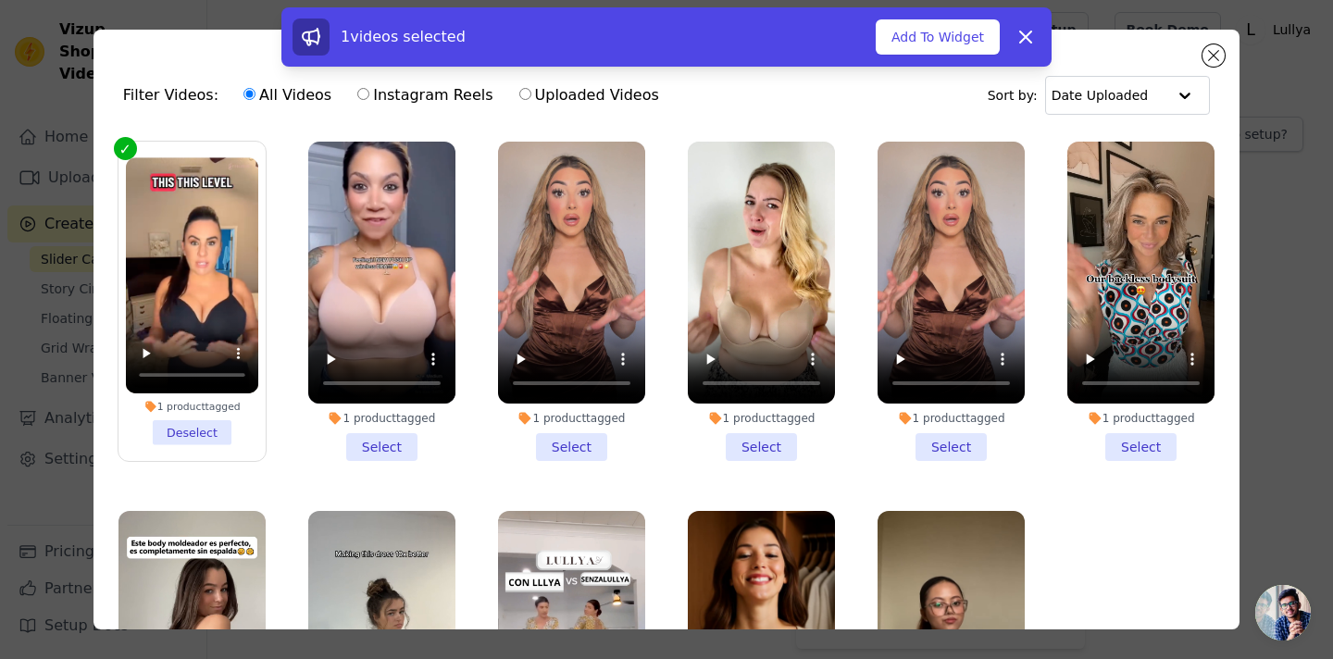
click at [376, 444] on li "1 product tagged Select" at bounding box center [381, 301] width 147 height 319
click at [0, 0] on input "1 product tagged Select" at bounding box center [0, 0] width 0 height 0
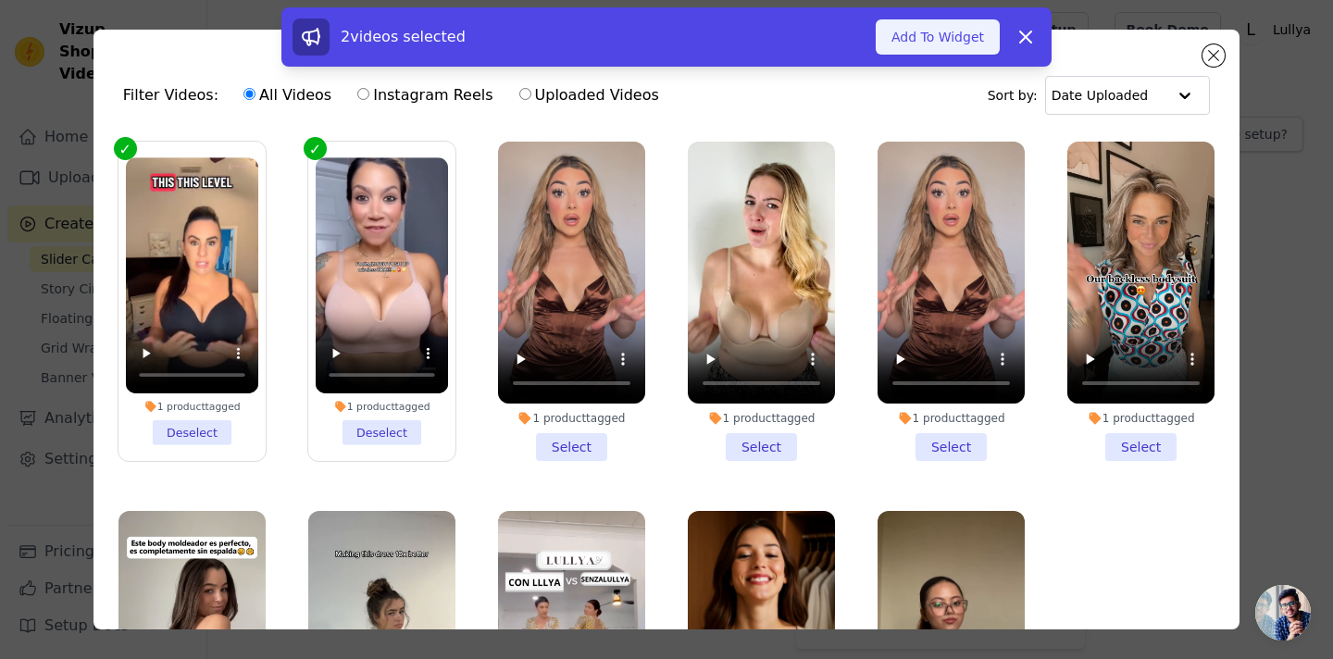
click at [933, 44] on button "Add To Widget" at bounding box center [938, 36] width 124 height 35
